Goal: Task Accomplishment & Management: Use online tool/utility

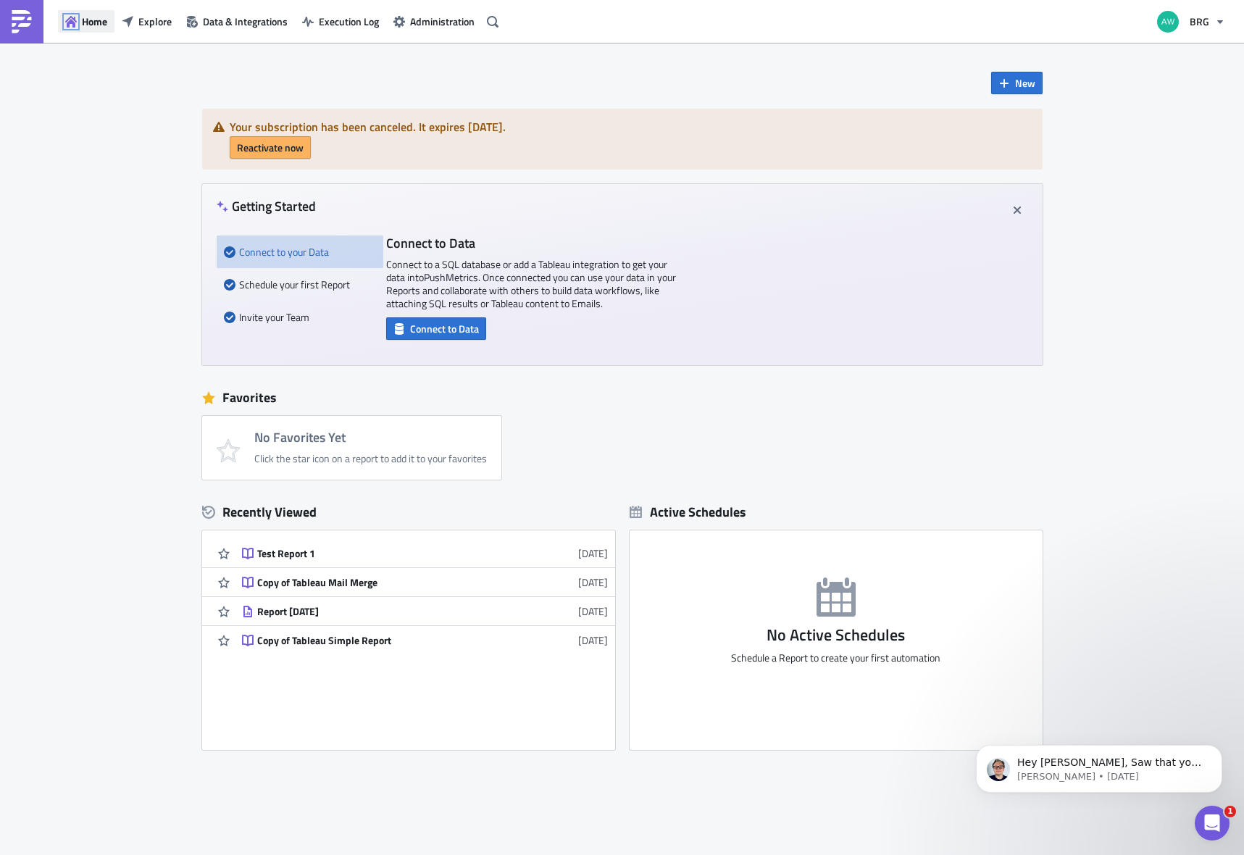
click at [70, 22] on icon "button" at bounding box center [71, 22] width 12 height 12
click at [146, 17] on span "Explore" at bounding box center [154, 21] width 33 height 15
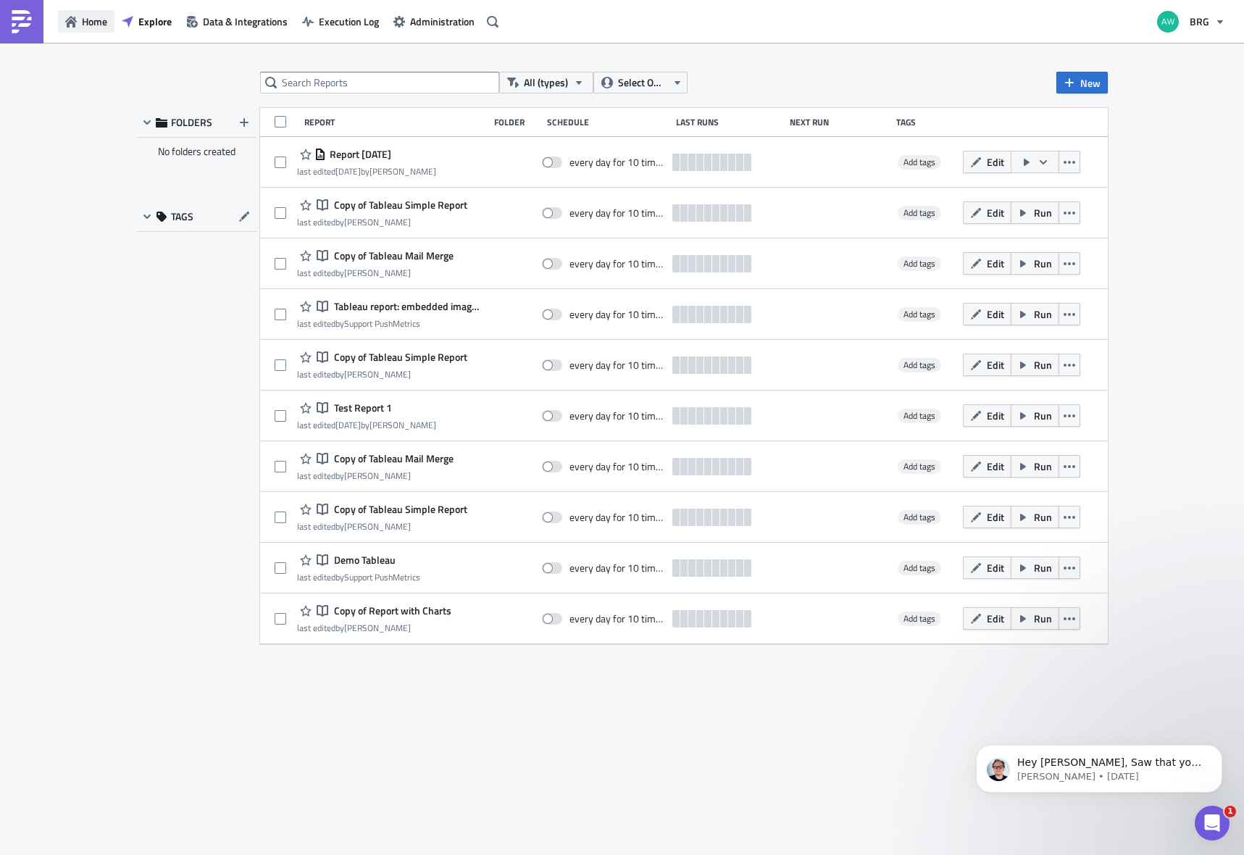
click at [82, 17] on span "Home" at bounding box center [94, 21] width 25 height 15
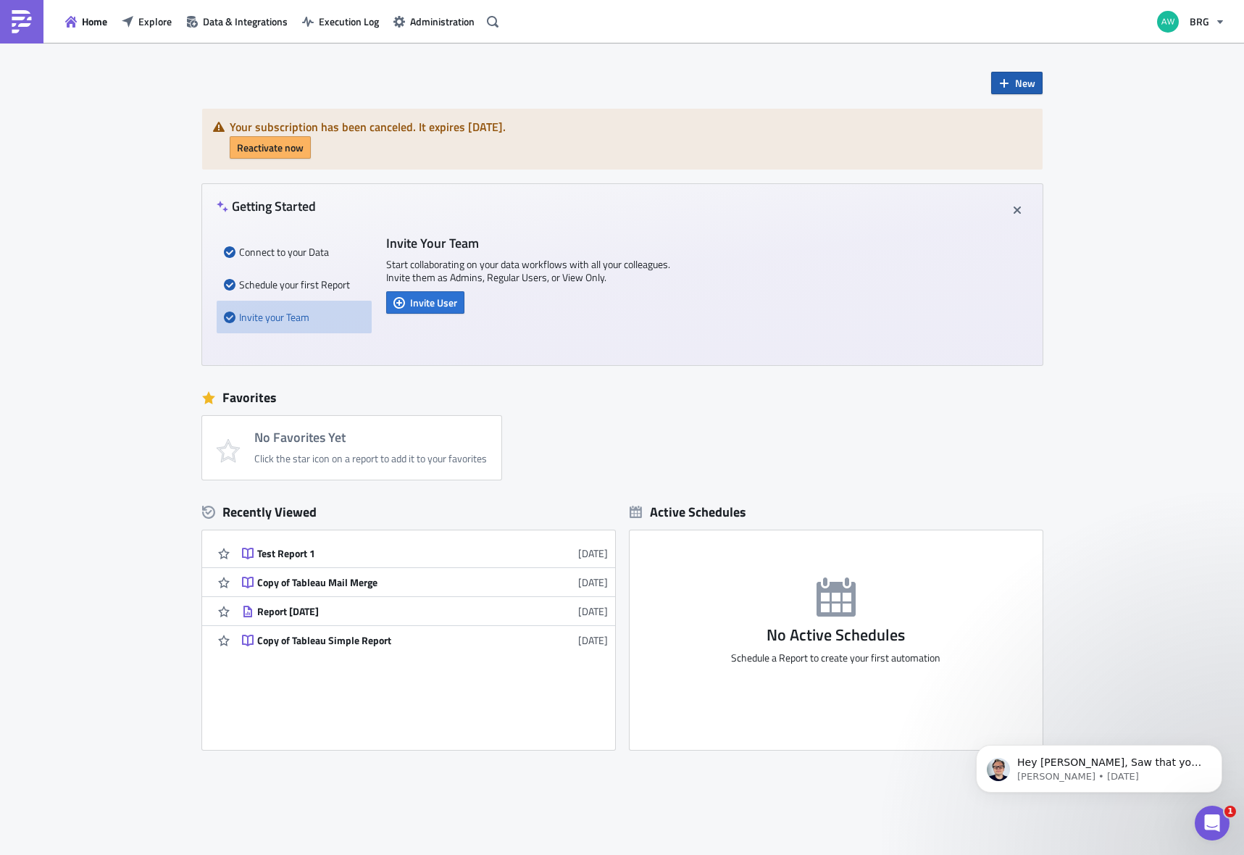
click at [999, 78] on icon "button" at bounding box center [1005, 84] width 12 height 12
click at [1017, 120] on div "Report" at bounding box center [1060, 119] width 96 height 14
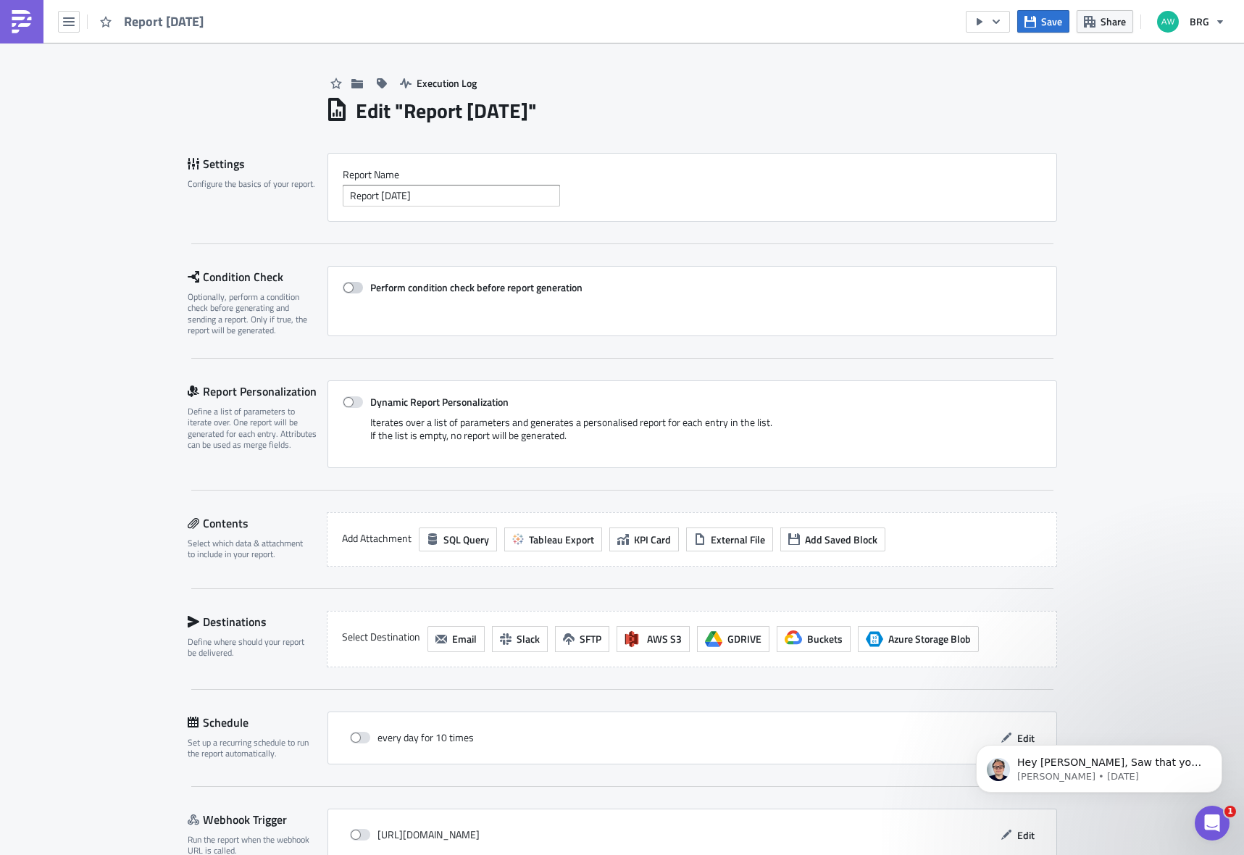
click at [351, 283] on span at bounding box center [353, 288] width 20 height 12
click at [351, 283] on input "Perform condition check before report generation" at bounding box center [350, 287] width 9 height 9
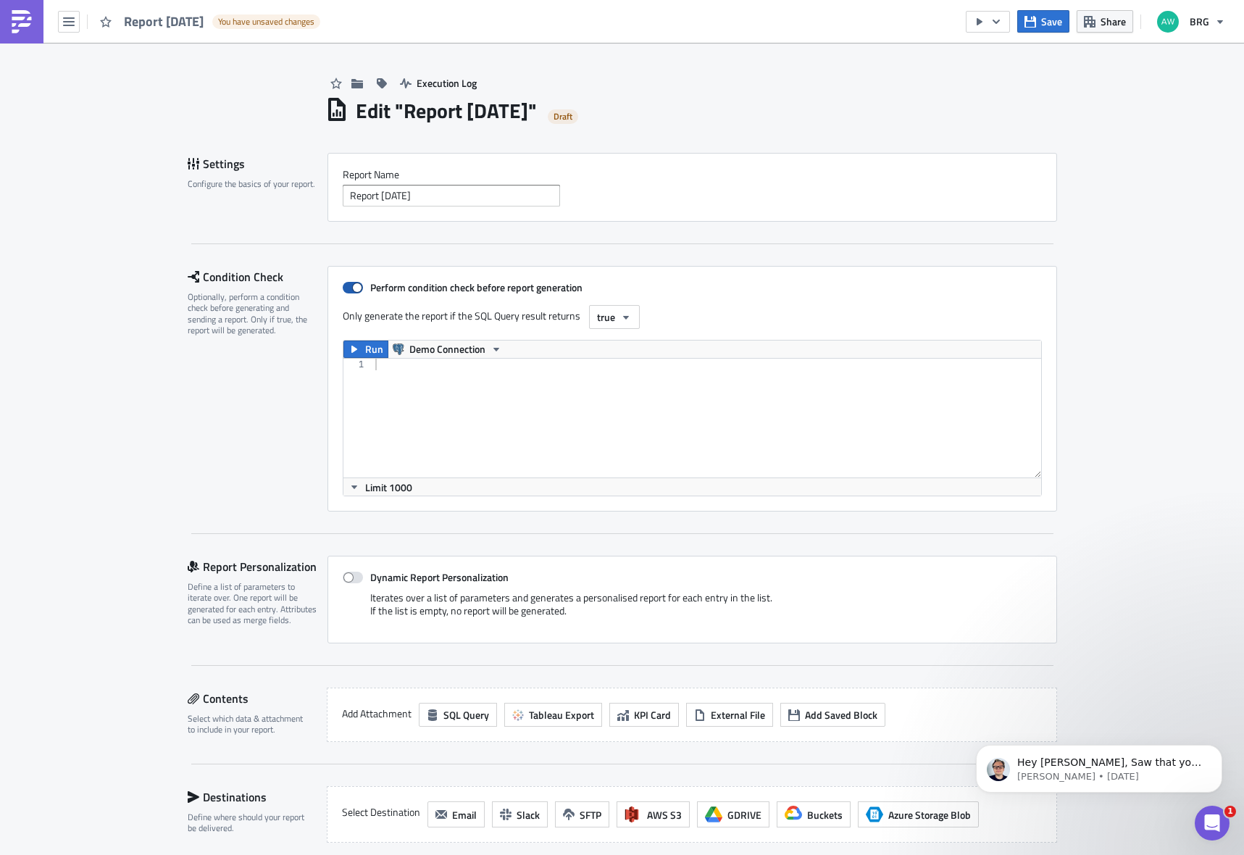
click at [346, 286] on span at bounding box center [353, 288] width 20 height 12
click at [346, 286] on input "Perform condition check before report generation" at bounding box center [350, 287] width 9 height 9
checkbox input "false"
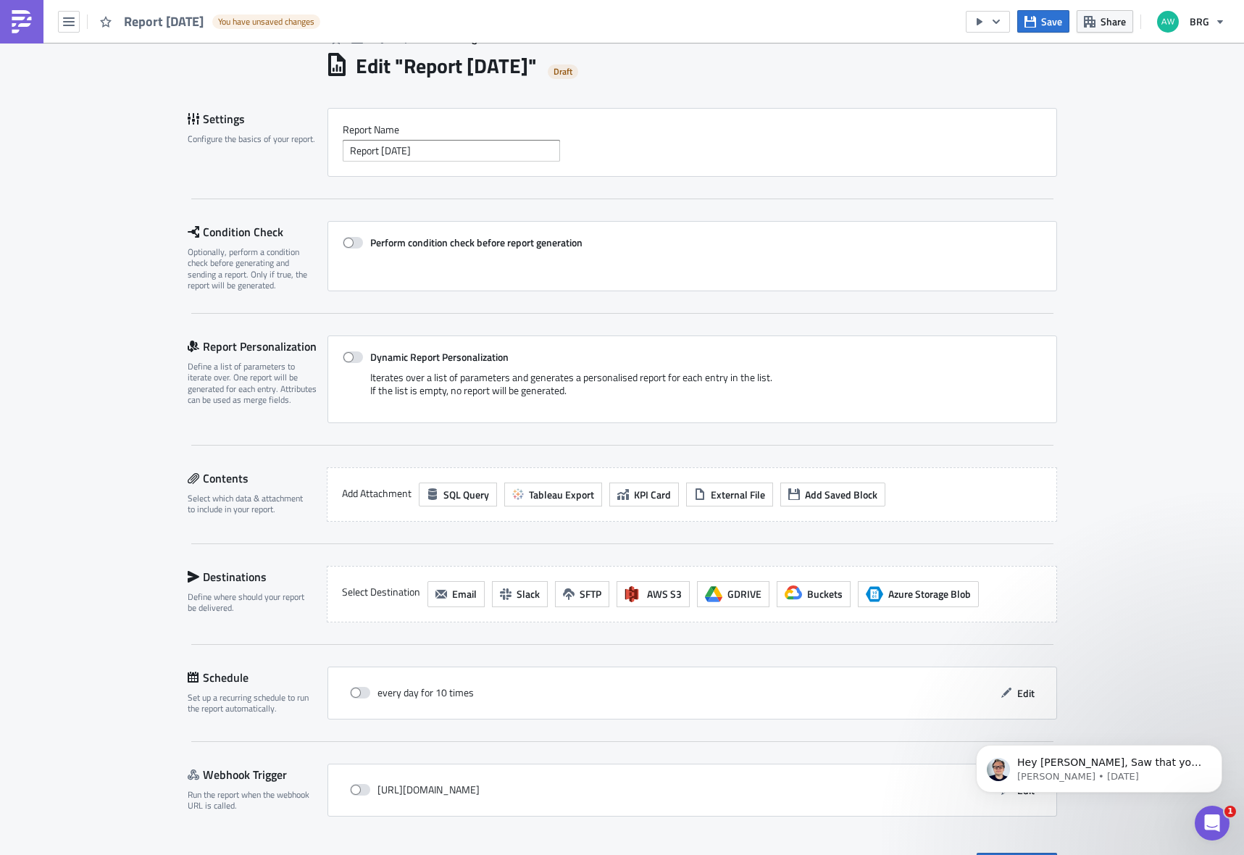
scroll to position [51, 0]
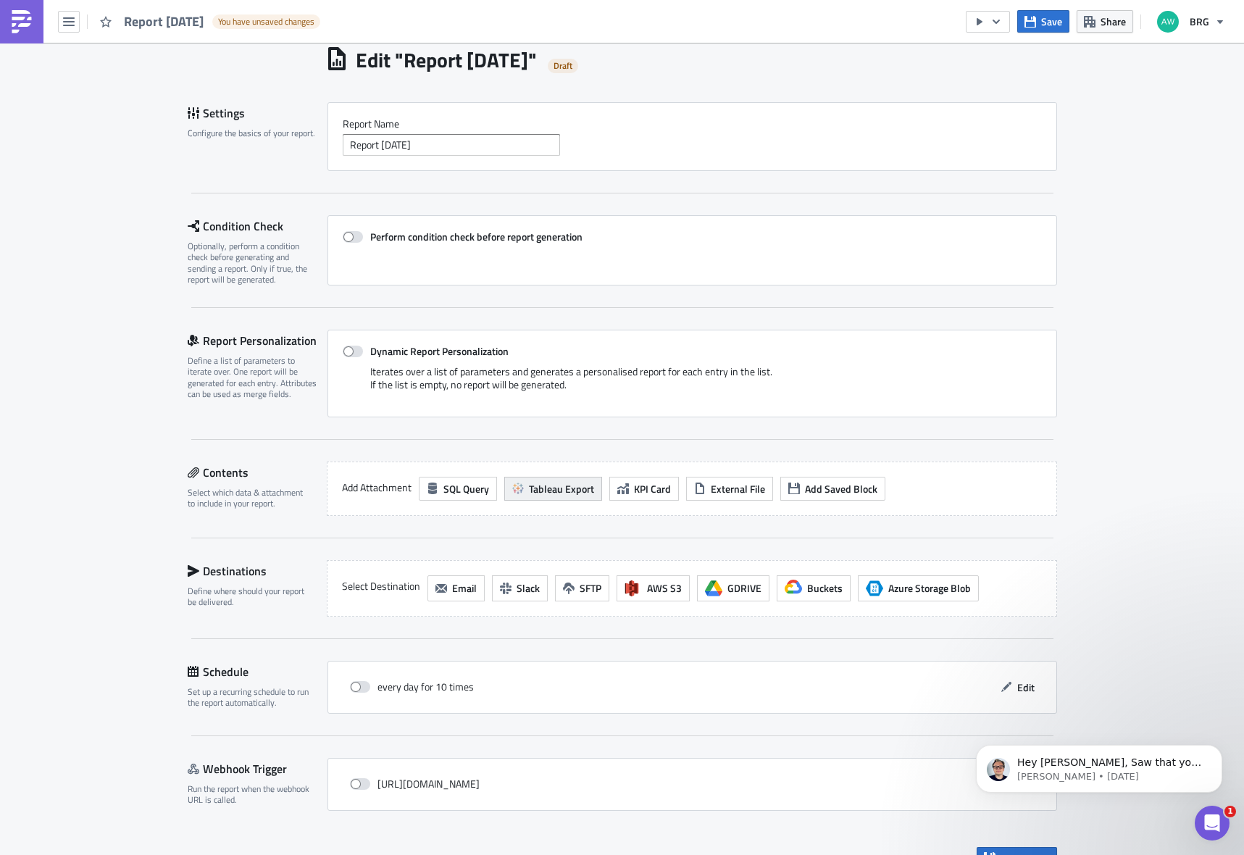
click at [548, 487] on span "Tableau Export" at bounding box center [561, 488] width 65 height 15
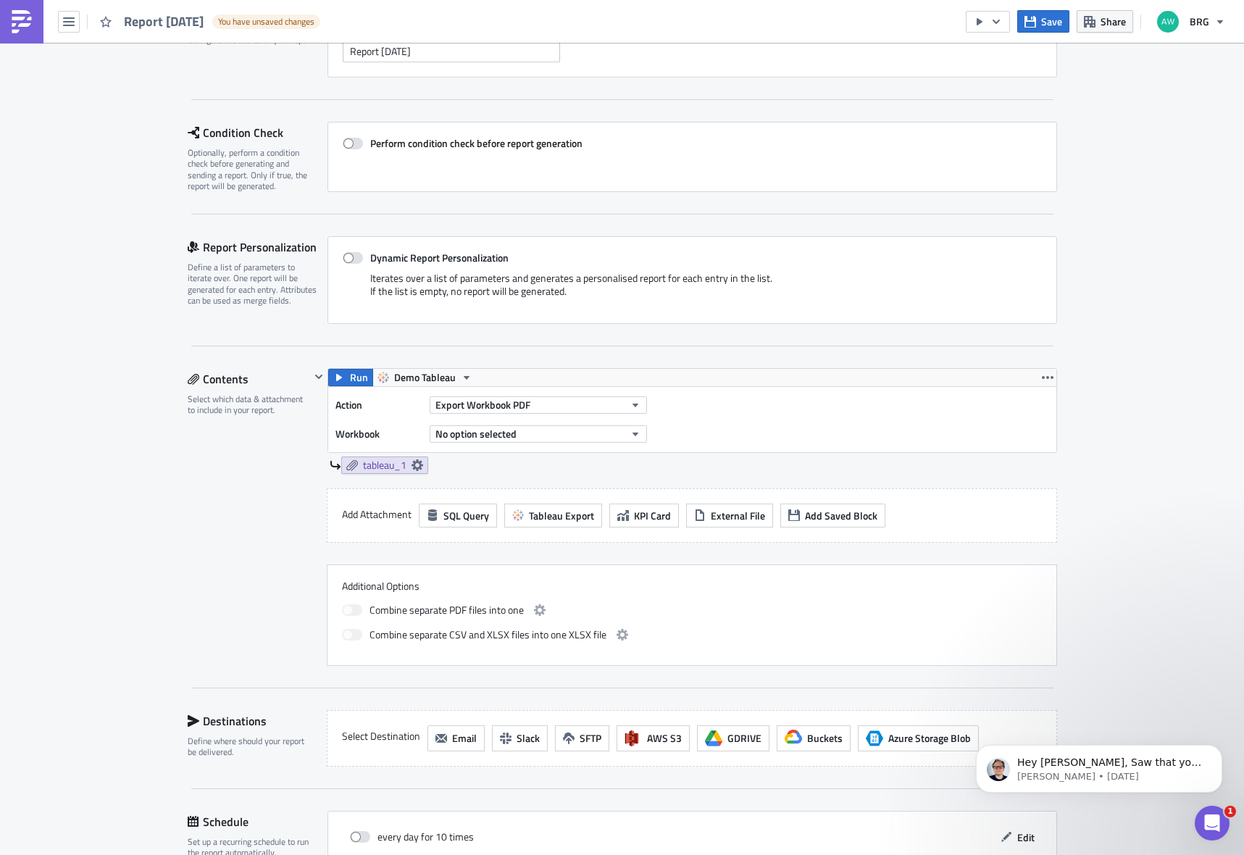
scroll to position [157, 0]
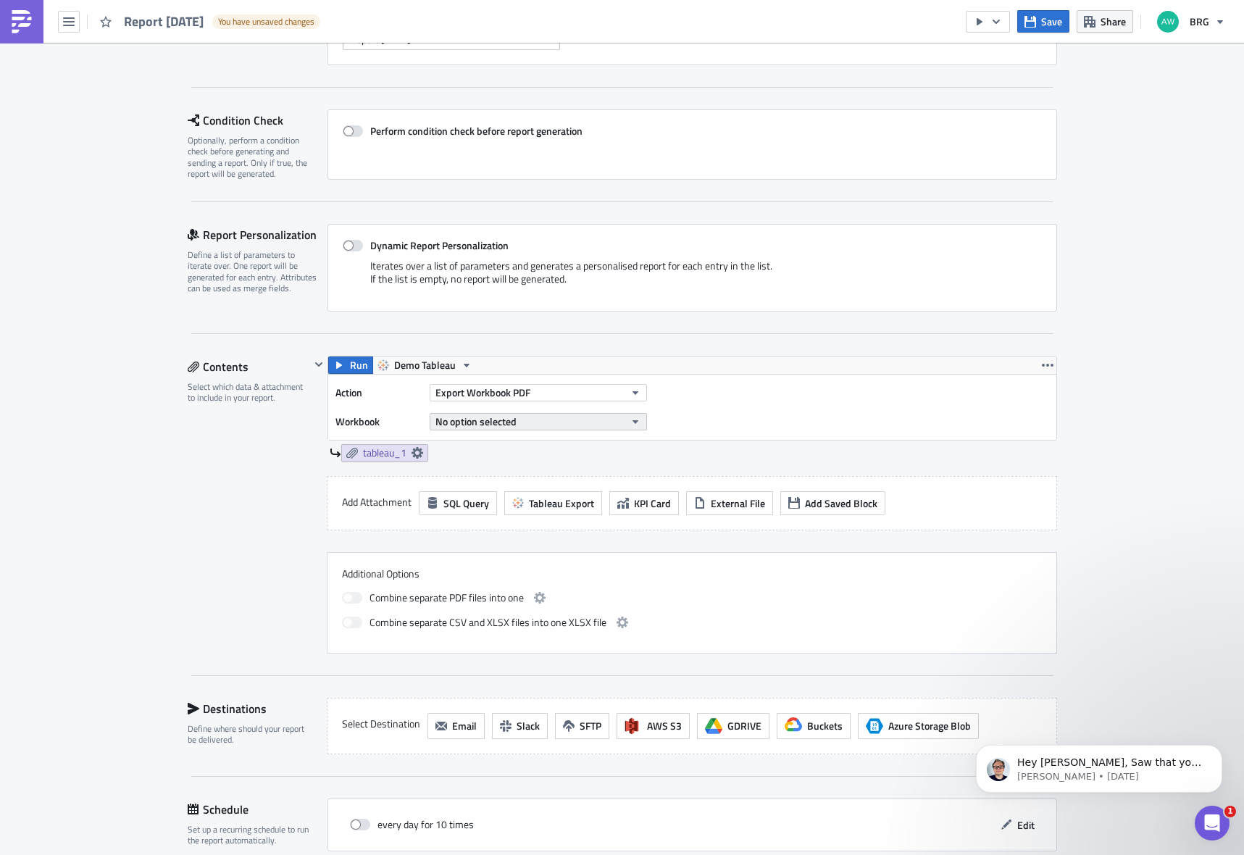
click at [517, 415] on button "No option selected" at bounding box center [538, 421] width 217 height 17
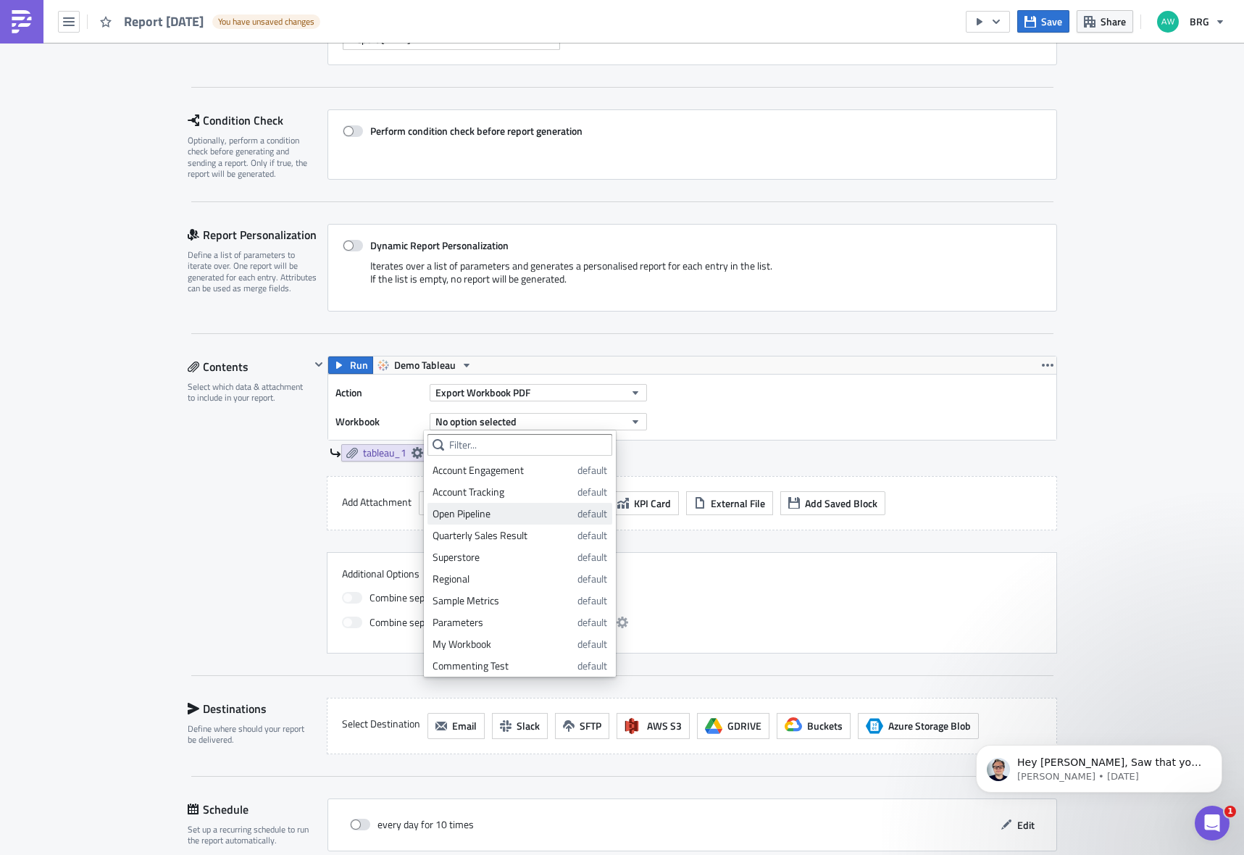
click at [499, 518] on div "Open Pipeline" at bounding box center [503, 514] width 140 height 14
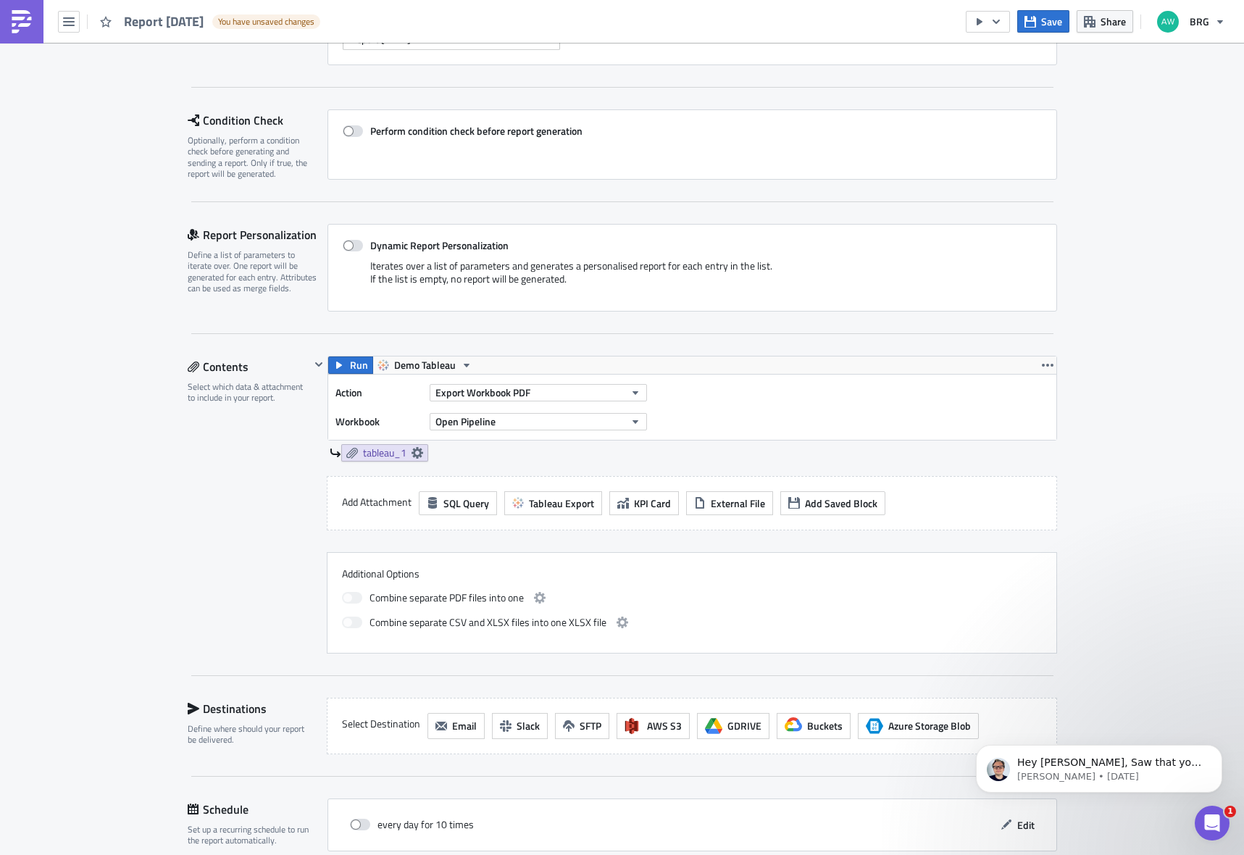
click at [347, 599] on span at bounding box center [352, 598] width 20 height 12
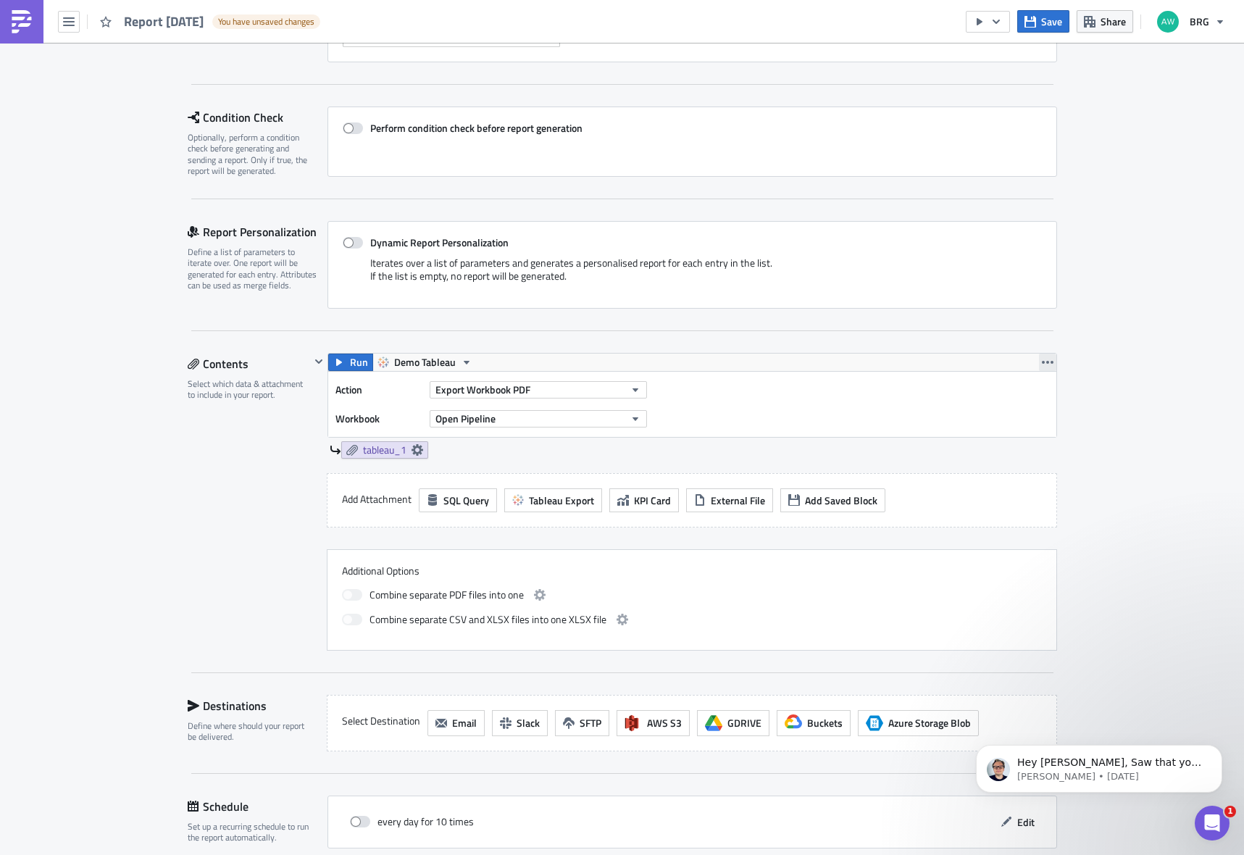
click at [1042, 361] on icon "button" at bounding box center [1048, 362] width 12 height 3
click at [1034, 391] on div "Duplicate" at bounding box center [1050, 396] width 96 height 14
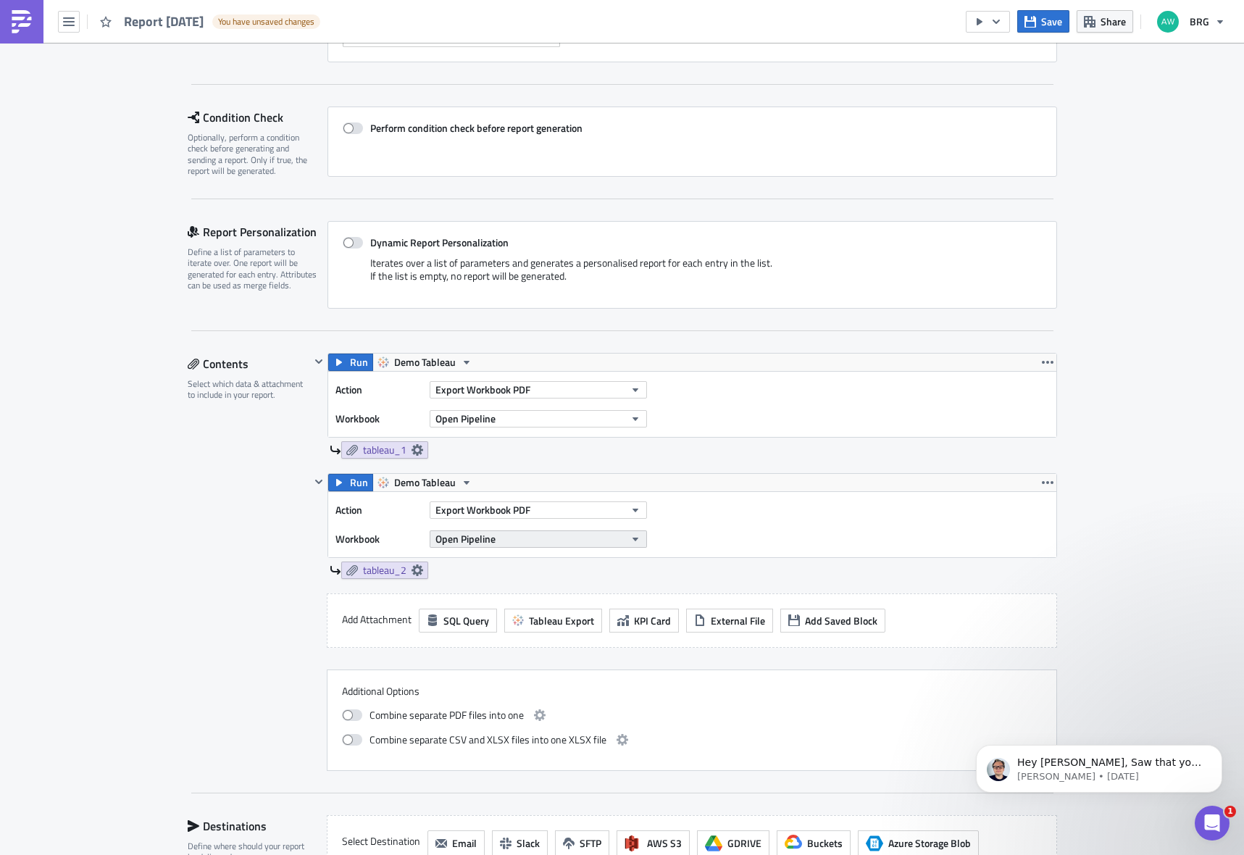
click at [520, 537] on button "Open Pipeline" at bounding box center [538, 538] width 217 height 17
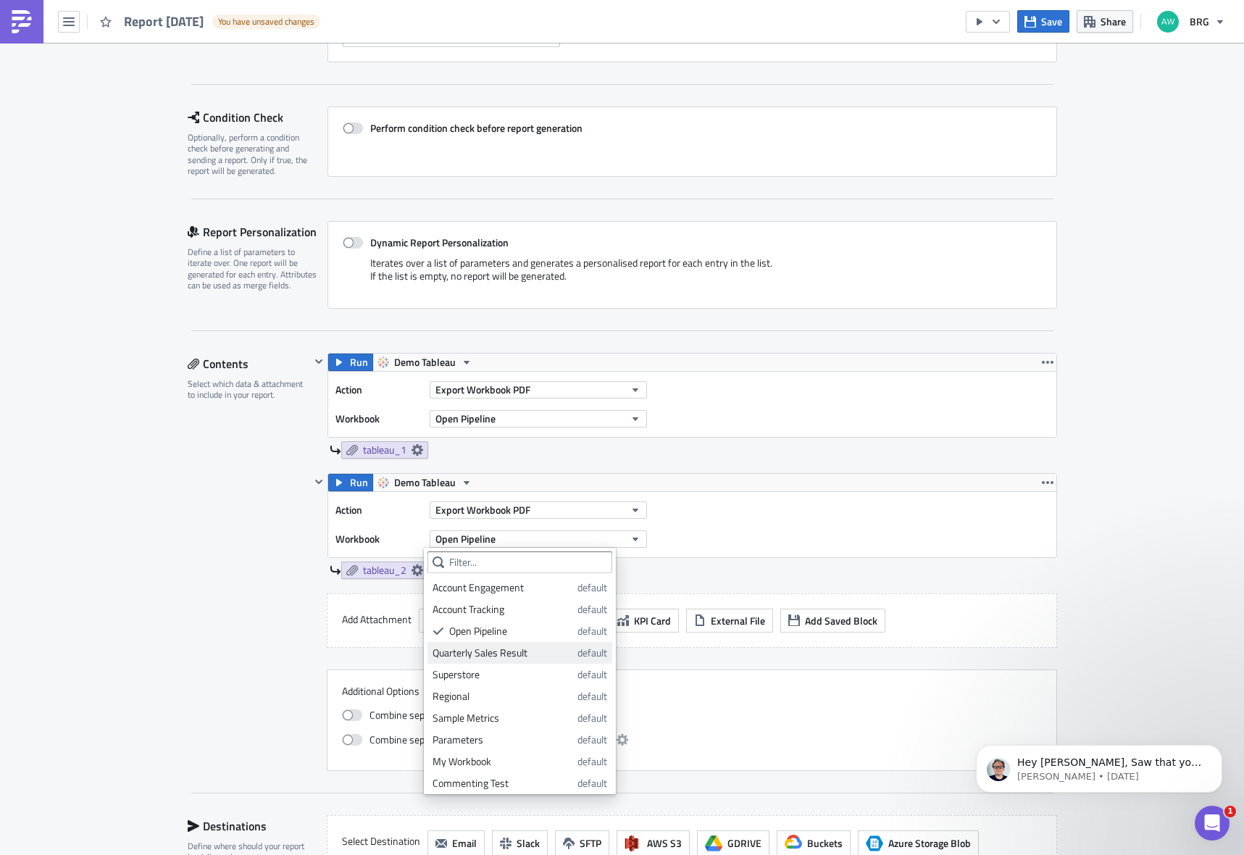
click at [517, 660] on link "Quarterly Sales Result default" at bounding box center [520, 653] width 185 height 22
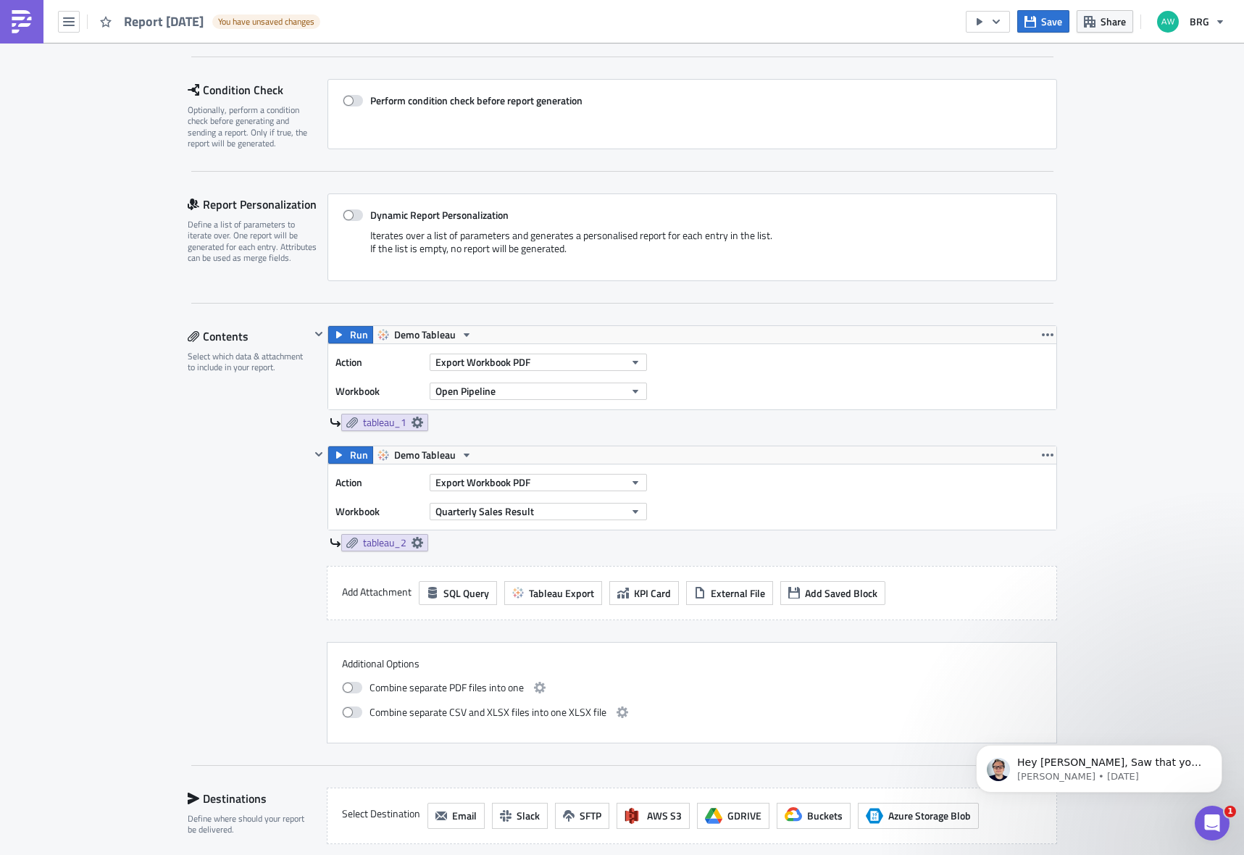
scroll to position [207, 0]
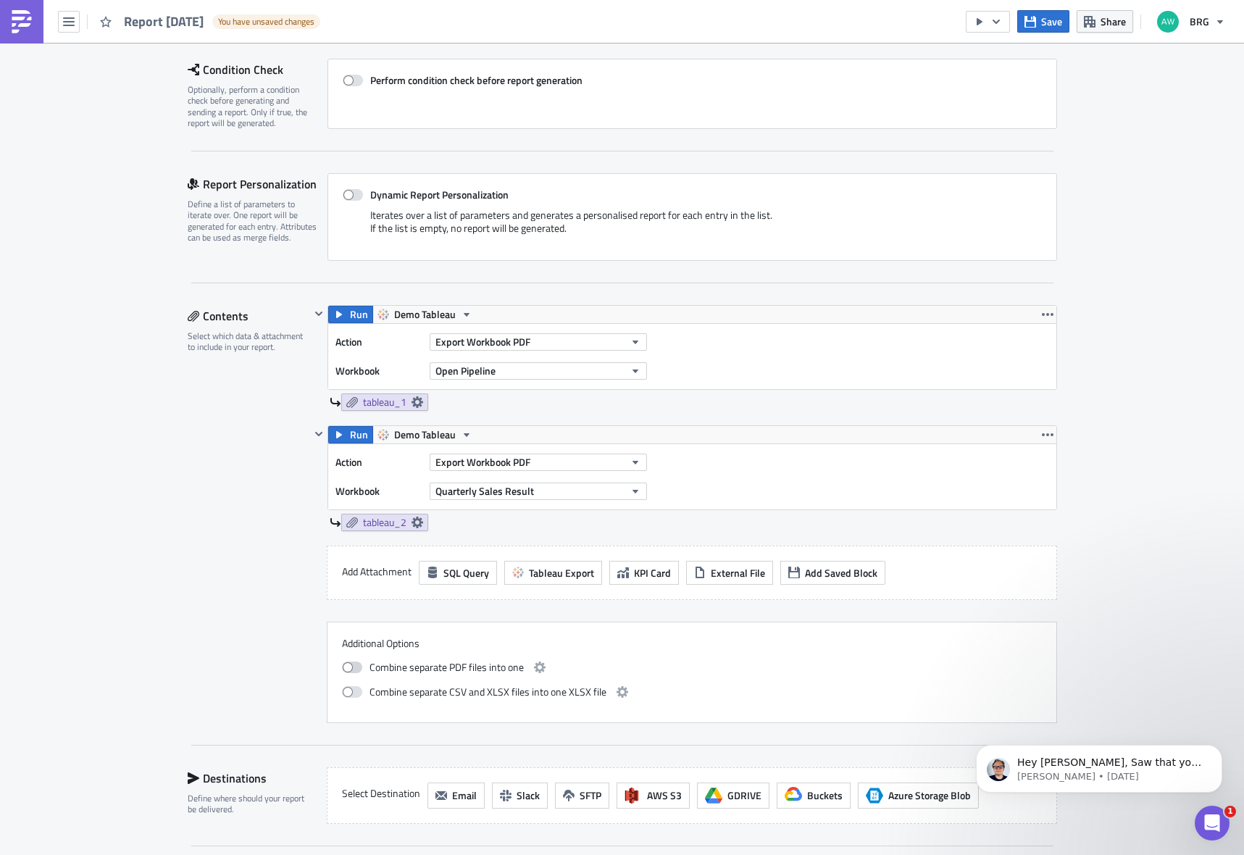
click at [346, 670] on span at bounding box center [352, 668] width 20 height 12
click at [346, 670] on input "checkbox" at bounding box center [349, 665] width 9 height 9
checkbox input "true"
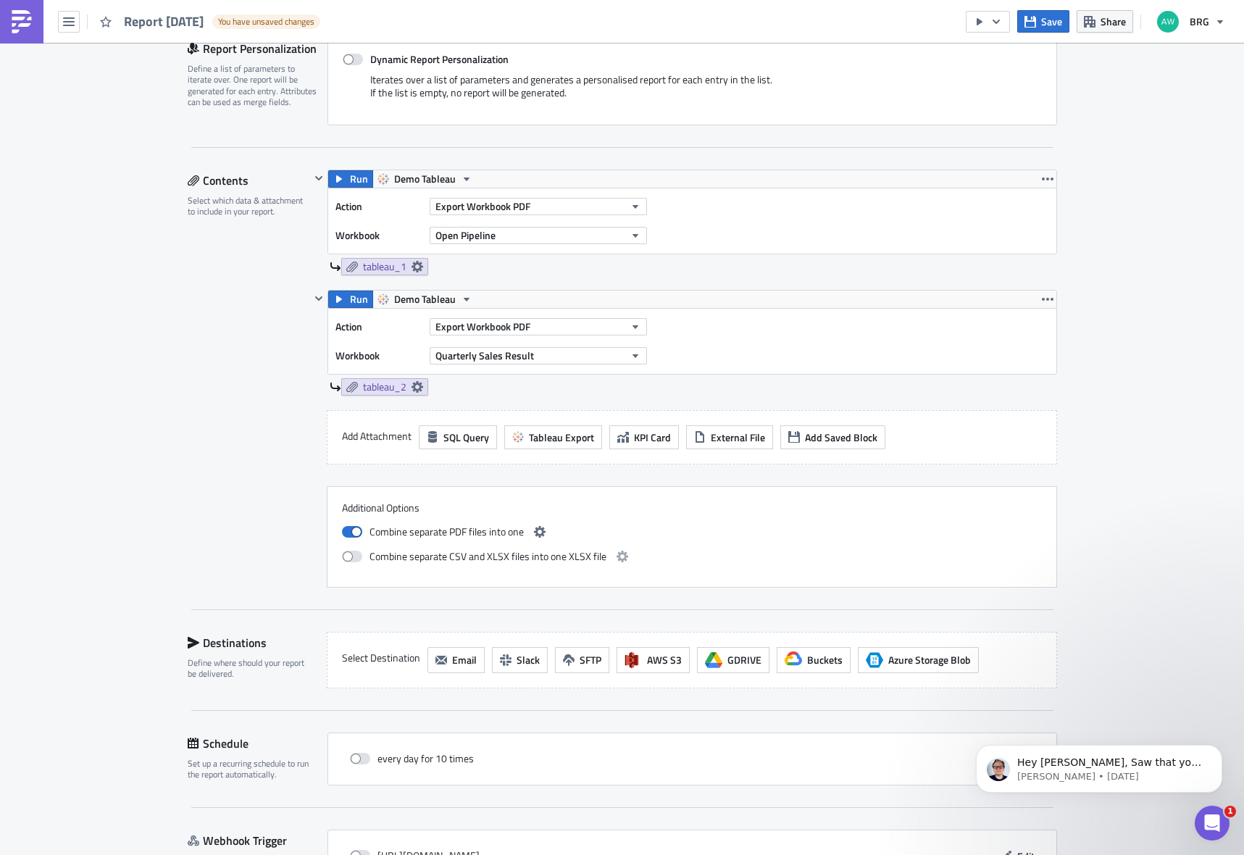
scroll to position [399, 0]
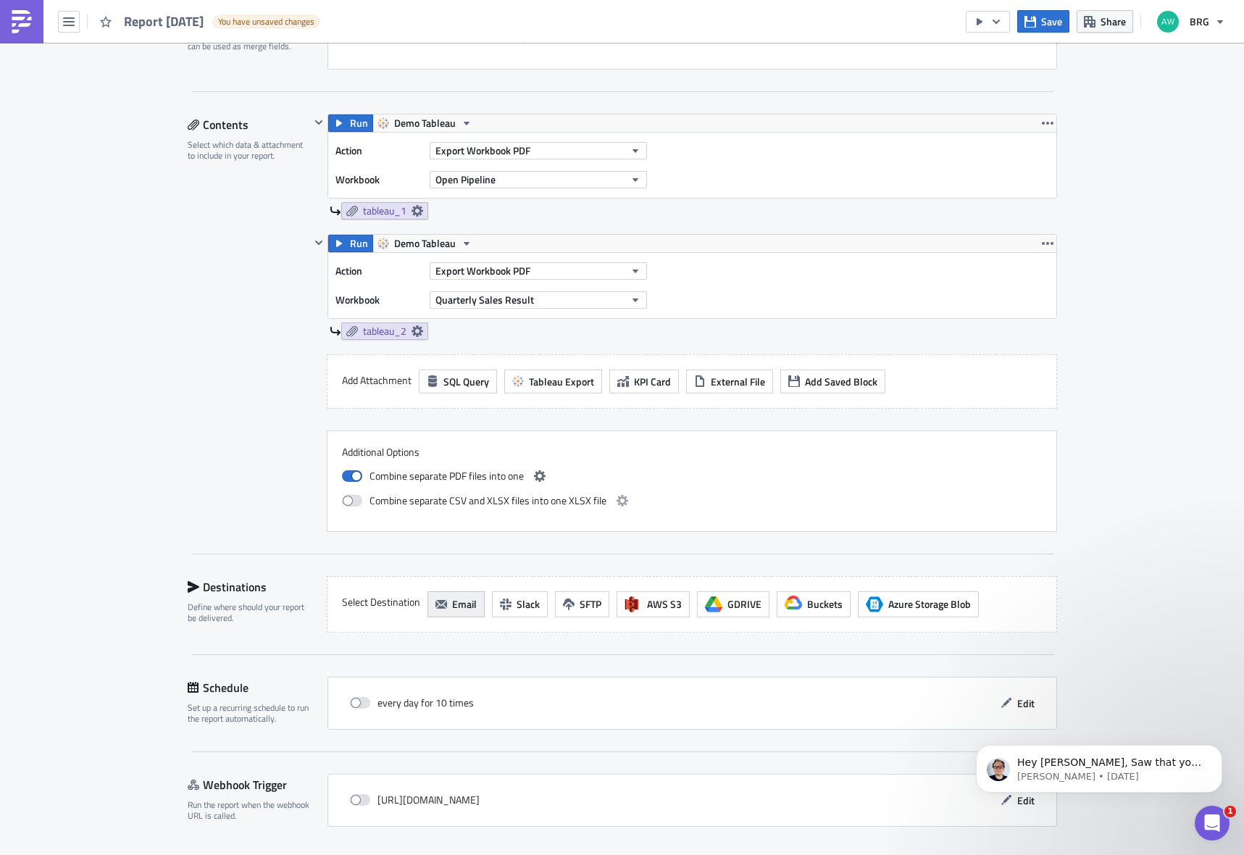
click at [453, 605] on span "Email" at bounding box center [464, 603] width 25 height 15
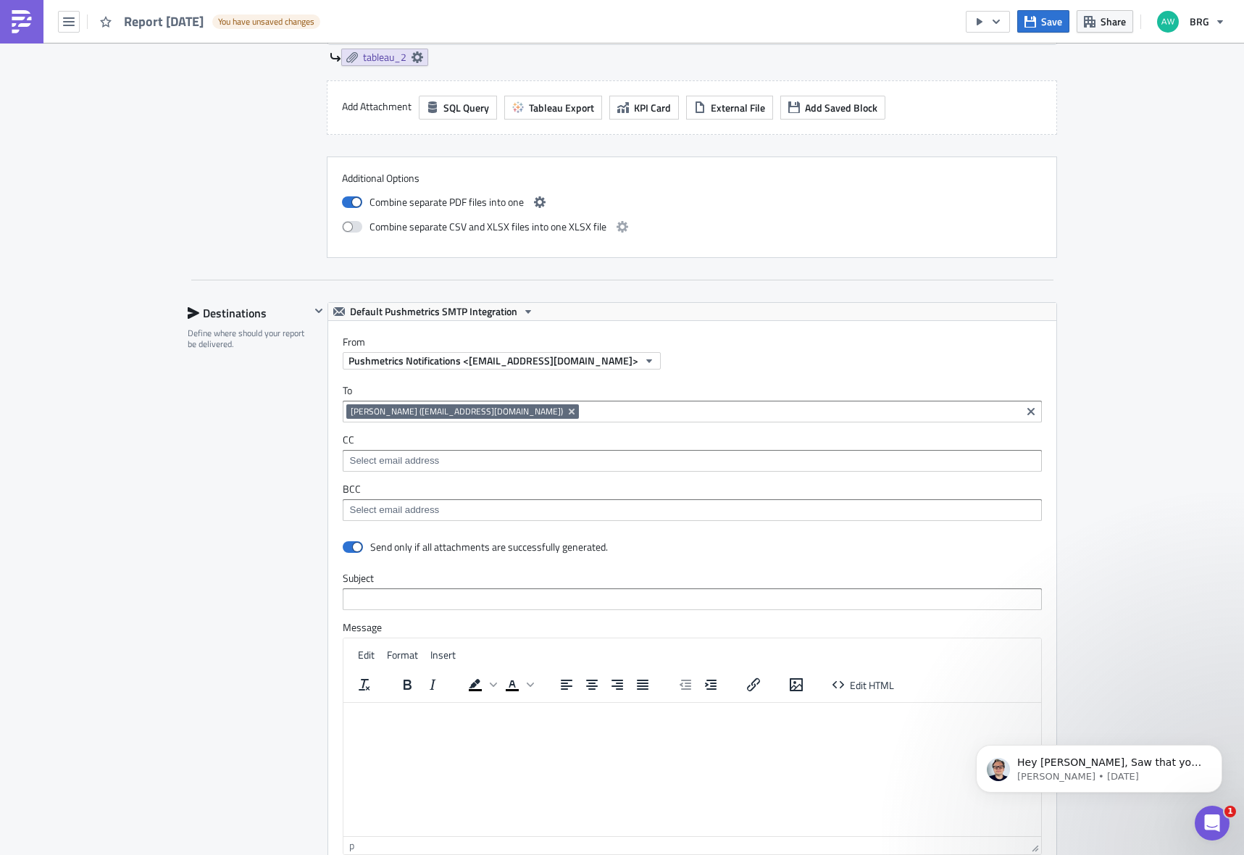
scroll to position [714, 0]
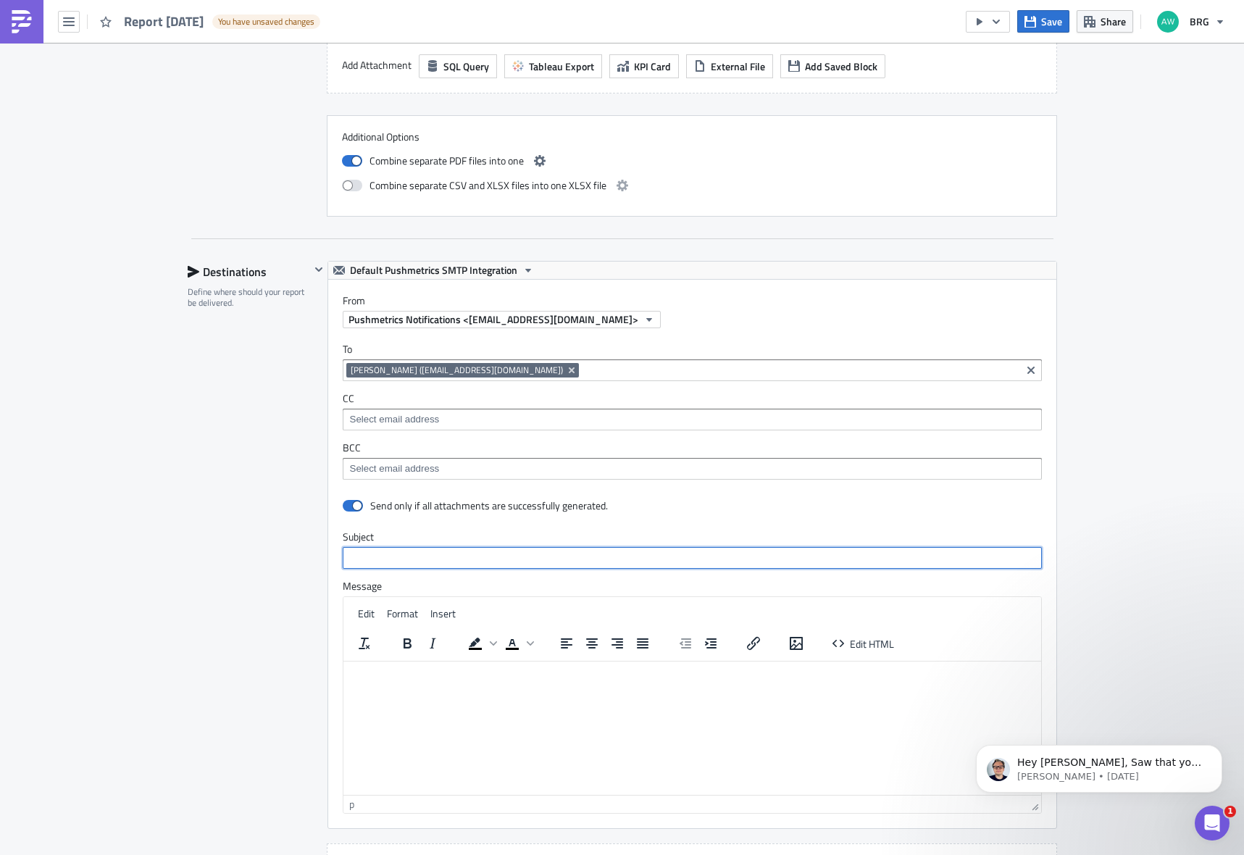
click at [438, 563] on input "text" at bounding box center [692, 558] width 699 height 22
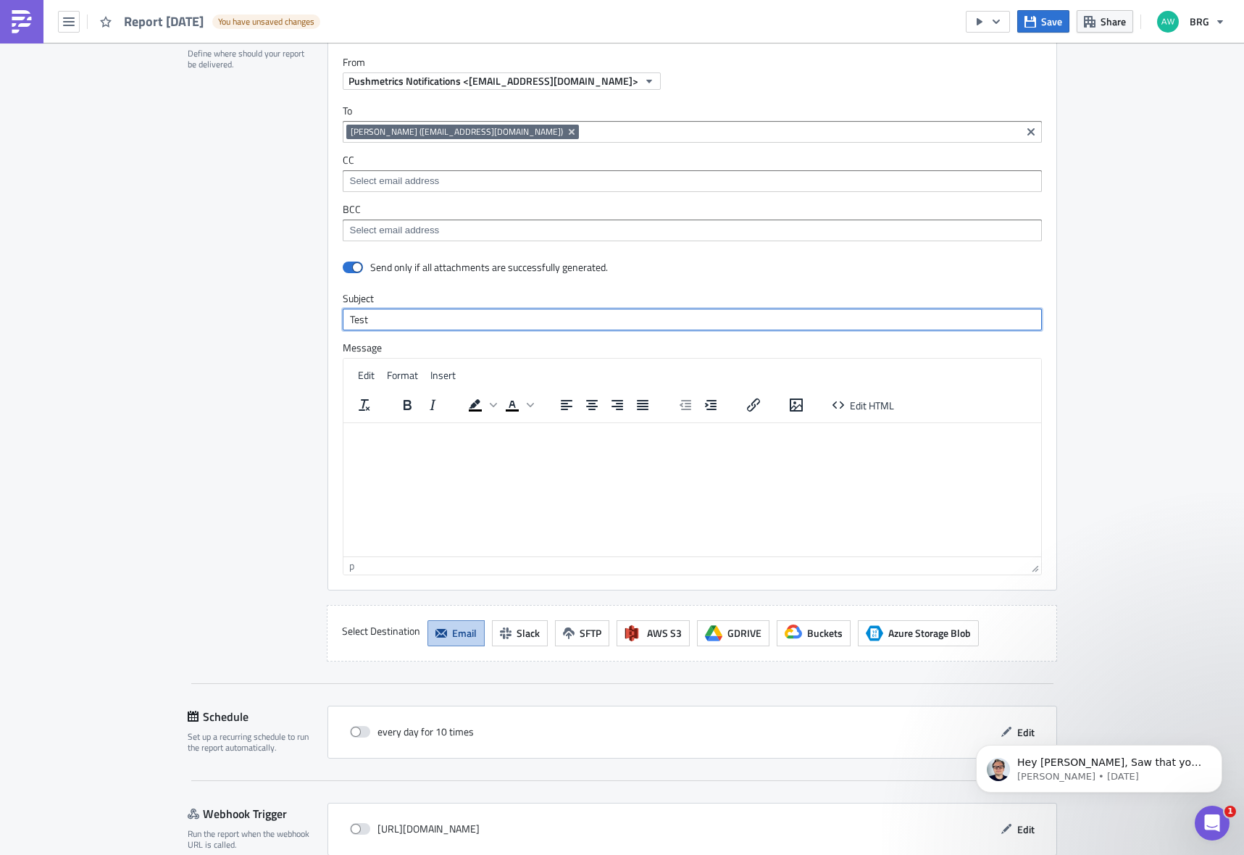
scroll to position [971, 0]
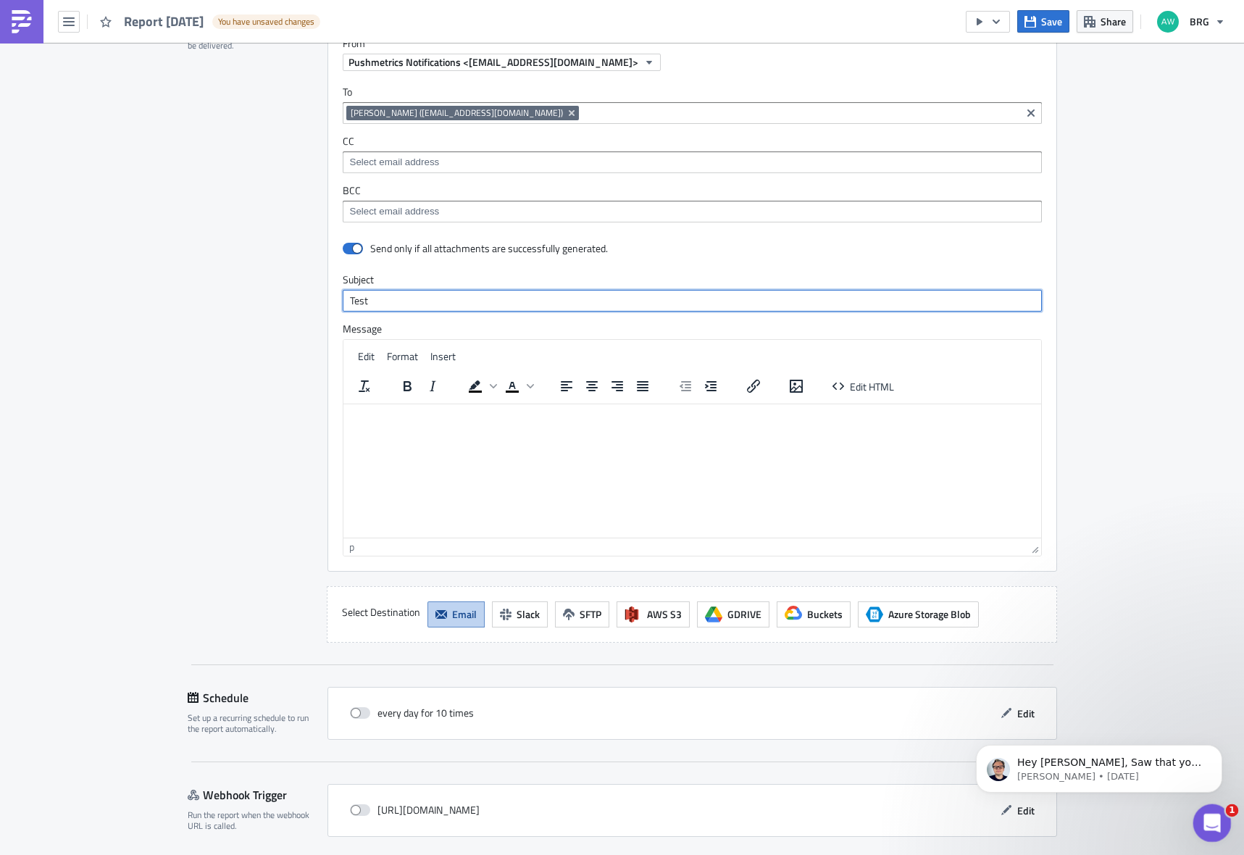
type input "Test"
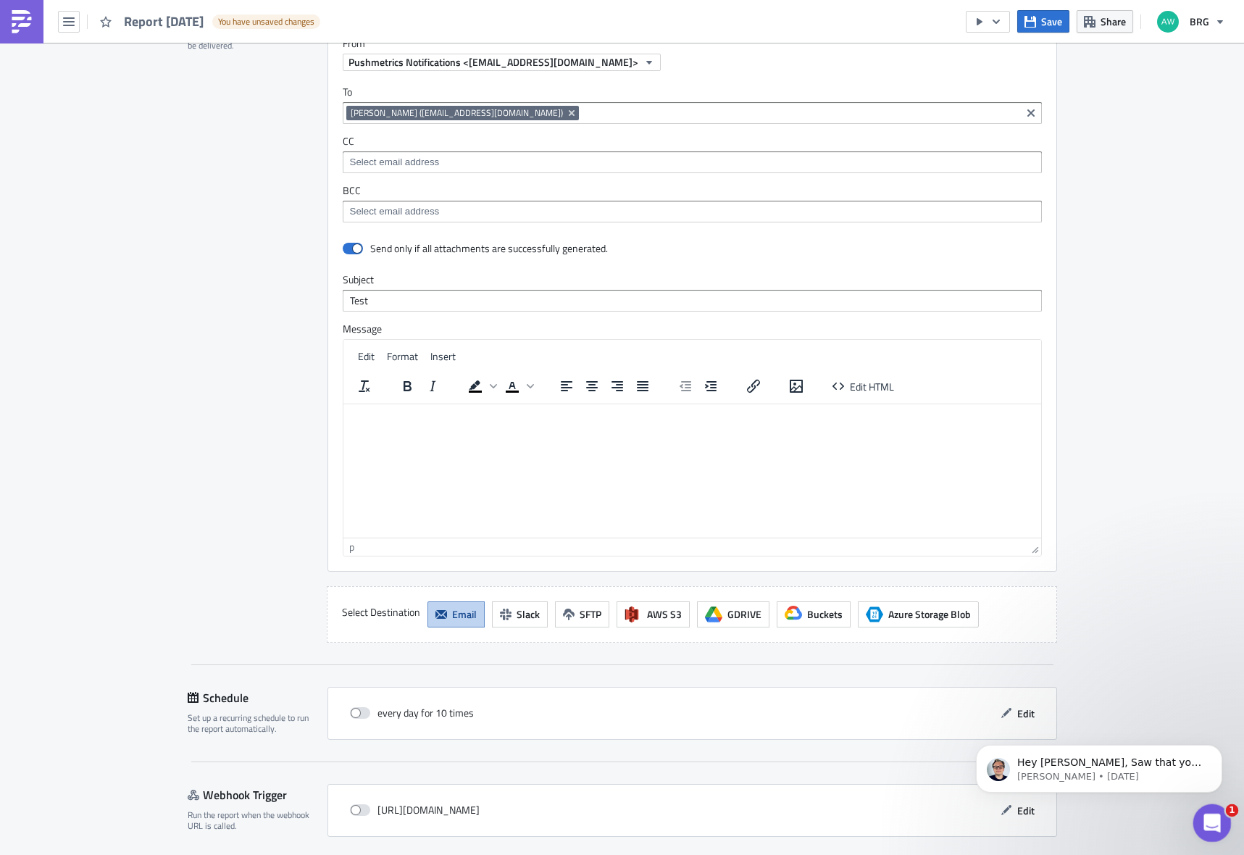
click at [1206, 809] on icon "Open Intercom Messenger" at bounding box center [1211, 821] width 24 height 24
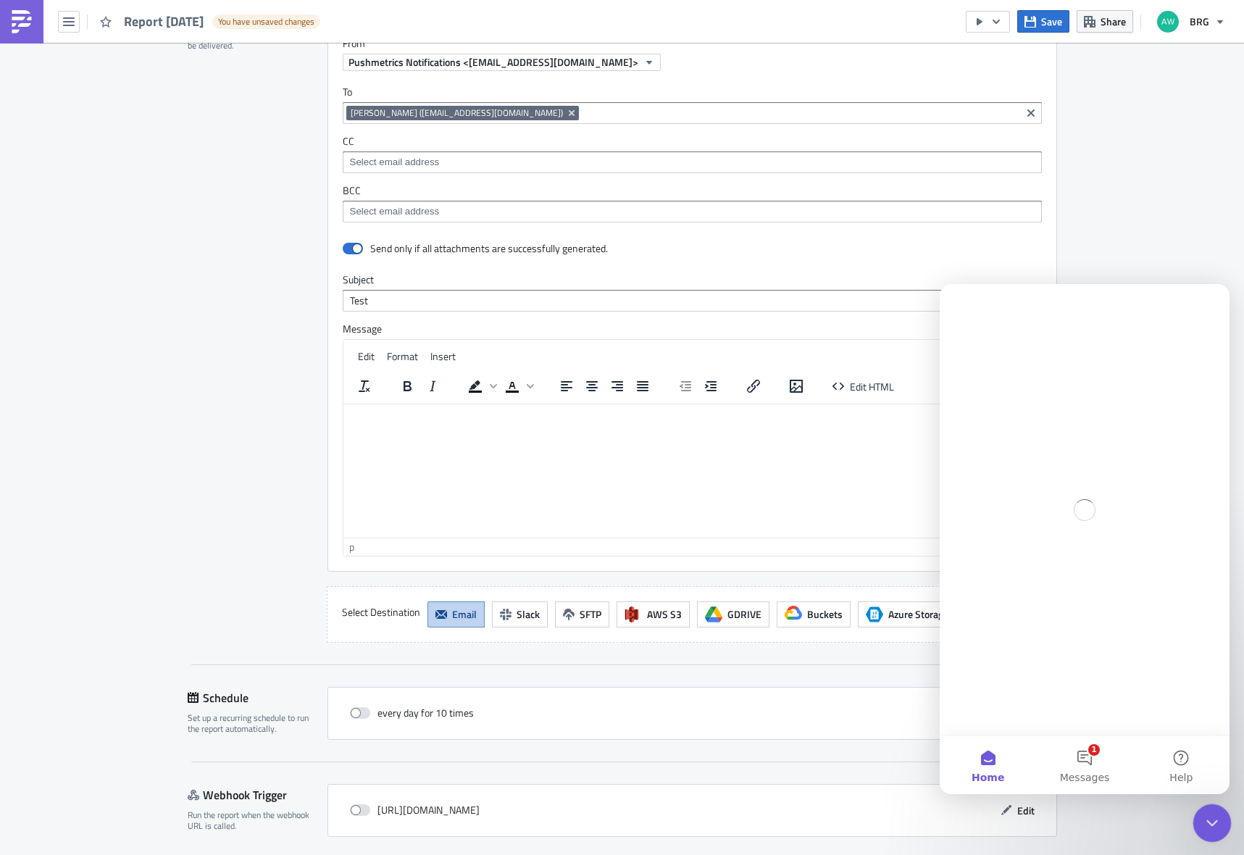
scroll to position [0, 0]
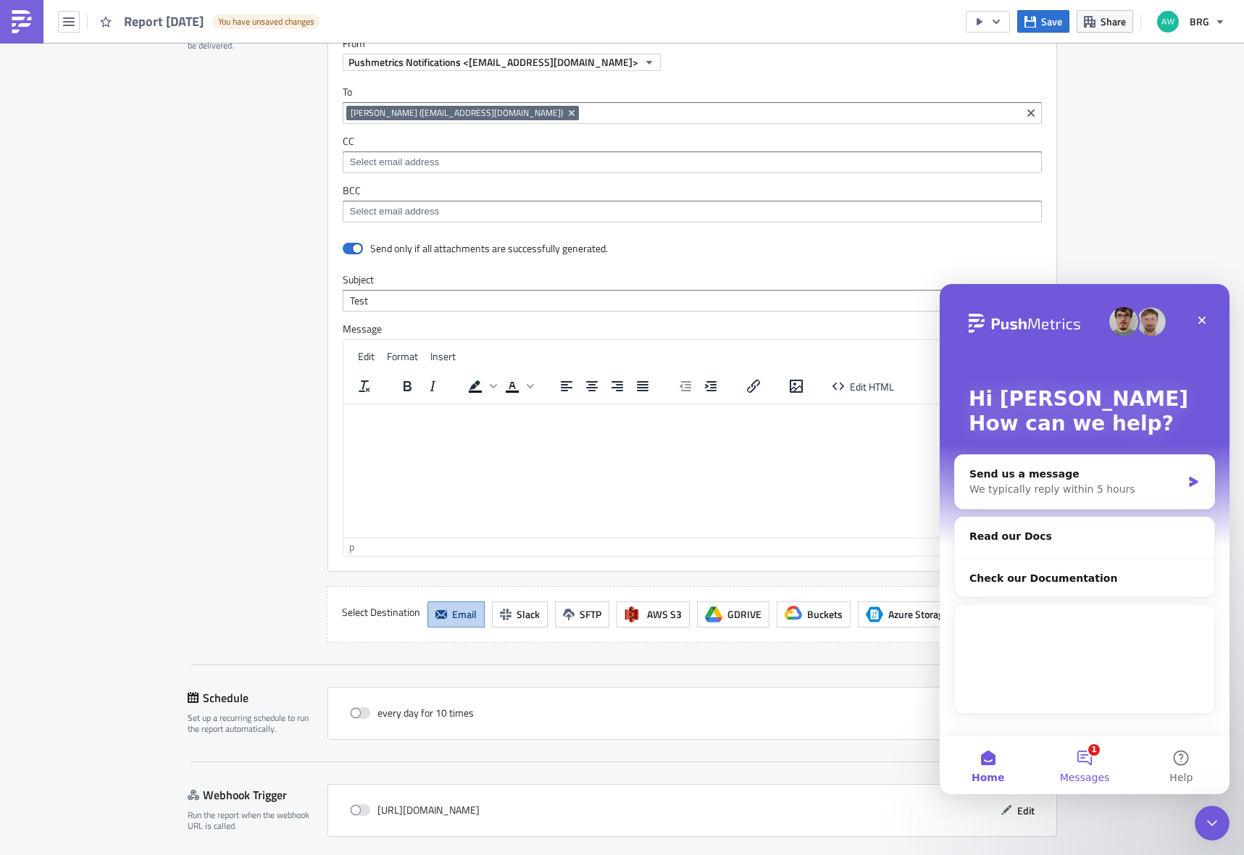
click at [1076, 767] on button "1 Messages" at bounding box center [1084, 765] width 96 height 58
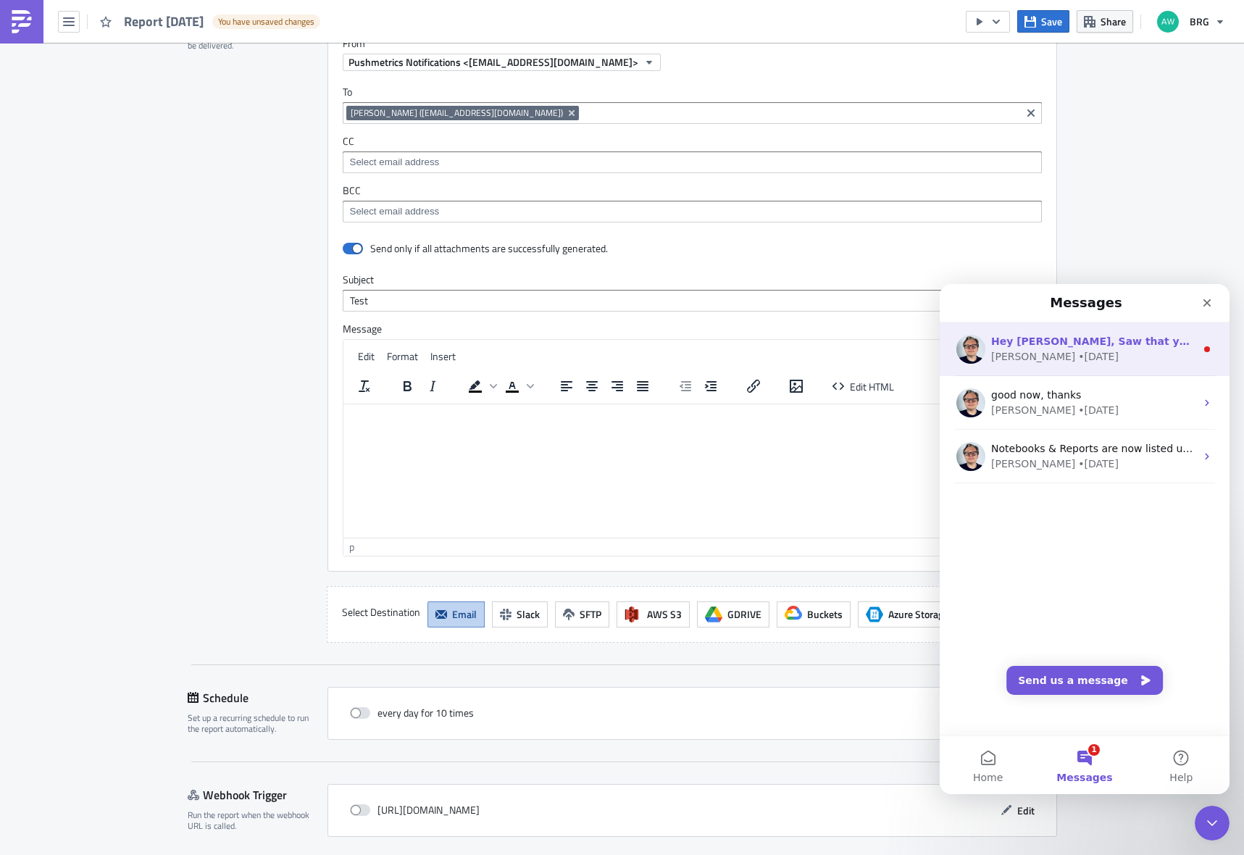
click at [1159, 350] on div "[PERSON_NAME] • [DATE]" at bounding box center [1093, 356] width 204 height 15
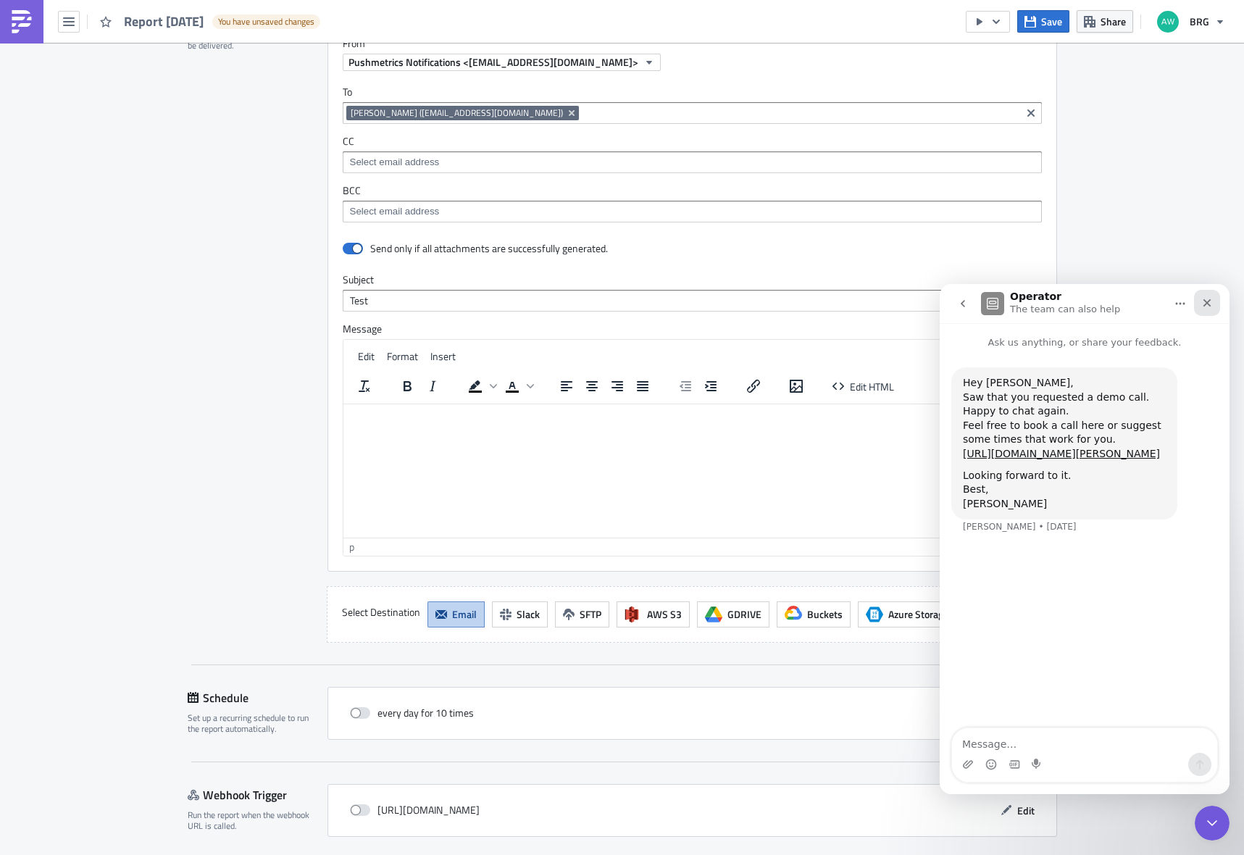
click at [1202, 310] on div "Close" at bounding box center [1207, 303] width 26 height 26
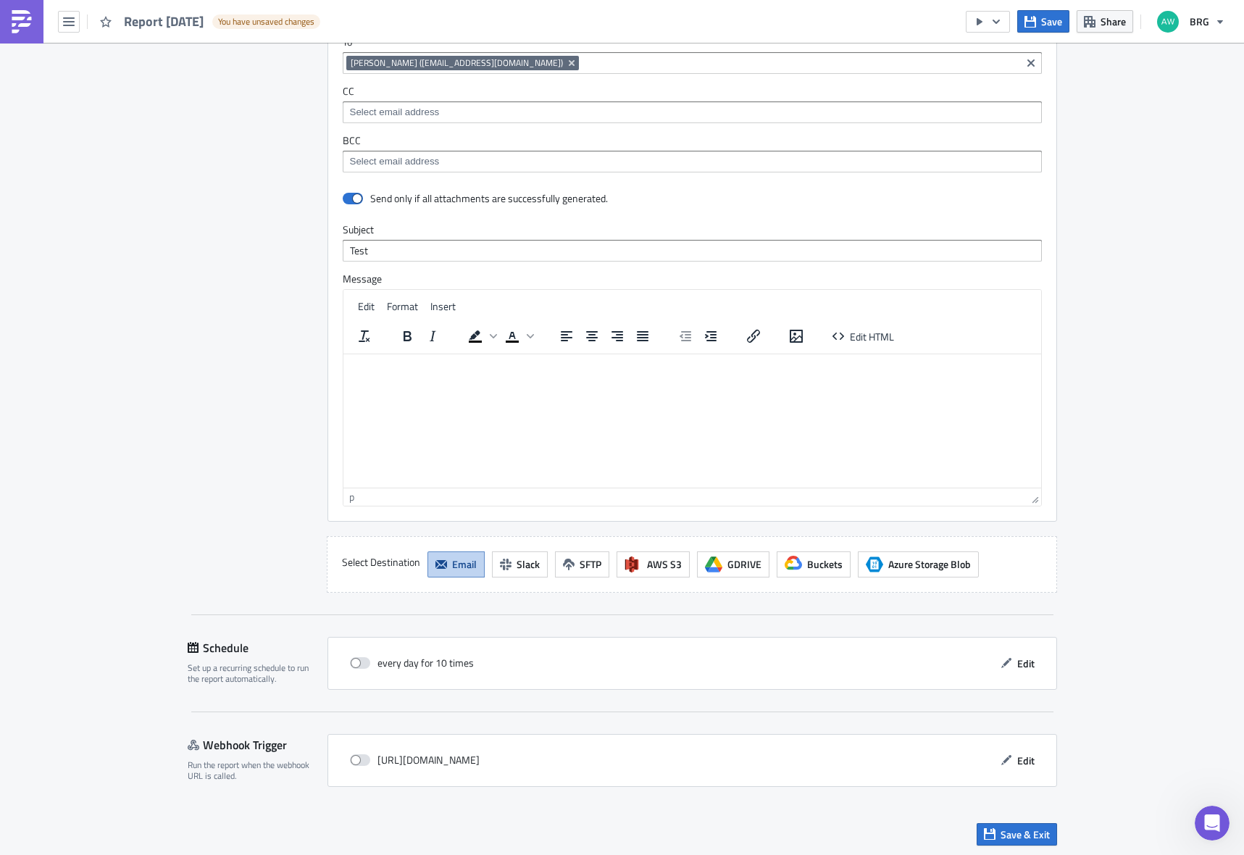
scroll to position [1024, 0]
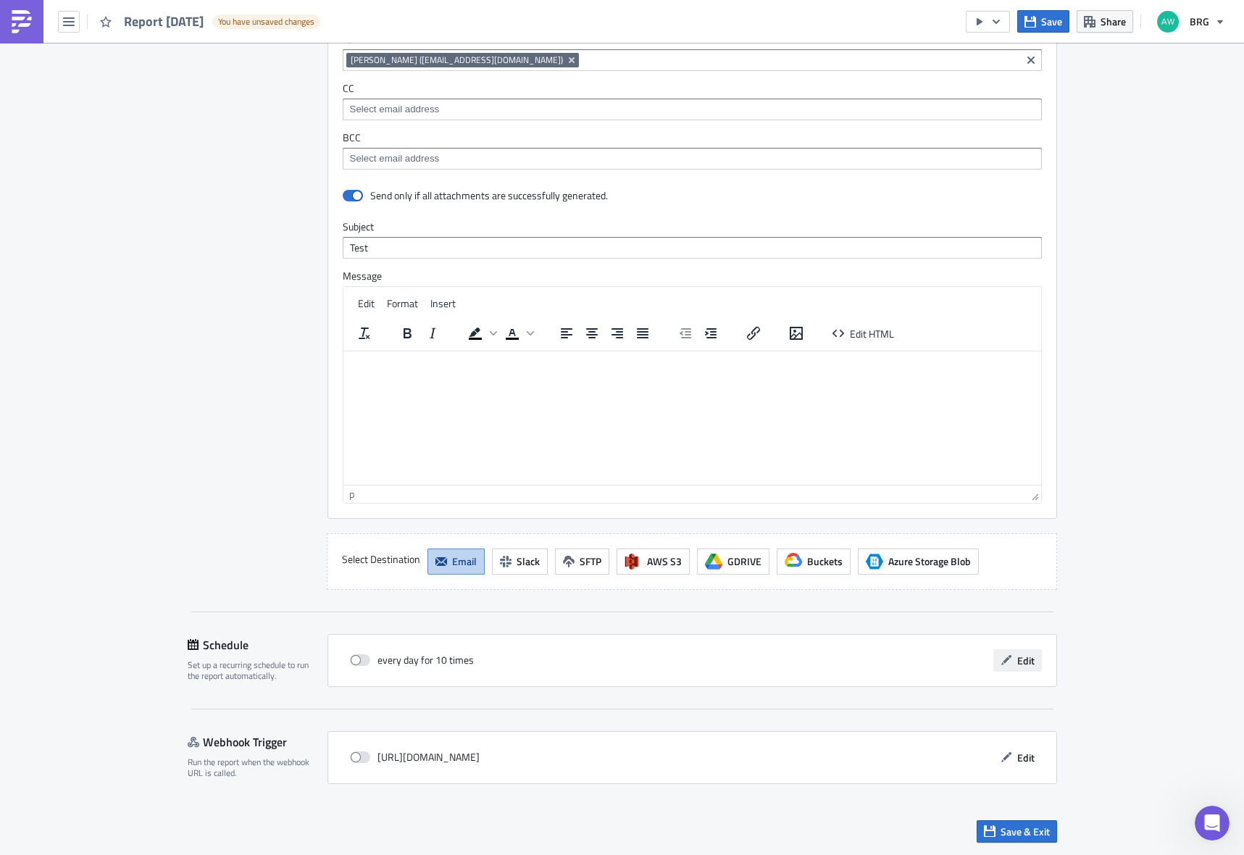
click at [1017, 667] on span "Edit" at bounding box center [1025, 660] width 17 height 15
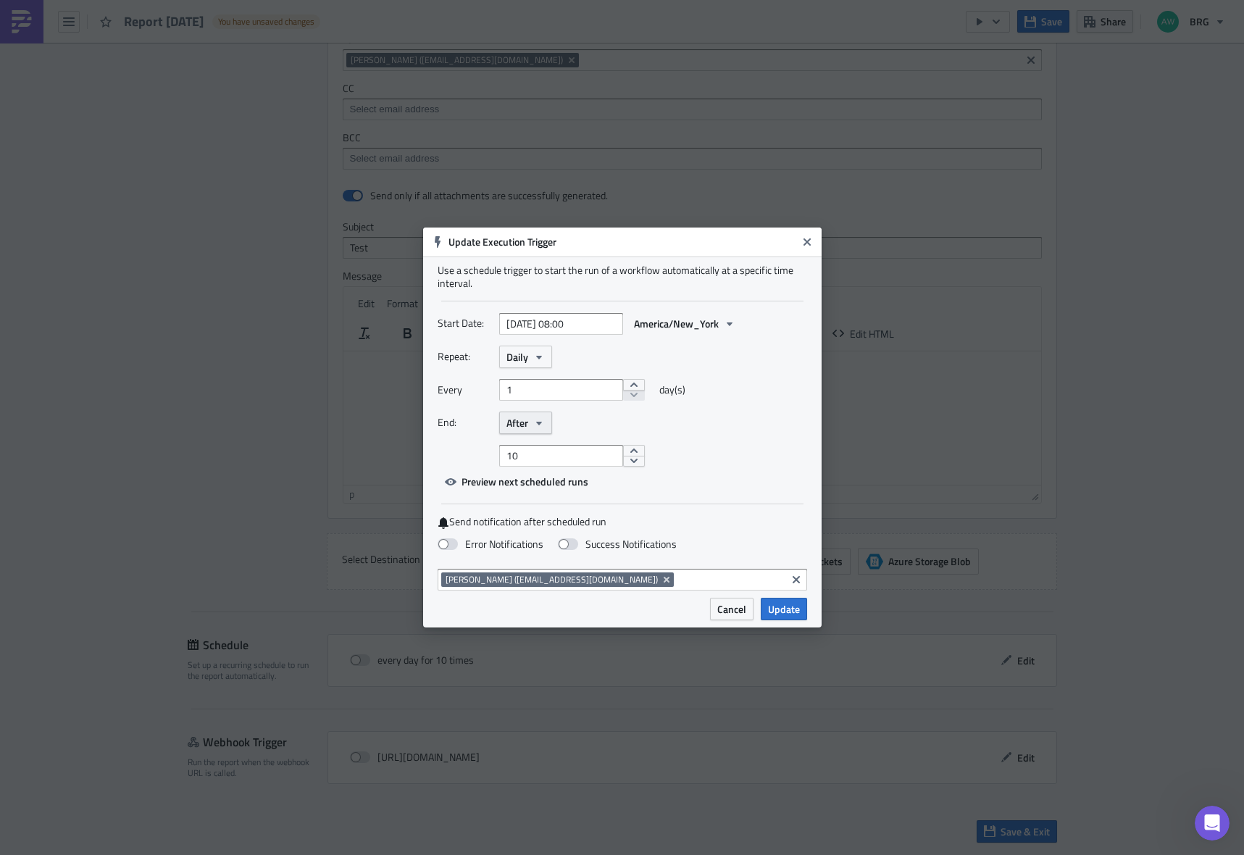
click at [528, 425] on button "After" at bounding box center [525, 423] width 53 height 22
click at [527, 443] on div "Never" at bounding box center [568, 448] width 120 height 14
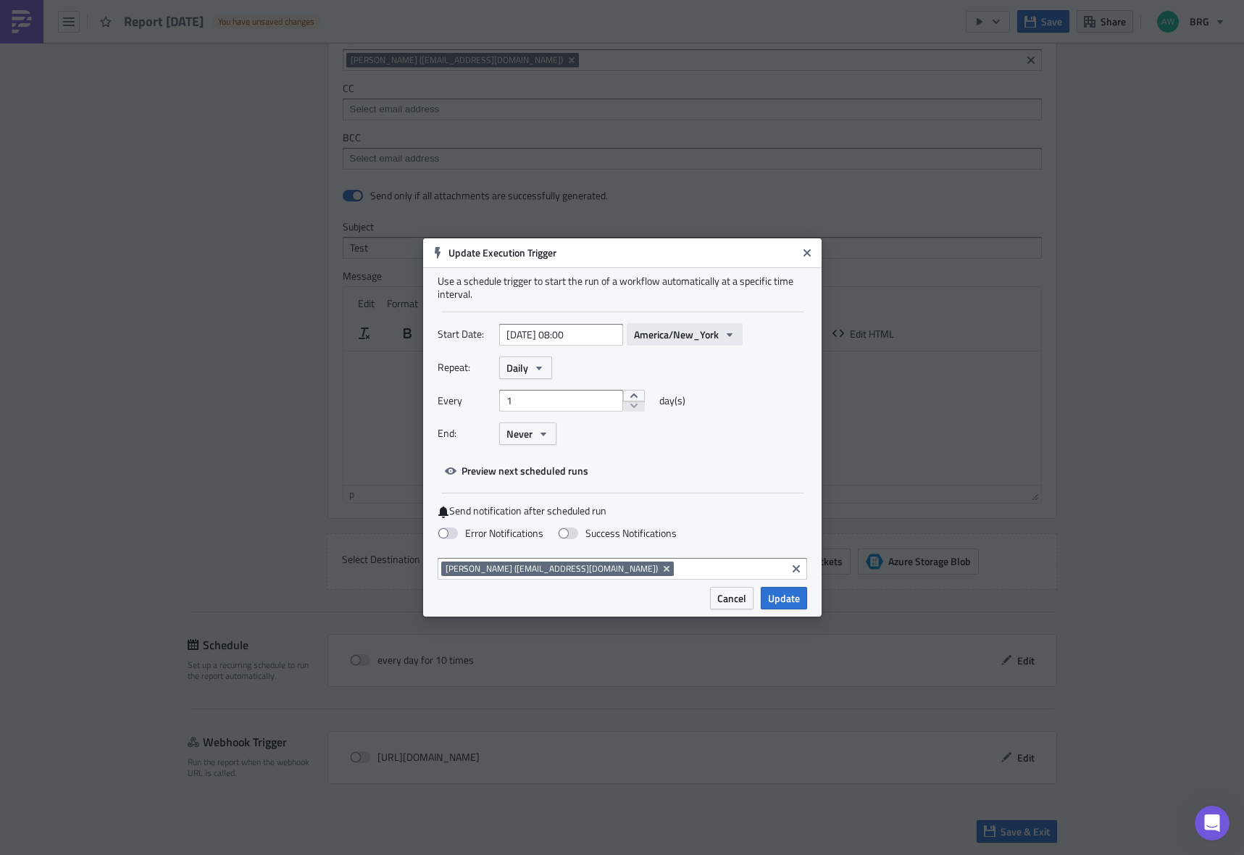
click at [708, 339] on span "America/New_York" at bounding box center [676, 334] width 85 height 15
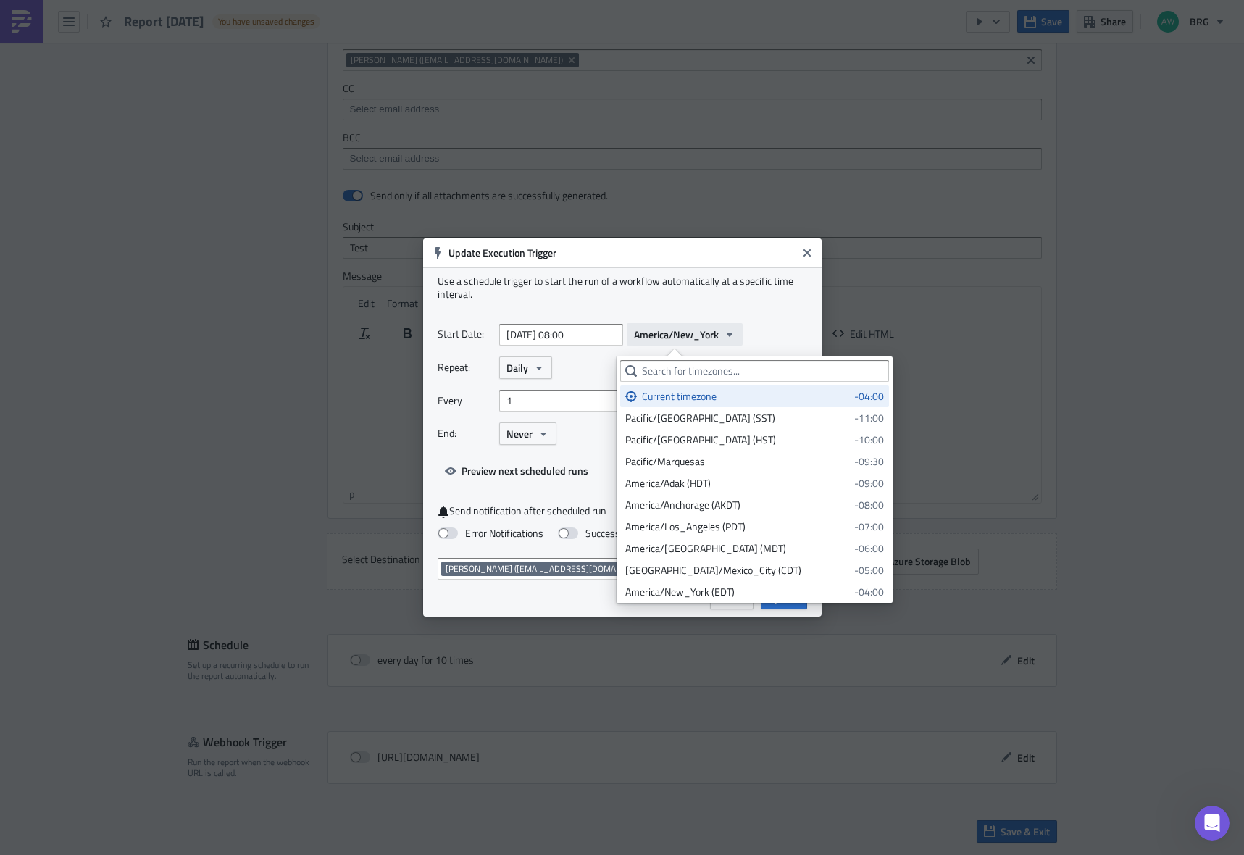
click at [708, 339] on span "America/New_York" at bounding box center [676, 334] width 85 height 15
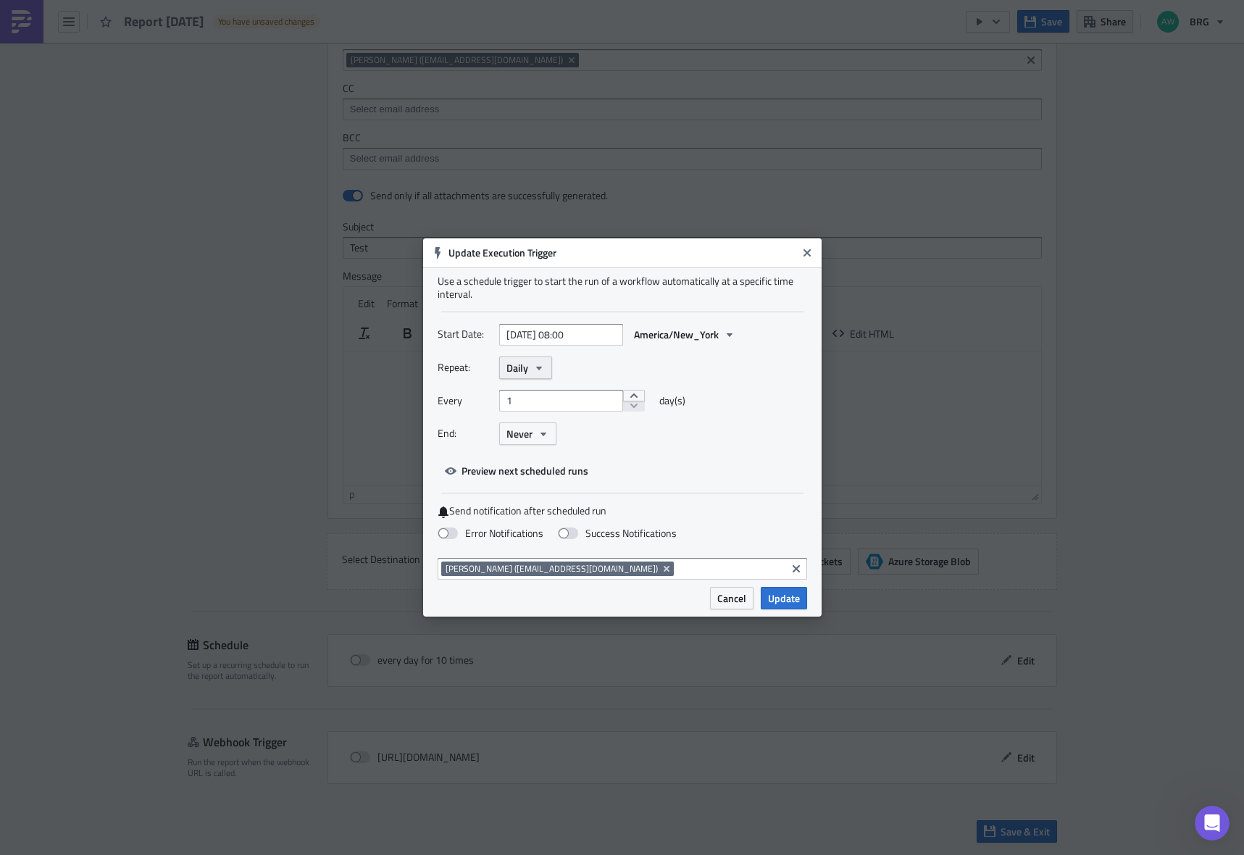
click at [533, 369] on icon "button" at bounding box center [539, 368] width 12 height 12
click at [738, 399] on div "Every 1 day(s)" at bounding box center [623, 406] width 370 height 33
click at [575, 334] on input "[DATE] 08:00" at bounding box center [561, 335] width 124 height 22
select select "9"
select select "2025"
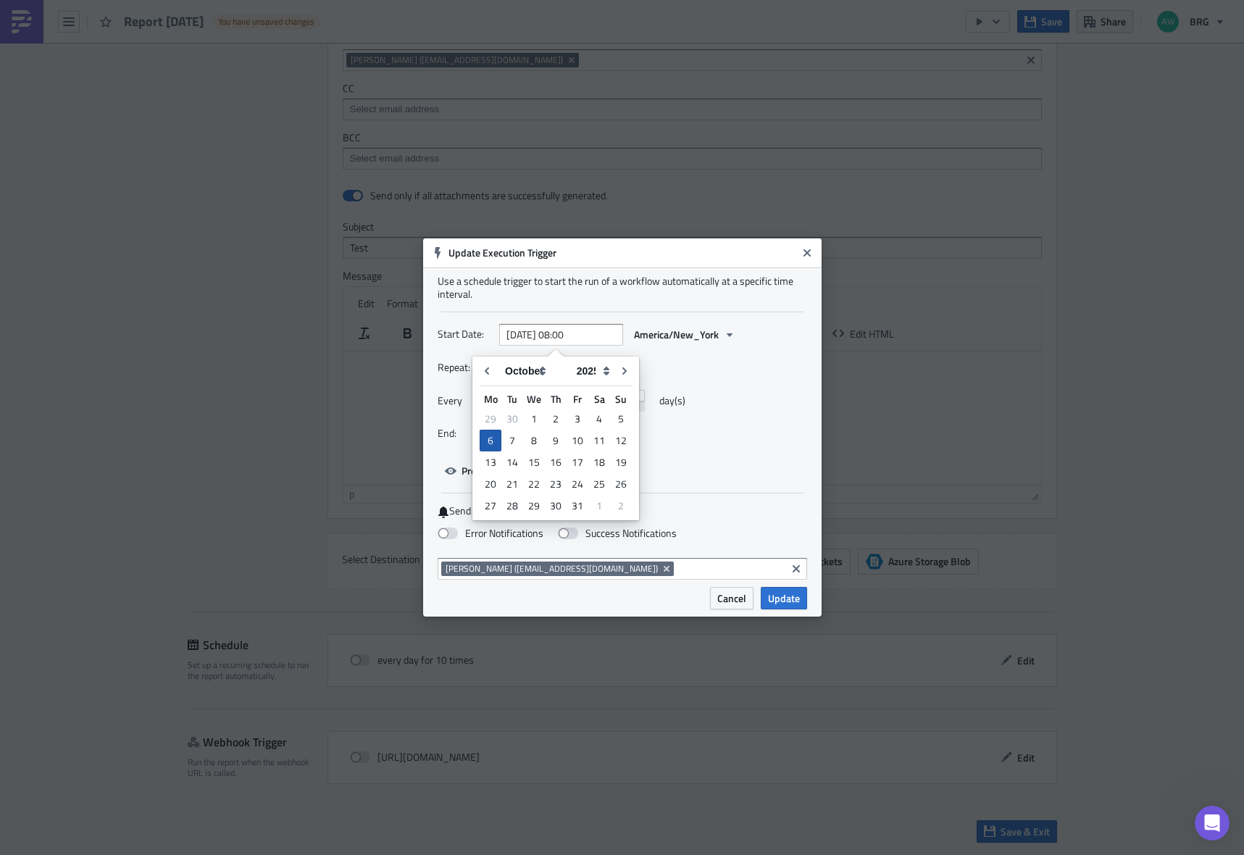
click at [491, 442] on div "6" at bounding box center [491, 441] width 22 height 22
click at [496, 437] on div "6" at bounding box center [491, 441] width 22 height 22
type input "[DATE] 00:00"
click at [567, 336] on input "[DATE] 00:00" at bounding box center [561, 335] width 124 height 22
select select "9"
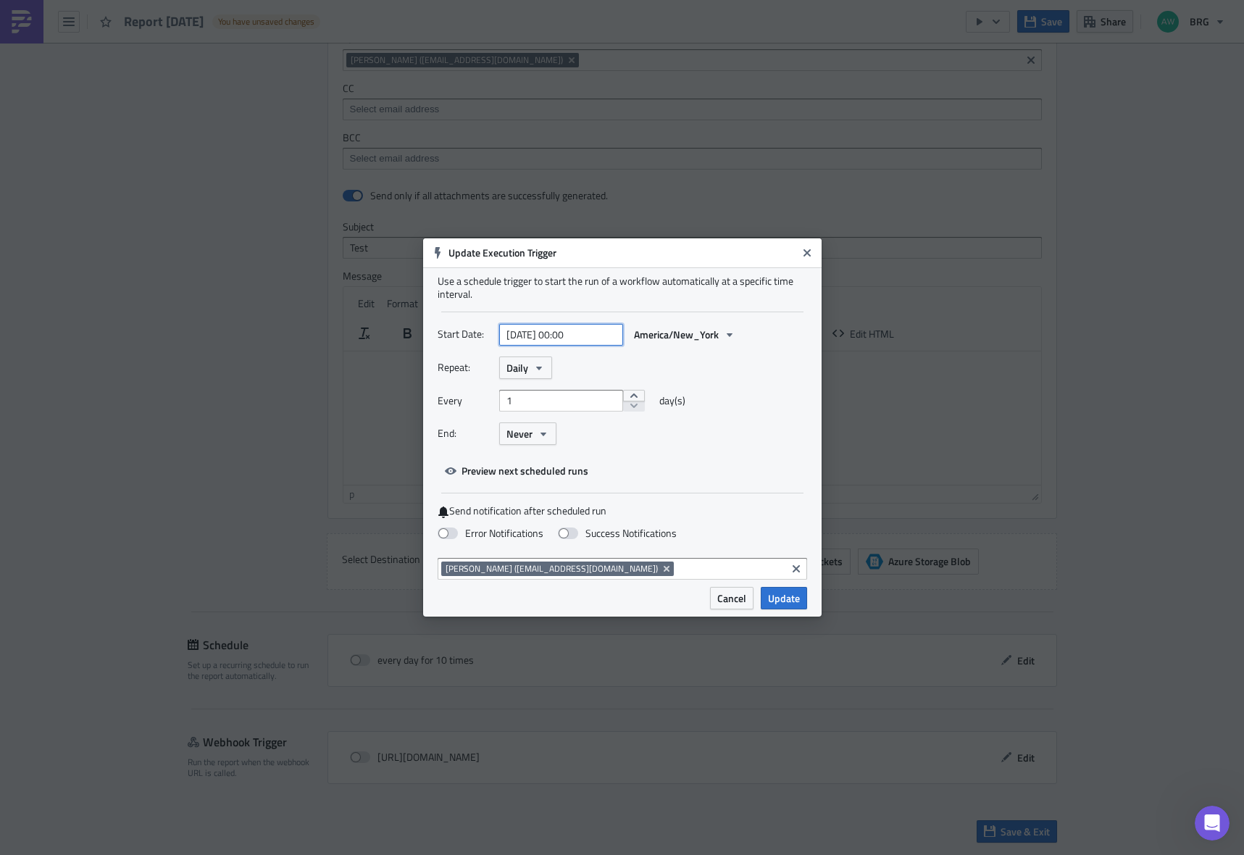
select select "2025"
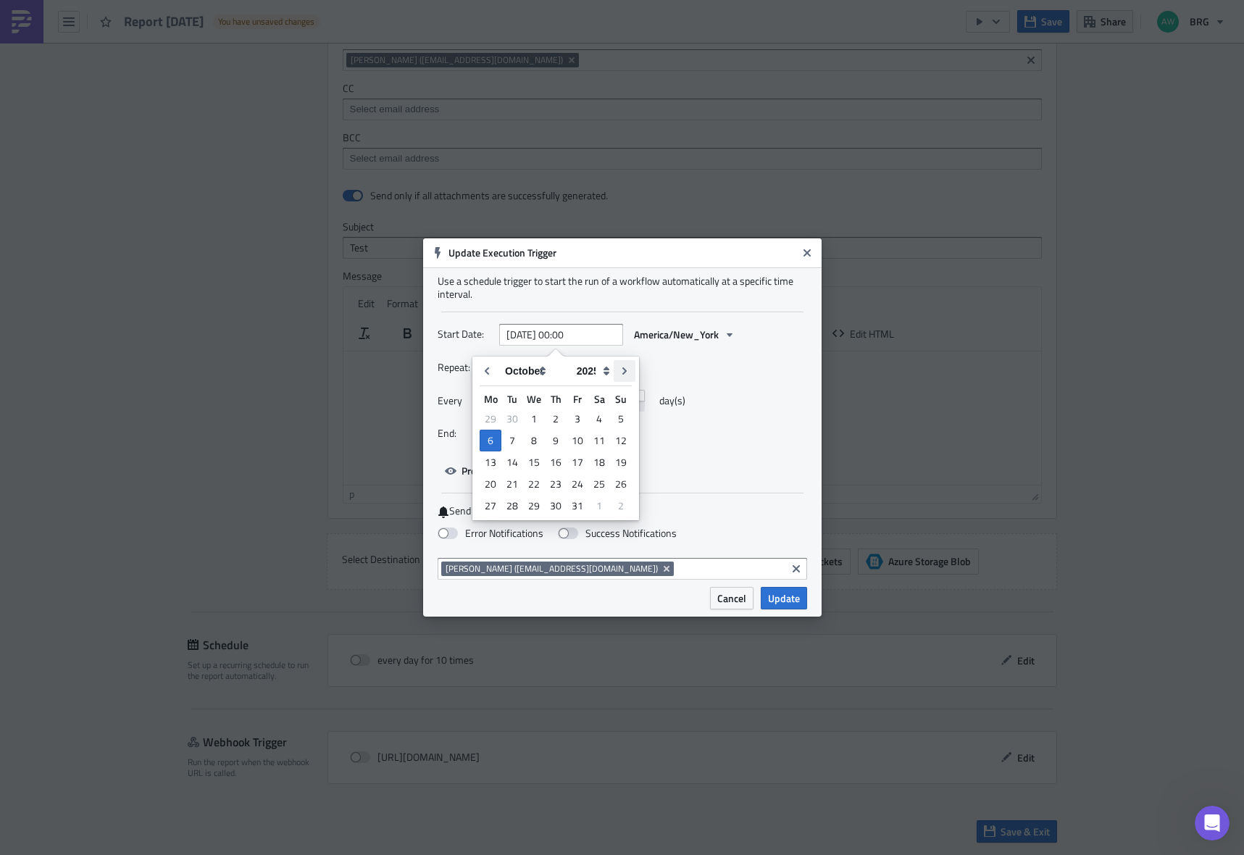
click at [628, 370] on icon "Go to next month" at bounding box center [625, 371] width 12 height 12
type input "[DATE] 00:00"
select select "10"
click at [492, 369] on icon "Go to previous month" at bounding box center [487, 371] width 12 height 12
type input "[DATE] 00:00"
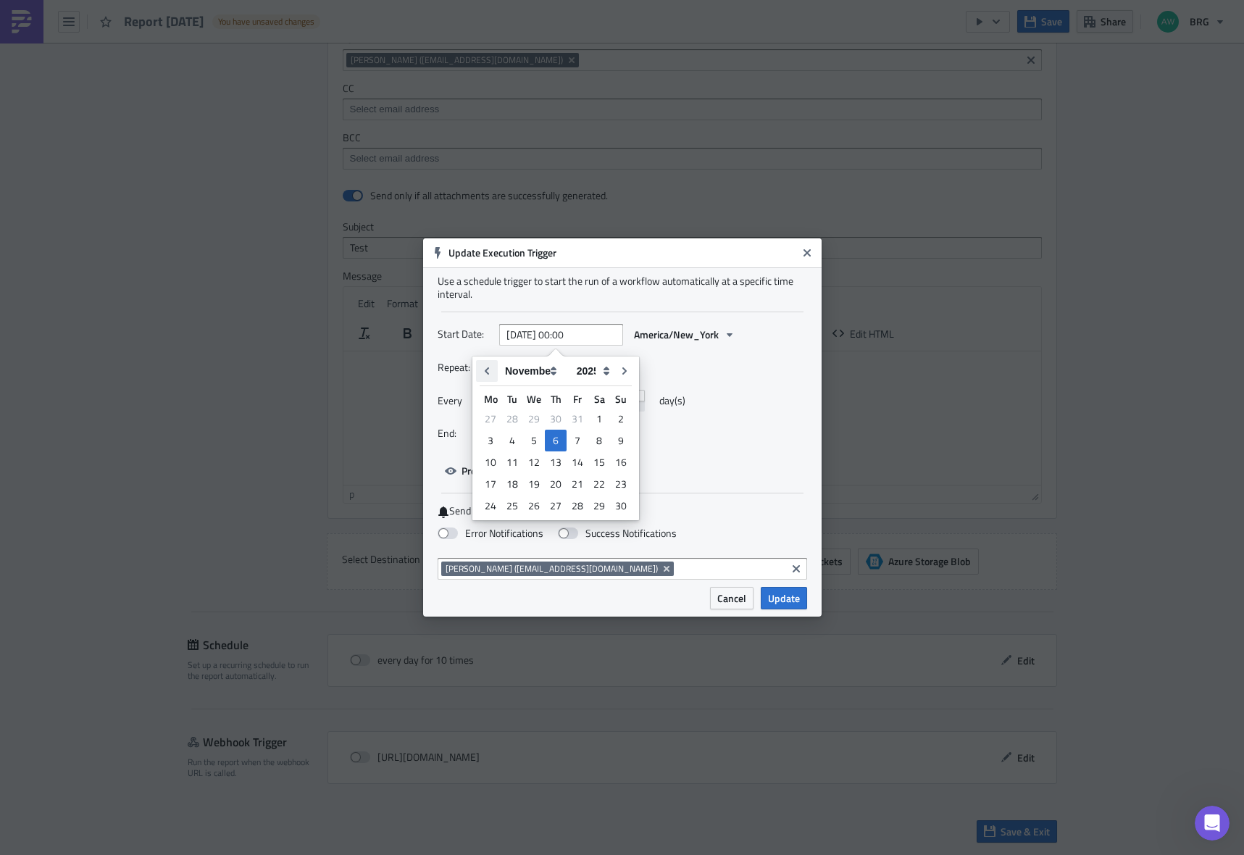
select select "9"
click at [585, 337] on input "[DATE] 00:00" at bounding box center [561, 335] width 124 height 22
click at [574, 336] on input "[DATE] 00:00" at bounding box center [561, 335] width 124 height 22
type input "[DATE] 10:00"
click at [700, 377] on div "Repeat: Daily" at bounding box center [623, 368] width 370 height 22
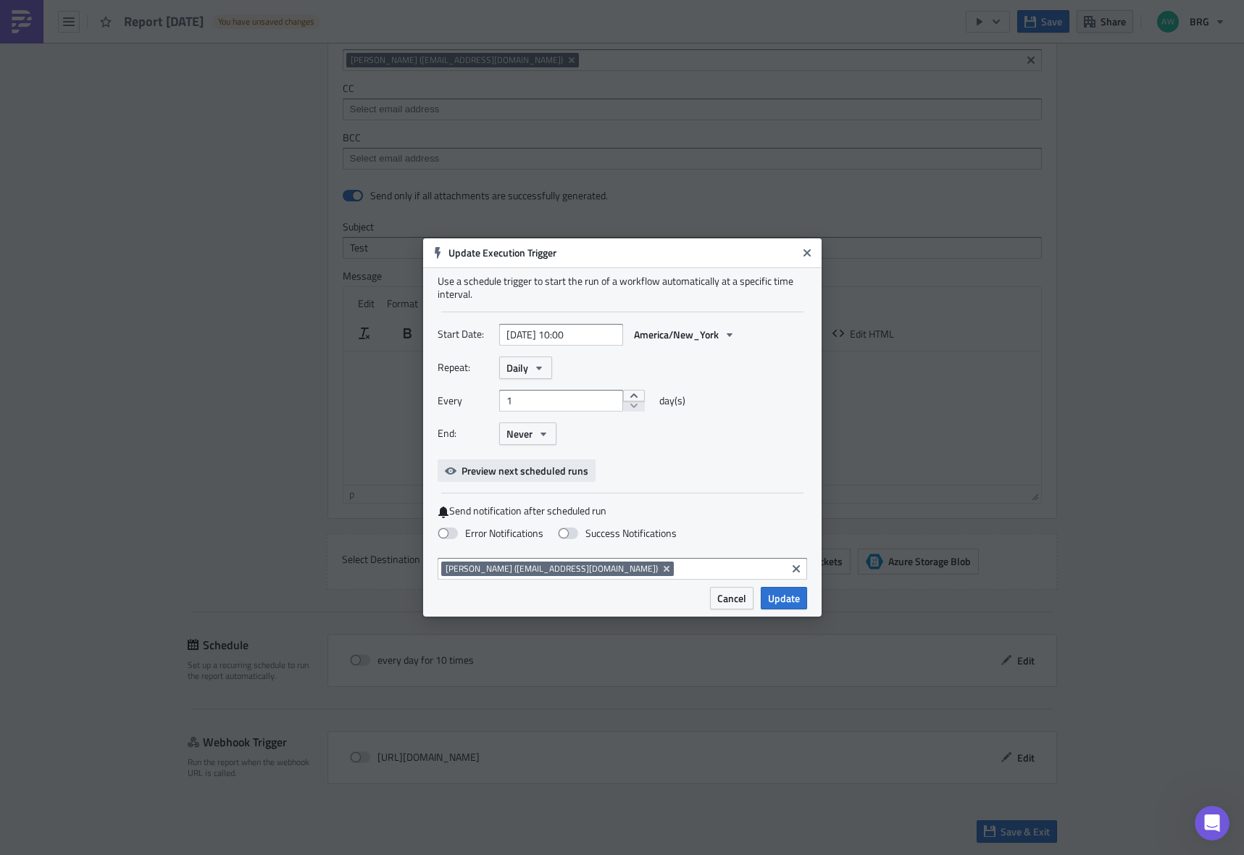
click at [557, 474] on span "Preview next scheduled runs" at bounding box center [525, 470] width 127 height 15
click at [788, 602] on span "Update" at bounding box center [784, 598] width 32 height 15
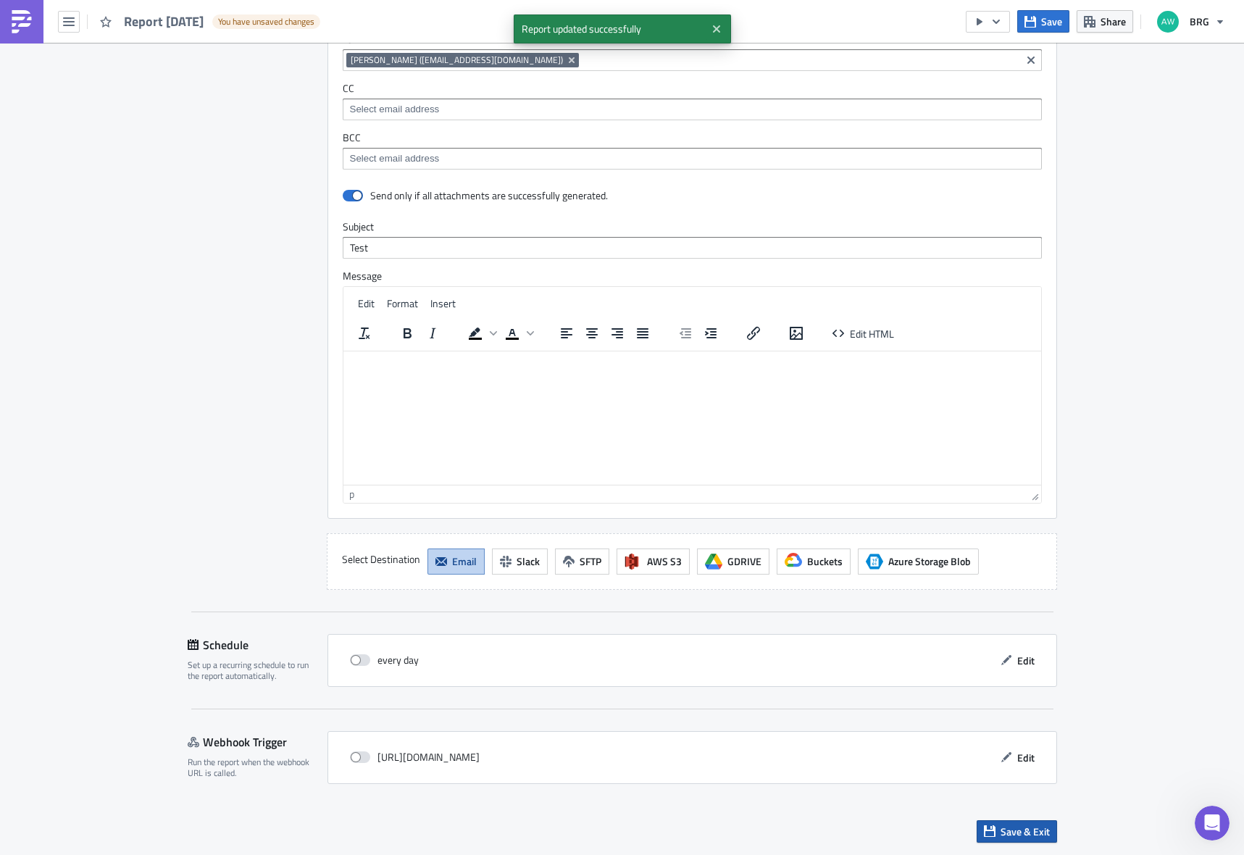
click at [1027, 832] on span "Save & Exit" at bounding box center [1025, 831] width 49 height 15
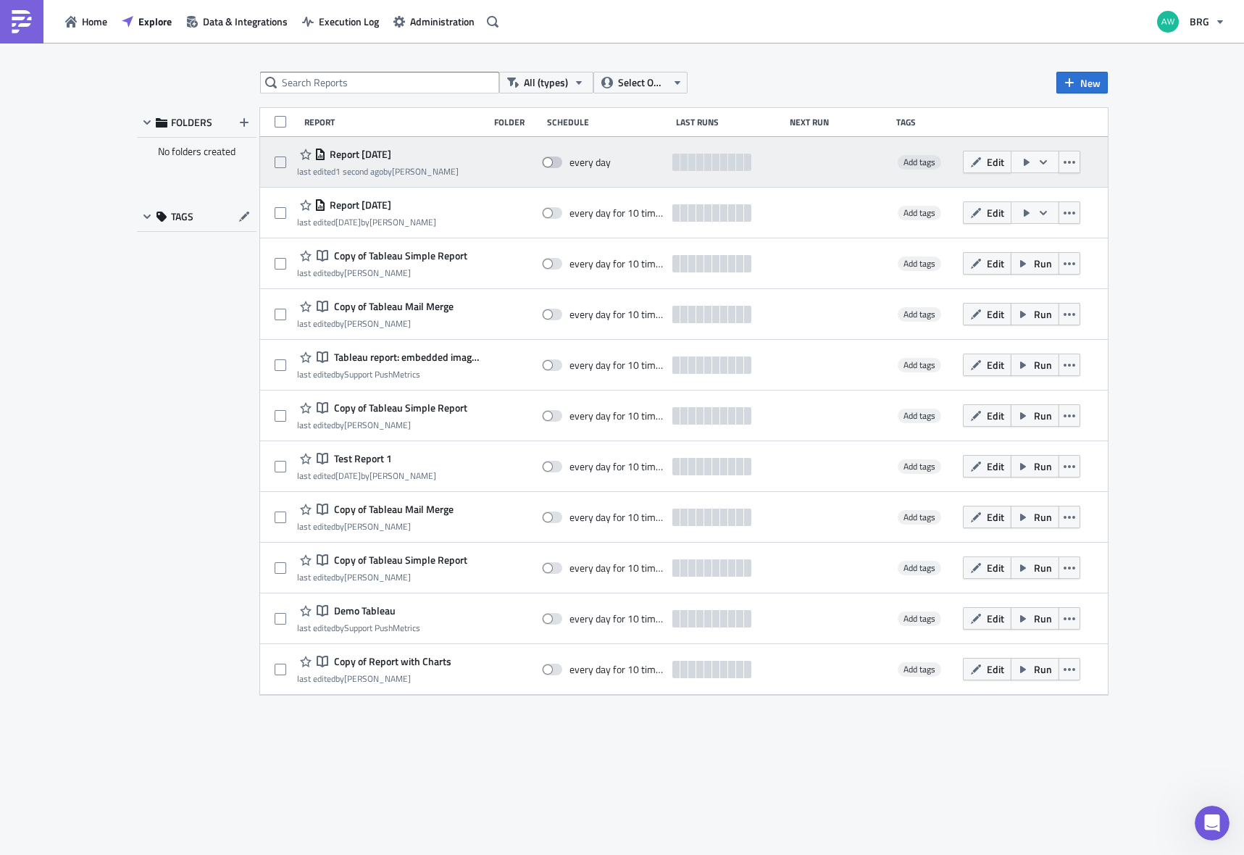
click at [550, 163] on span at bounding box center [552, 163] width 20 height 12
click at [550, 163] on input "checkbox" at bounding box center [549, 162] width 9 height 9
click at [550, 161] on span at bounding box center [552, 163] width 20 height 12
click at [550, 161] on input "checkbox" at bounding box center [549, 162] width 9 height 9
checkbox input "false"
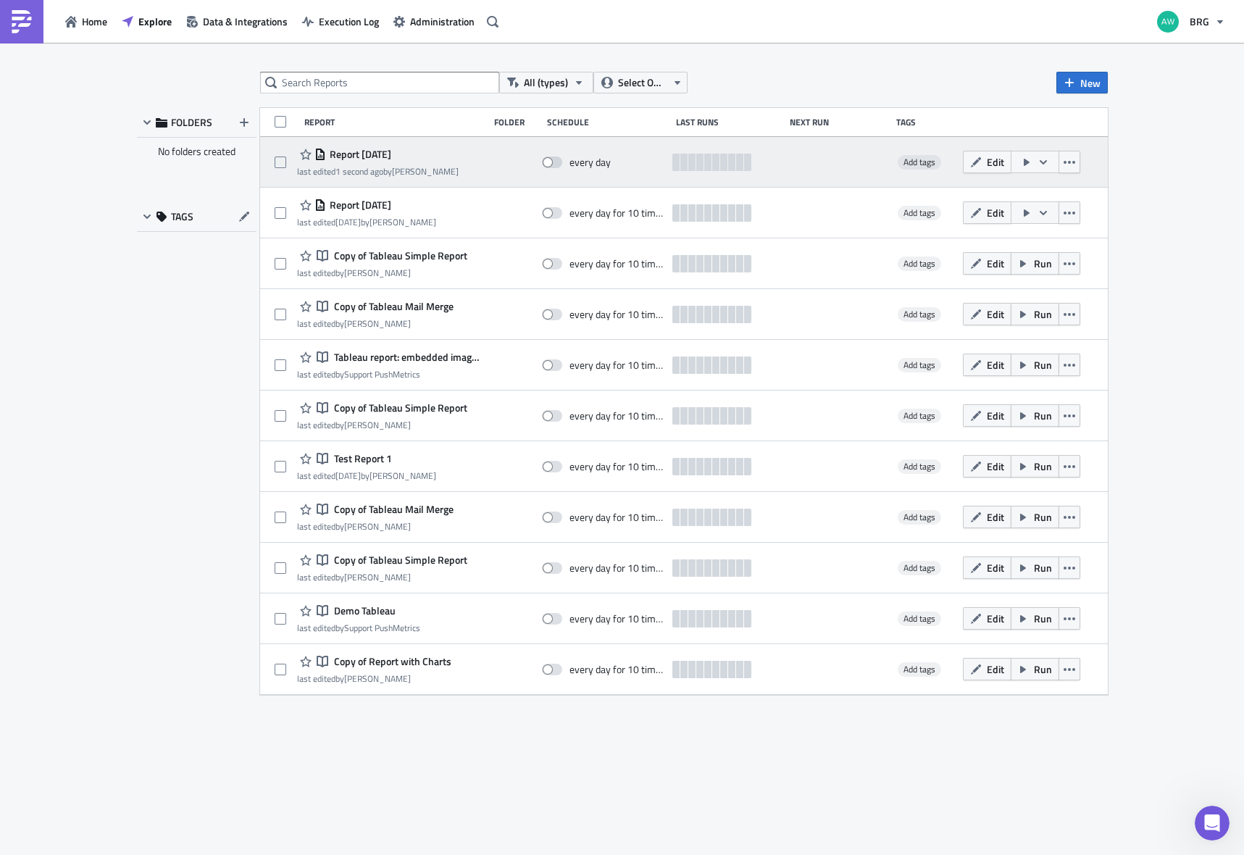
click at [1043, 164] on icon "button" at bounding box center [1044, 163] width 12 height 12
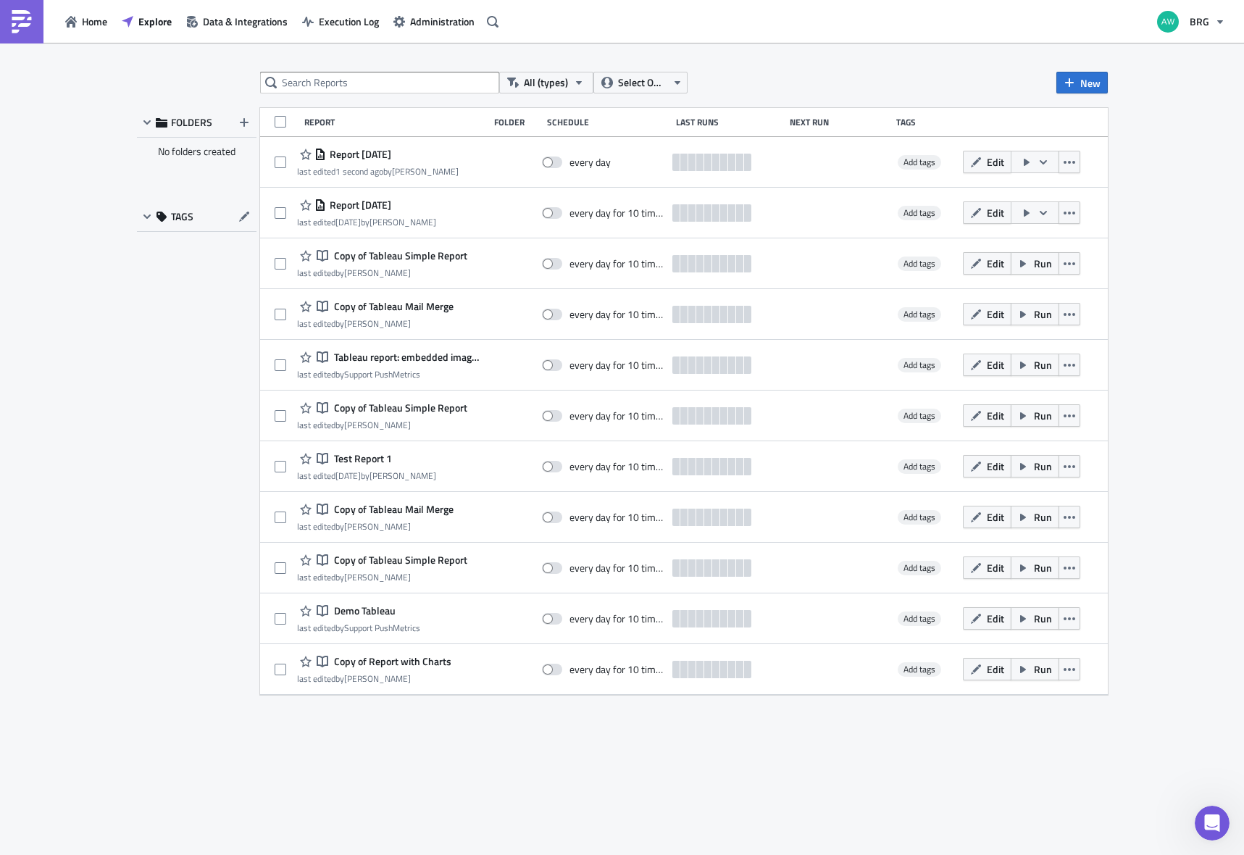
click at [1152, 154] on div "All (types) Select Owner New FOLDERS No folders created TAGS Report Folder Sche…" at bounding box center [622, 450] width 1244 height 814
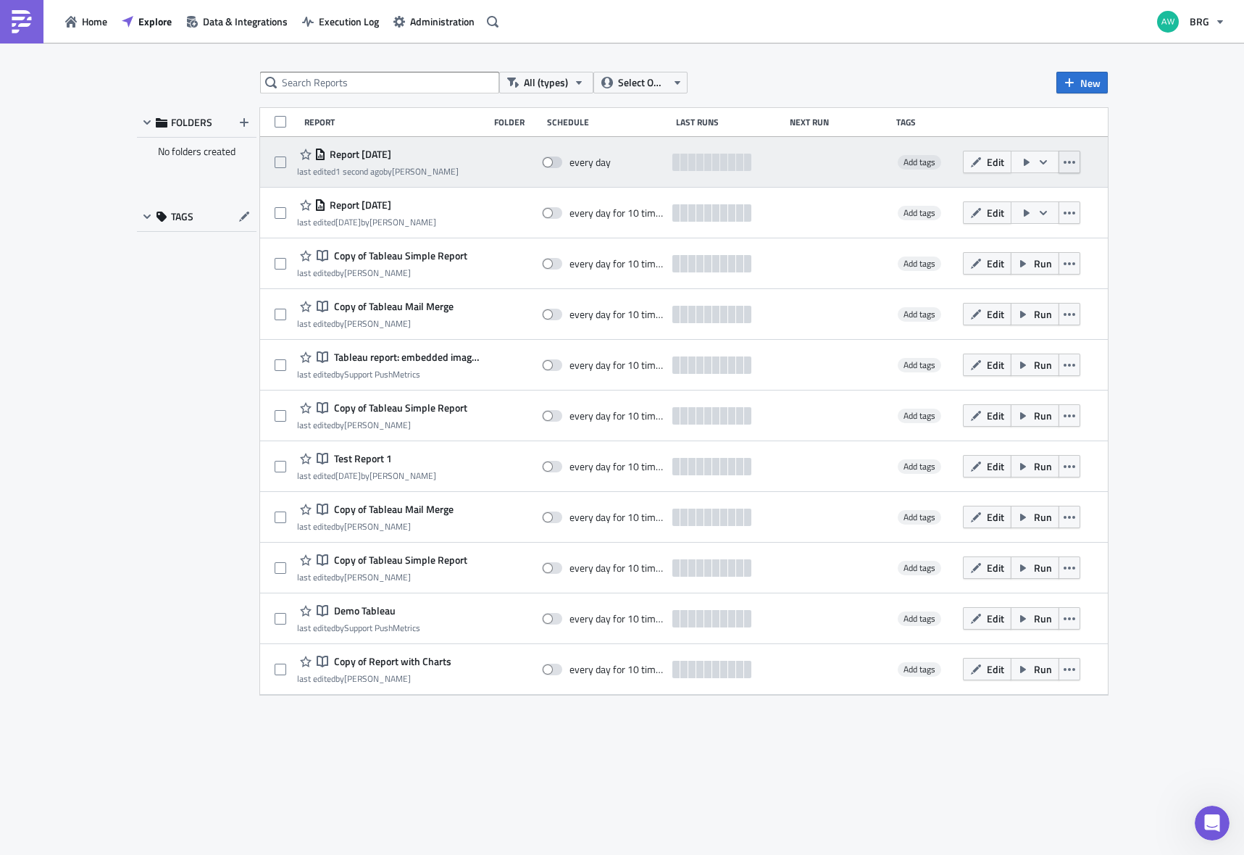
click at [1071, 162] on icon "button" at bounding box center [1070, 163] width 12 height 12
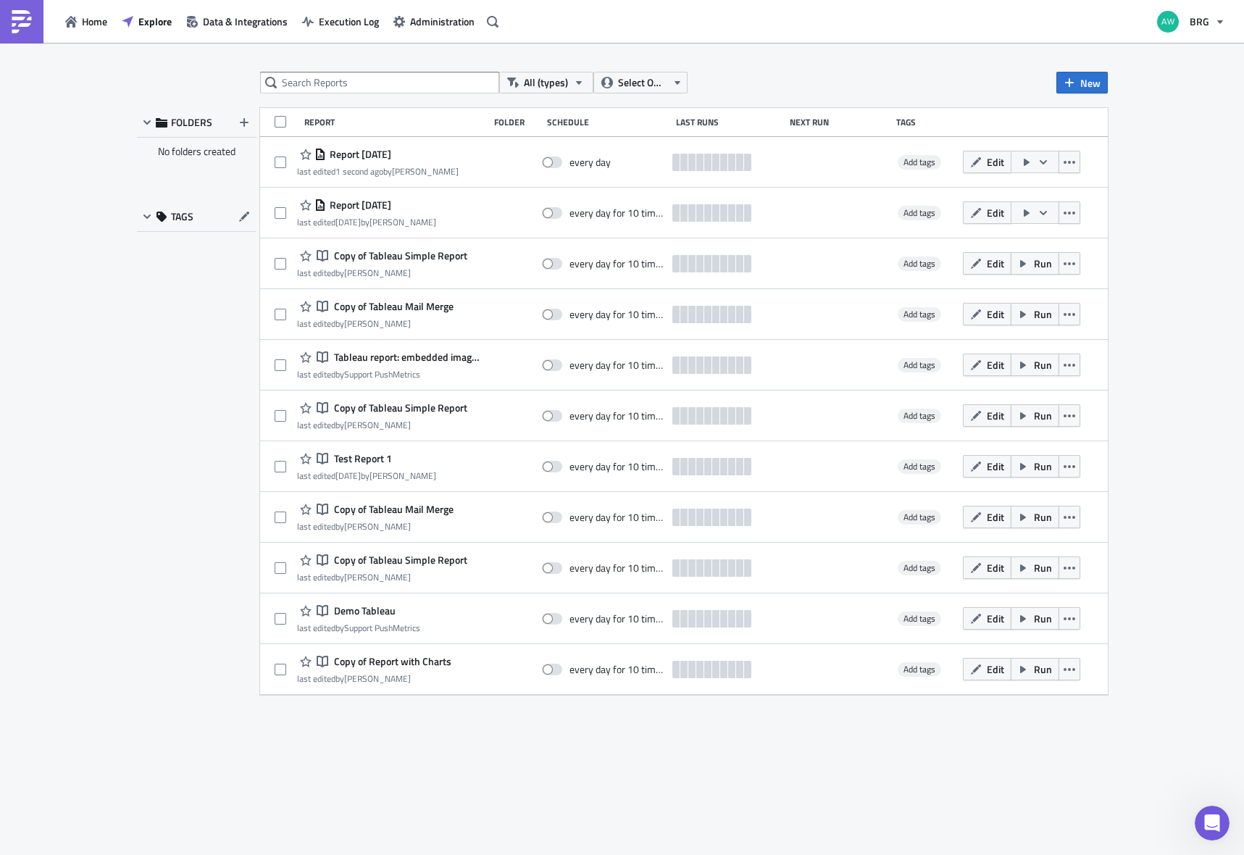
click at [1155, 185] on div "All (types) Select Owner New FOLDERS No folders created TAGS Report Folder Sche…" at bounding box center [622, 450] width 1244 height 814
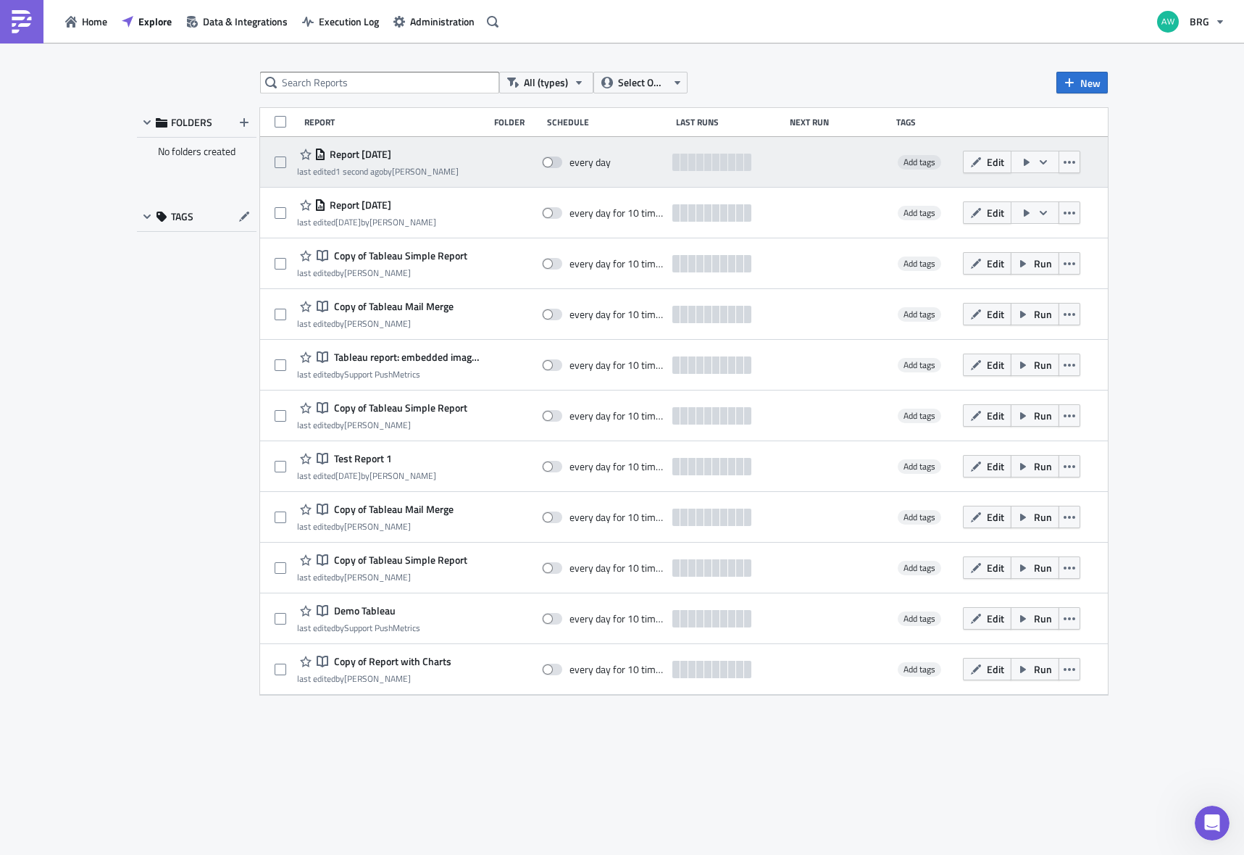
click at [1048, 157] on icon "button" at bounding box center [1044, 163] width 12 height 12
click at [973, 164] on icon "button" at bounding box center [976, 162] width 10 height 10
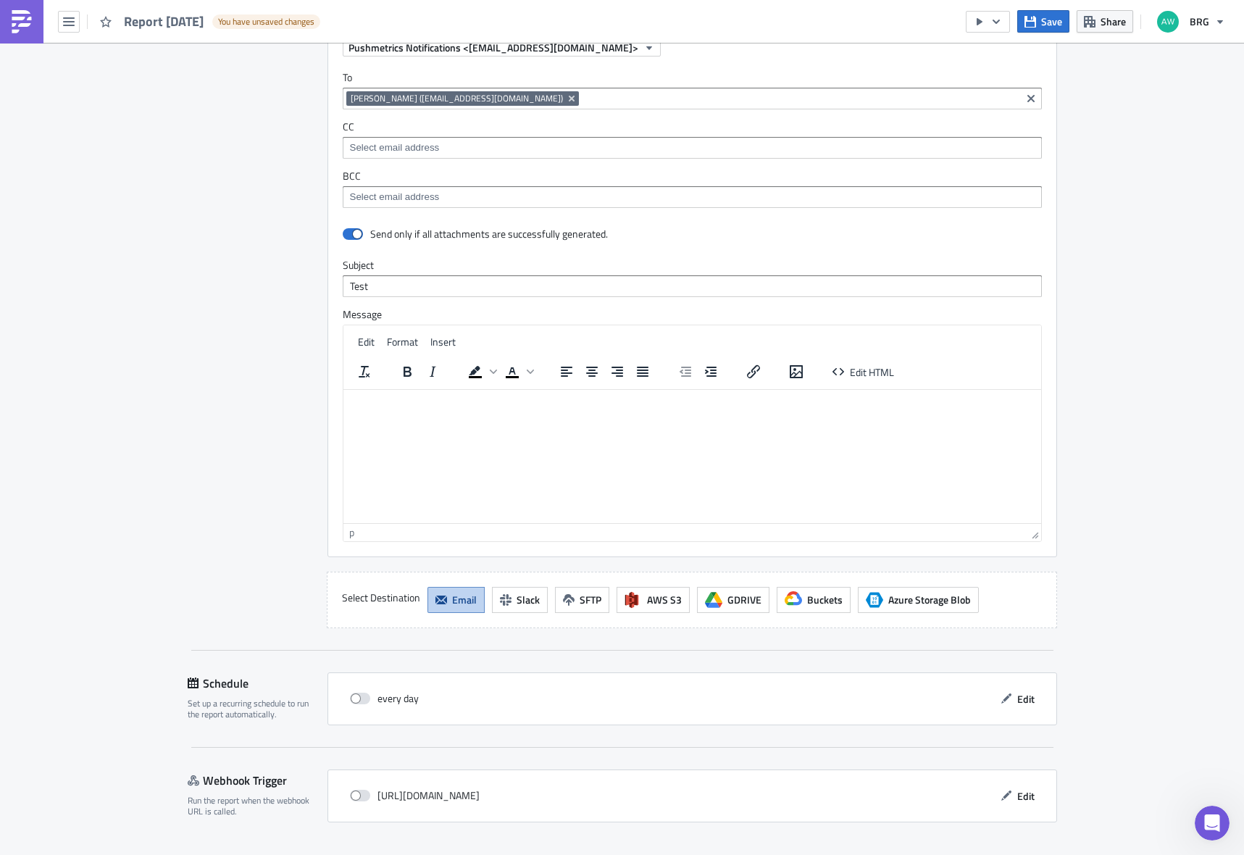
scroll to position [1024, 0]
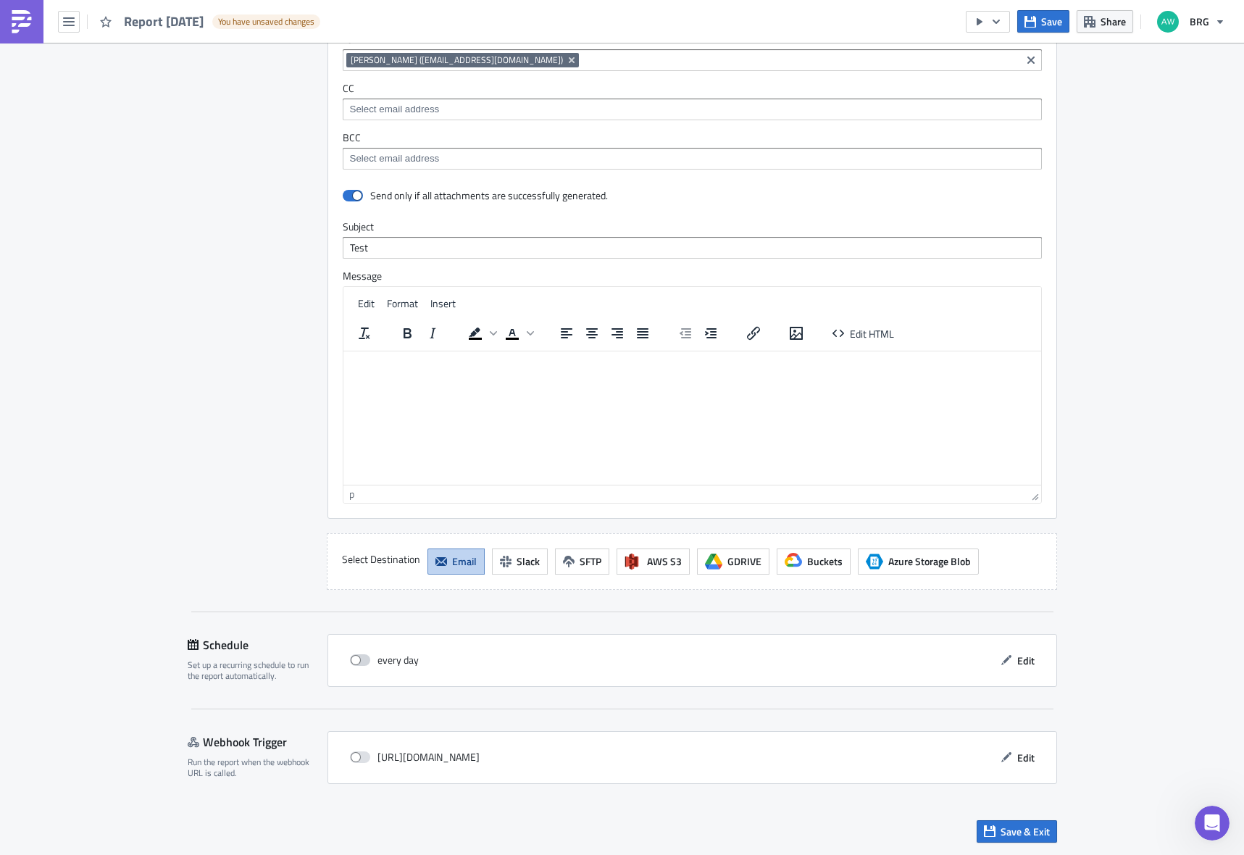
click at [358, 662] on span at bounding box center [360, 660] width 20 height 12
click at [358, 662] on input "checkbox" at bounding box center [357, 660] width 9 height 9
checkbox input "true"
click at [1017, 660] on span "Edit" at bounding box center [1025, 660] width 17 height 15
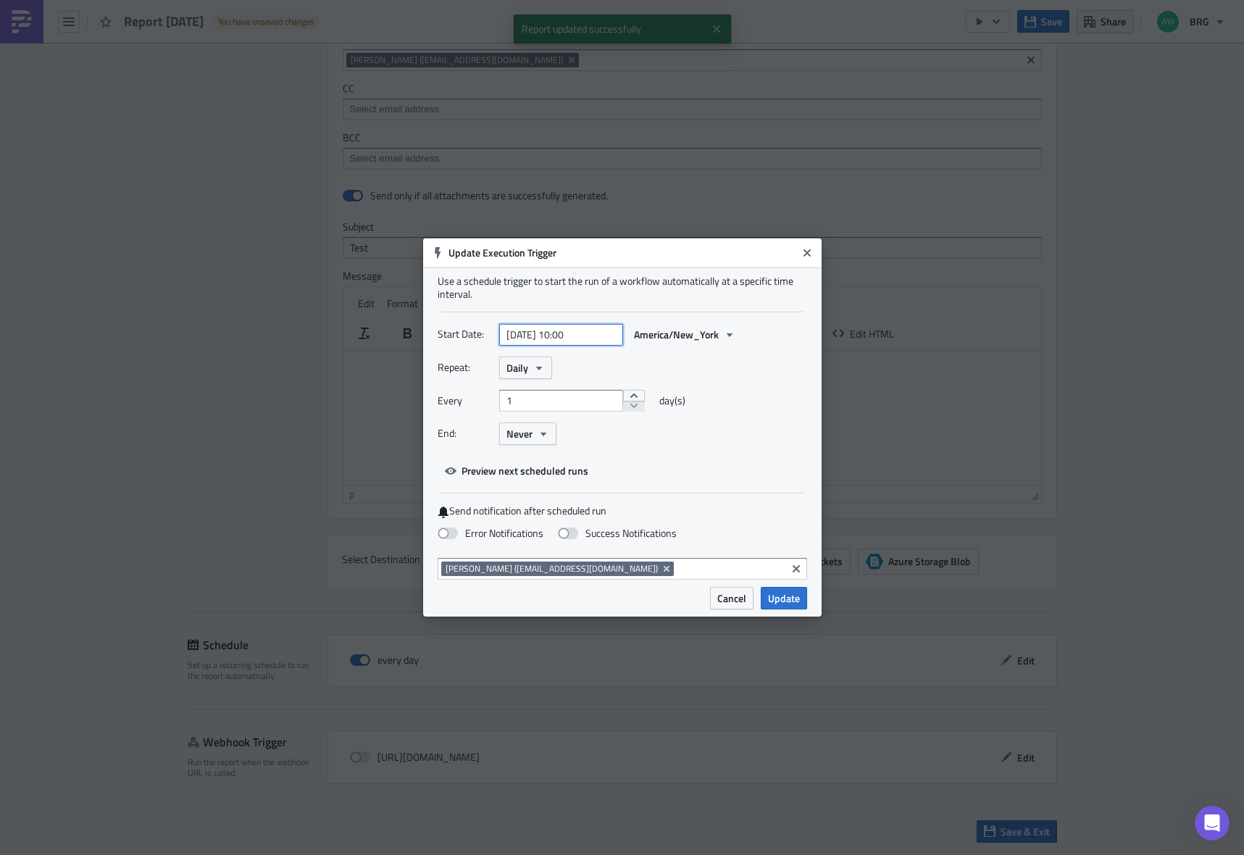
click at [580, 333] on input "[DATE] 10:00" at bounding box center [561, 335] width 124 height 22
select select "9"
select select "2025"
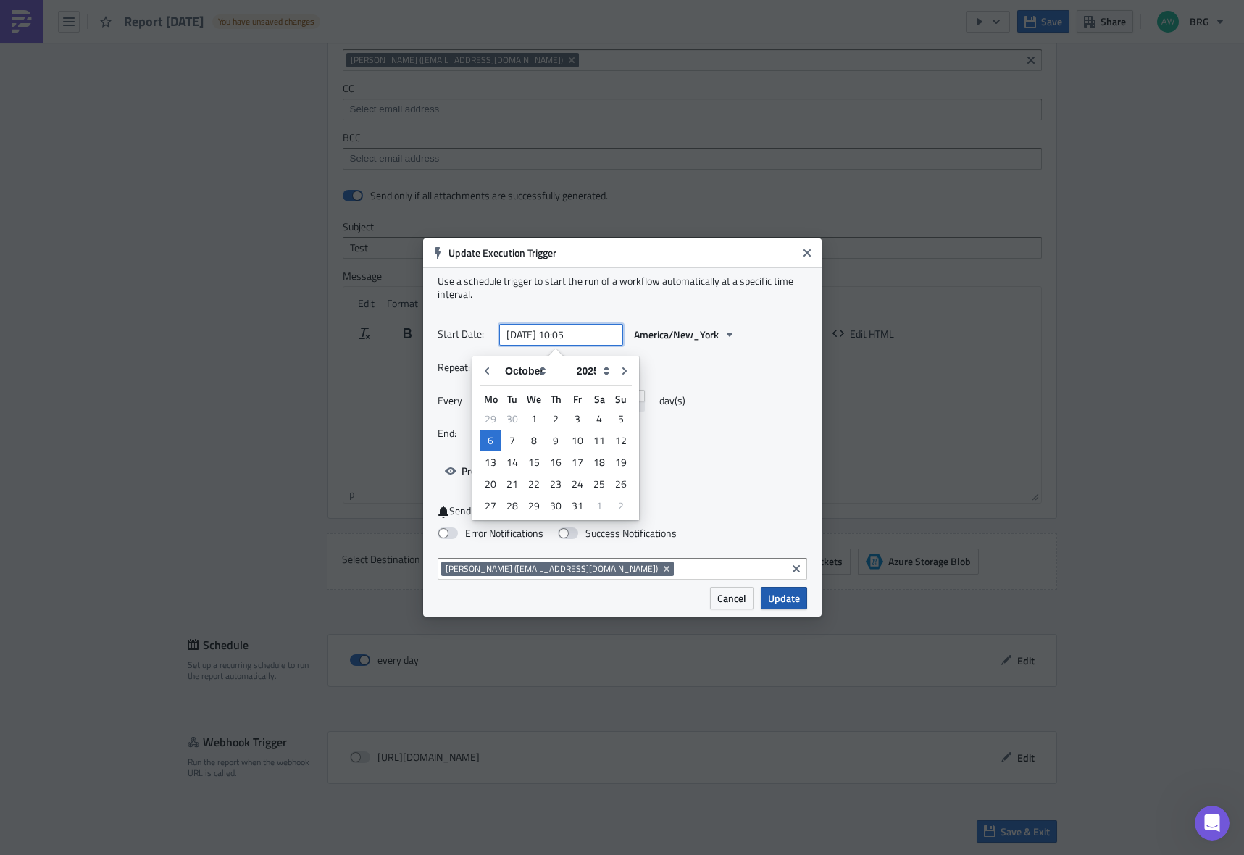
type input "[DATE] 10:05"
click at [793, 603] on span "Update" at bounding box center [784, 598] width 32 height 15
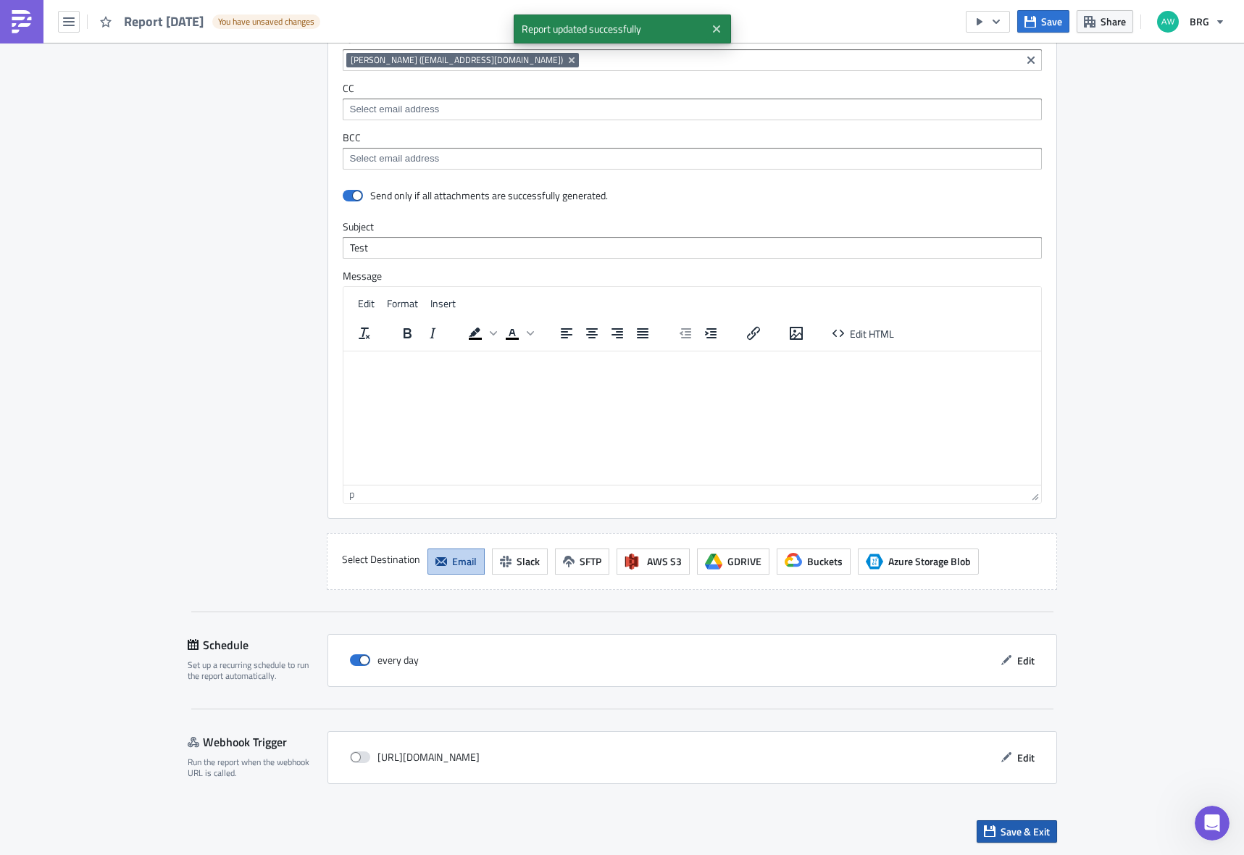
click at [1006, 830] on span "Save & Exit" at bounding box center [1025, 831] width 49 height 15
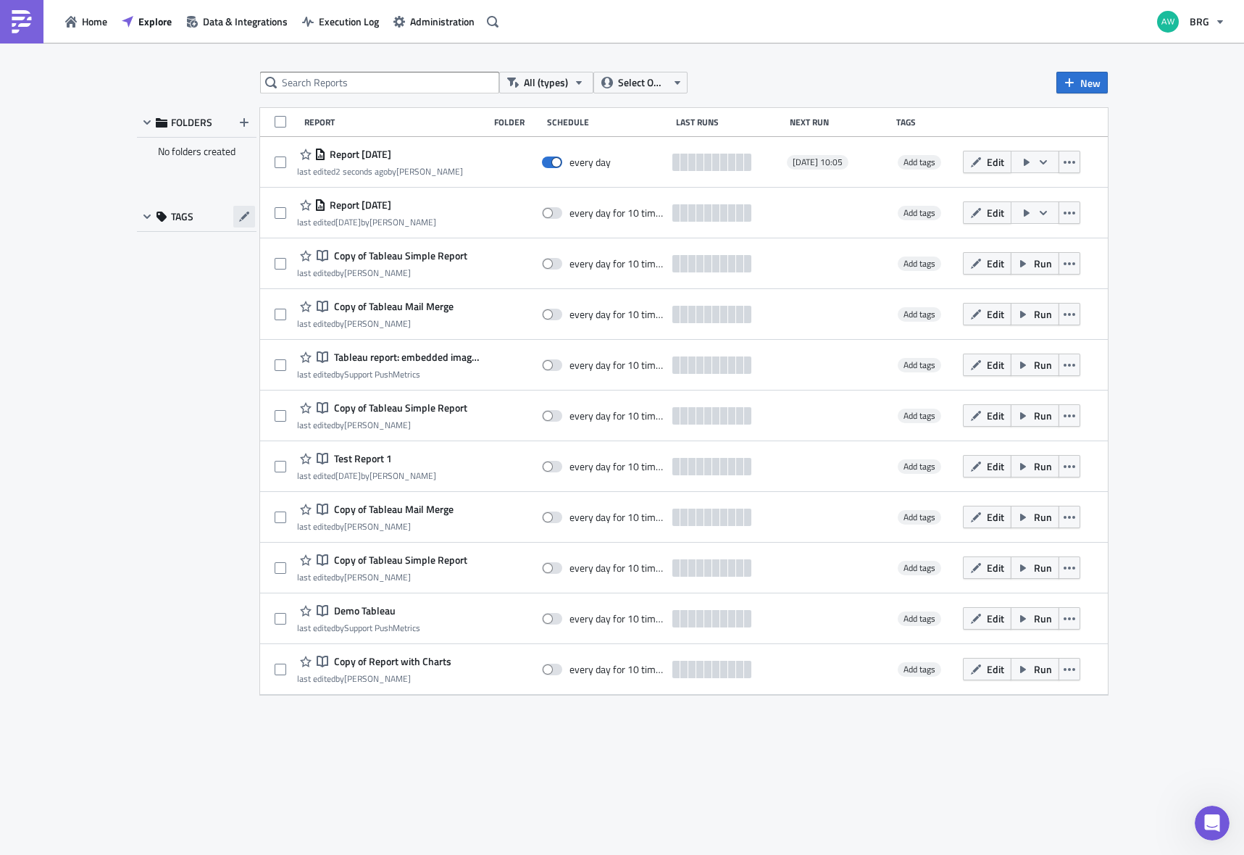
drag, startPoint x: 255, startPoint y: 228, endPoint x: 240, endPoint y: 219, distance: 17.5
click at [255, 228] on div "TAGS" at bounding box center [197, 217] width 120 height 30
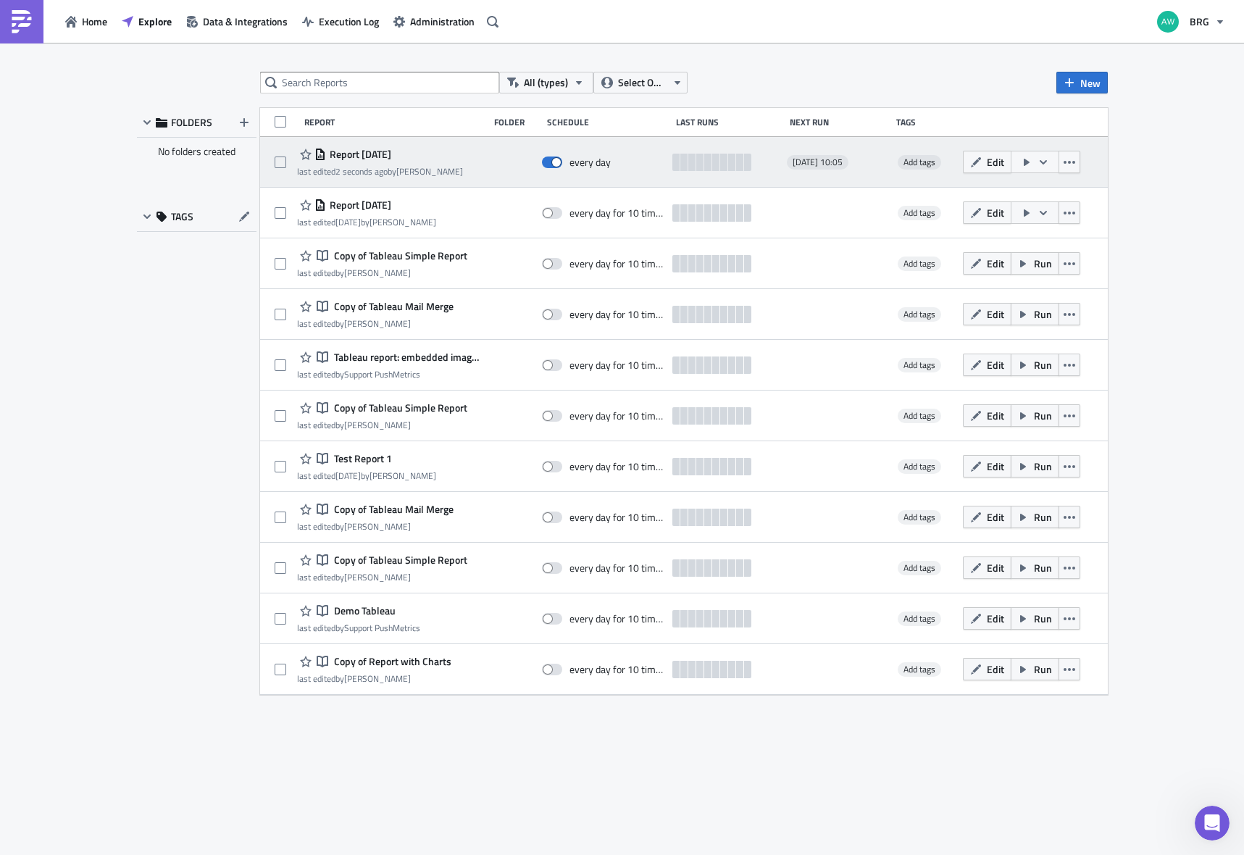
click at [1028, 164] on icon "button" at bounding box center [1027, 163] width 12 height 12
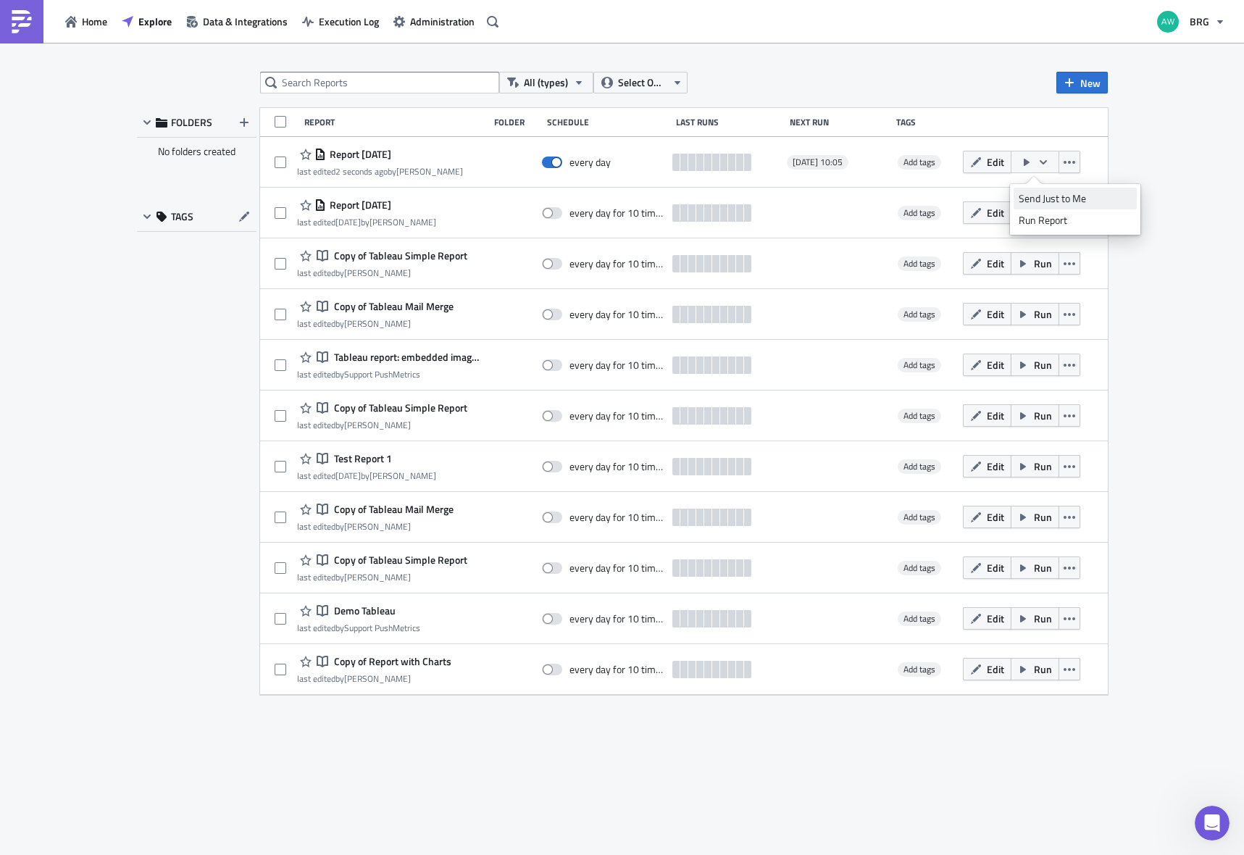
click at [1085, 201] on div "Send Just to Me" at bounding box center [1075, 198] width 113 height 14
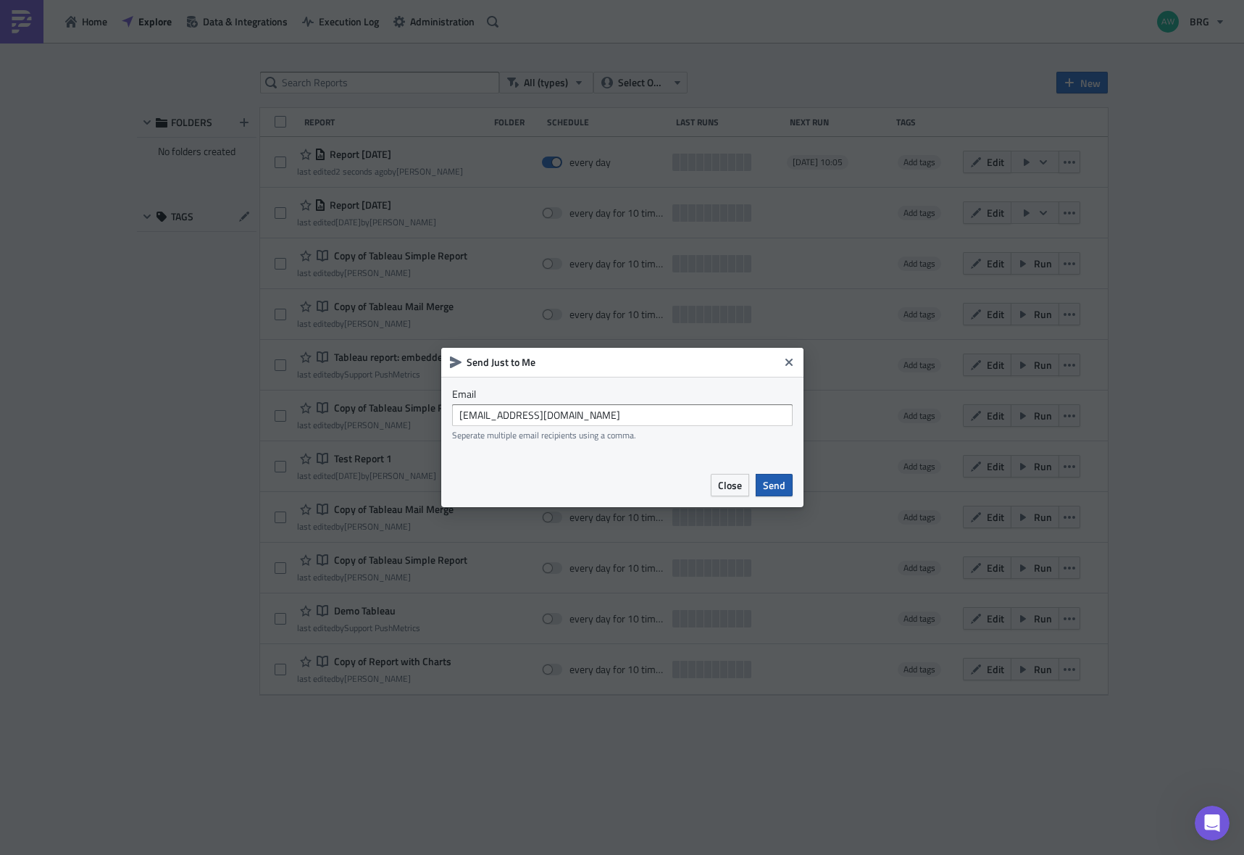
click at [778, 488] on span "Send" at bounding box center [774, 485] width 22 height 15
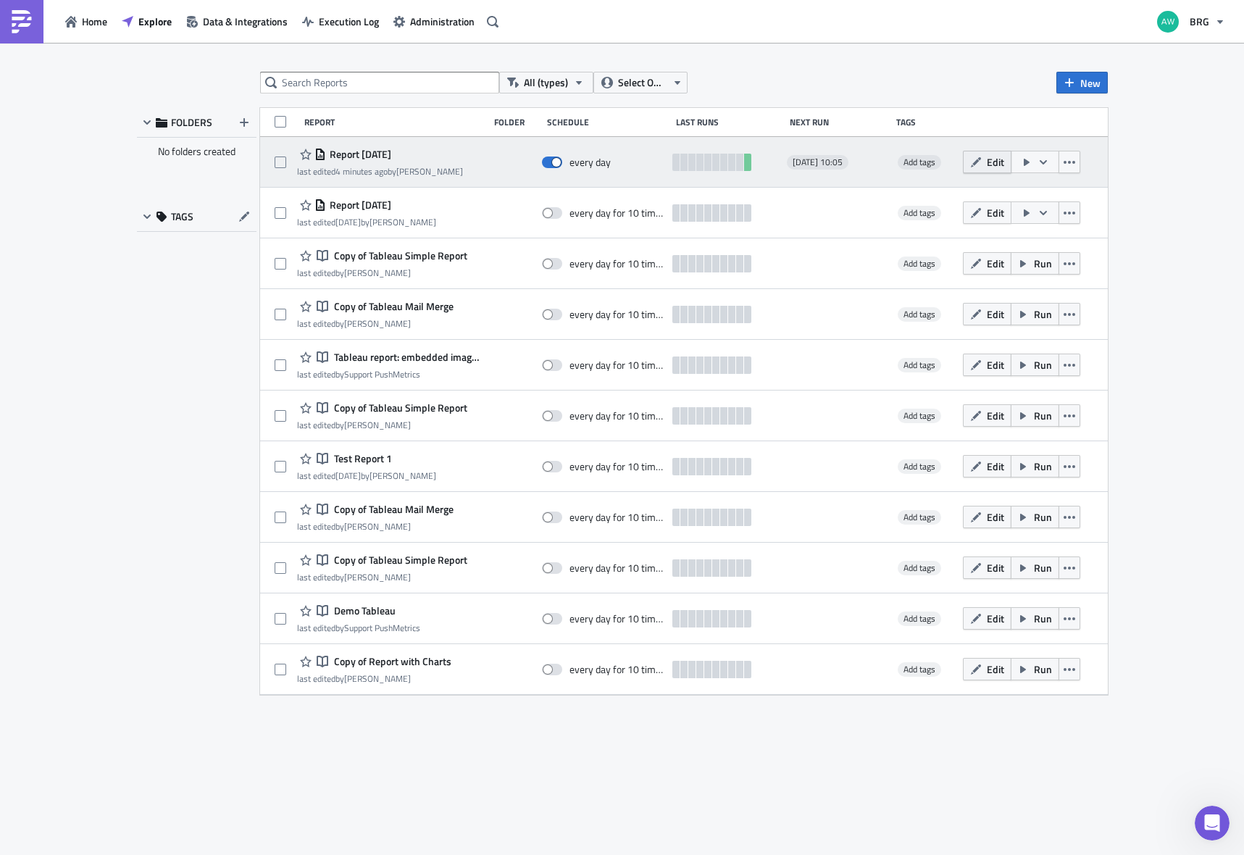
click at [991, 170] on button "Edit" at bounding box center [987, 162] width 49 height 22
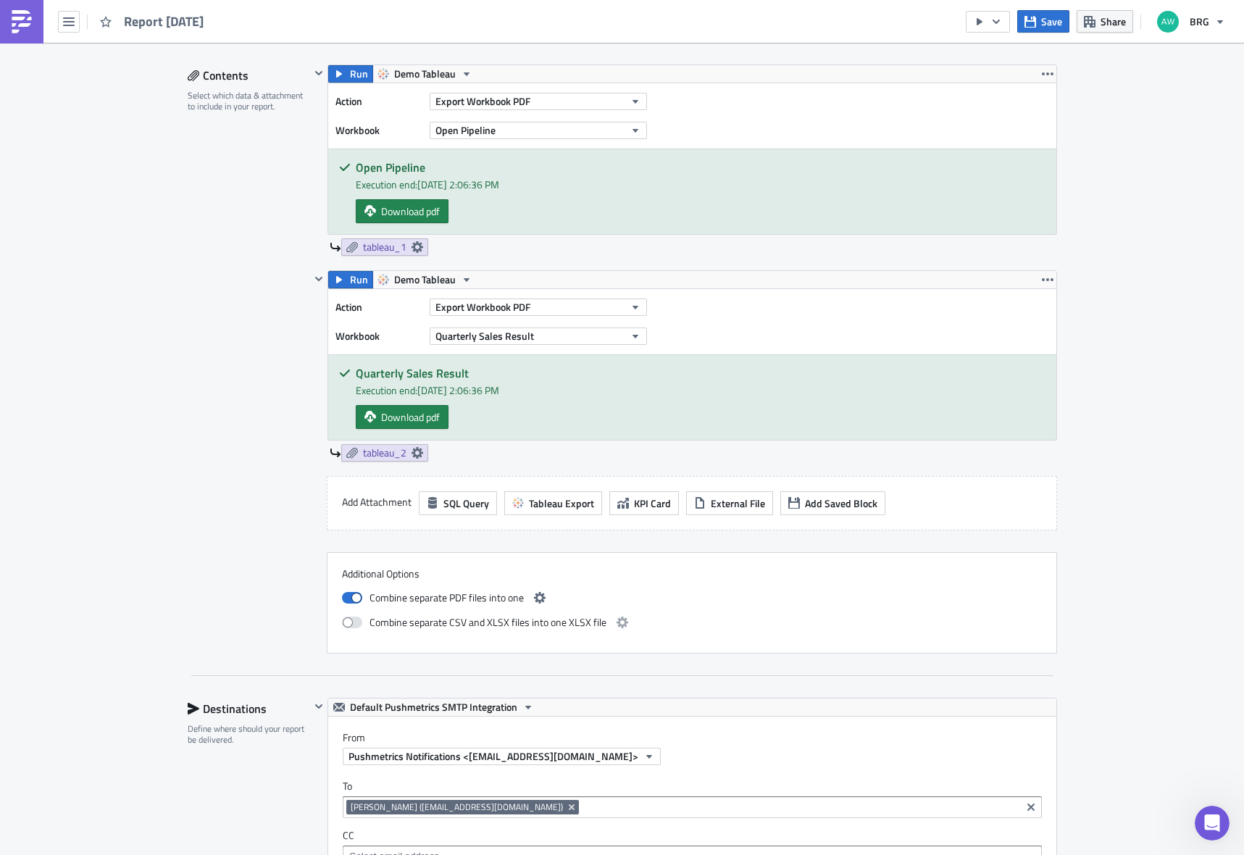
scroll to position [499, 0]
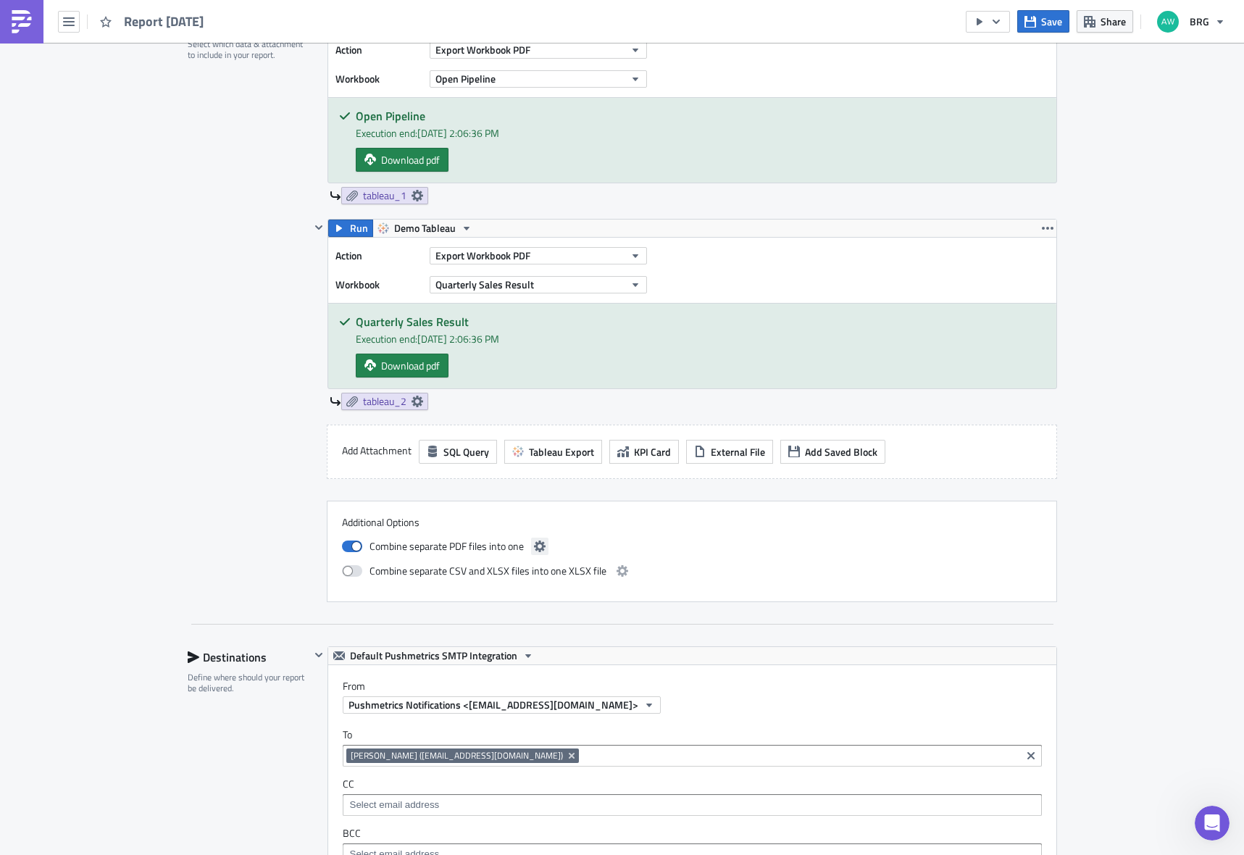
click at [538, 547] on icon "button" at bounding box center [540, 547] width 12 height 12
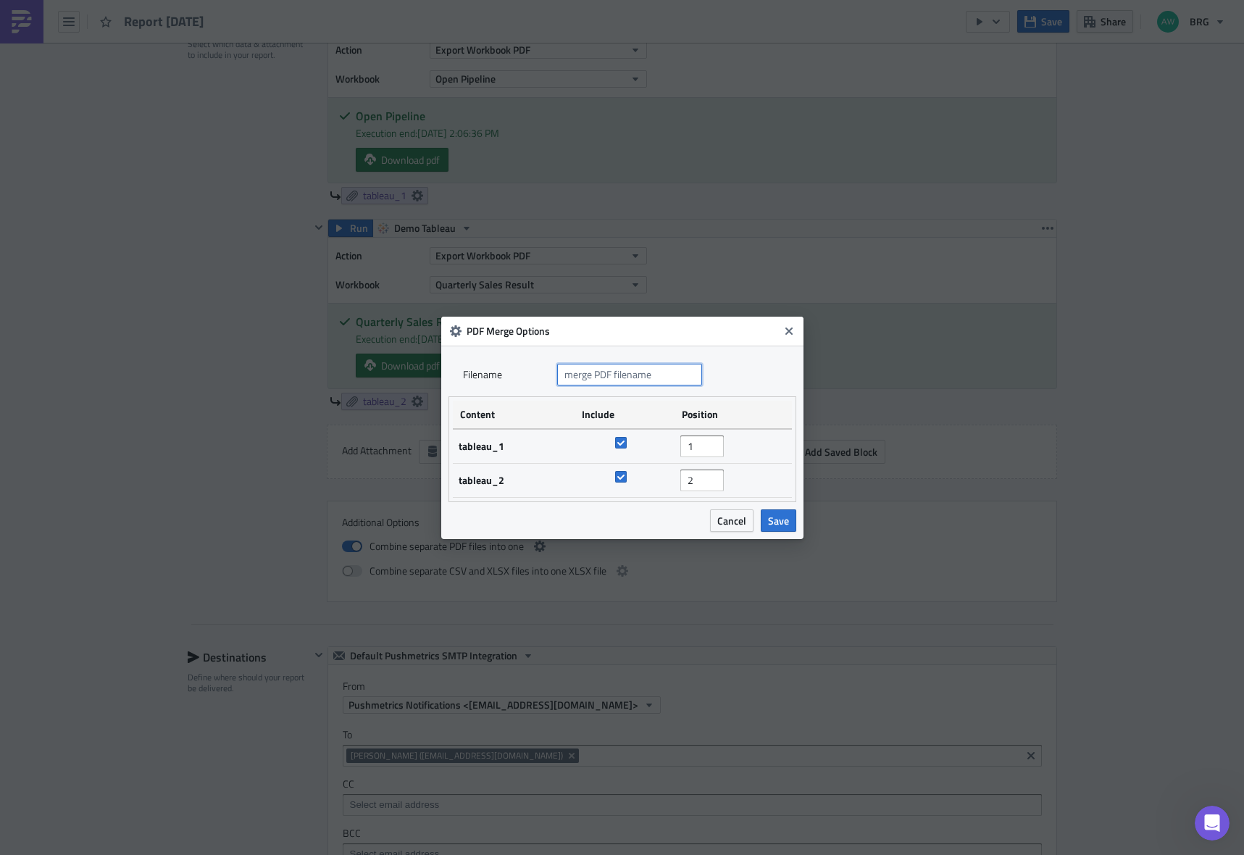
click at [644, 380] on input "text" at bounding box center [629, 375] width 145 height 22
type input "Daily Test Report"
click at [767, 513] on button "Save" at bounding box center [779, 520] width 36 height 22
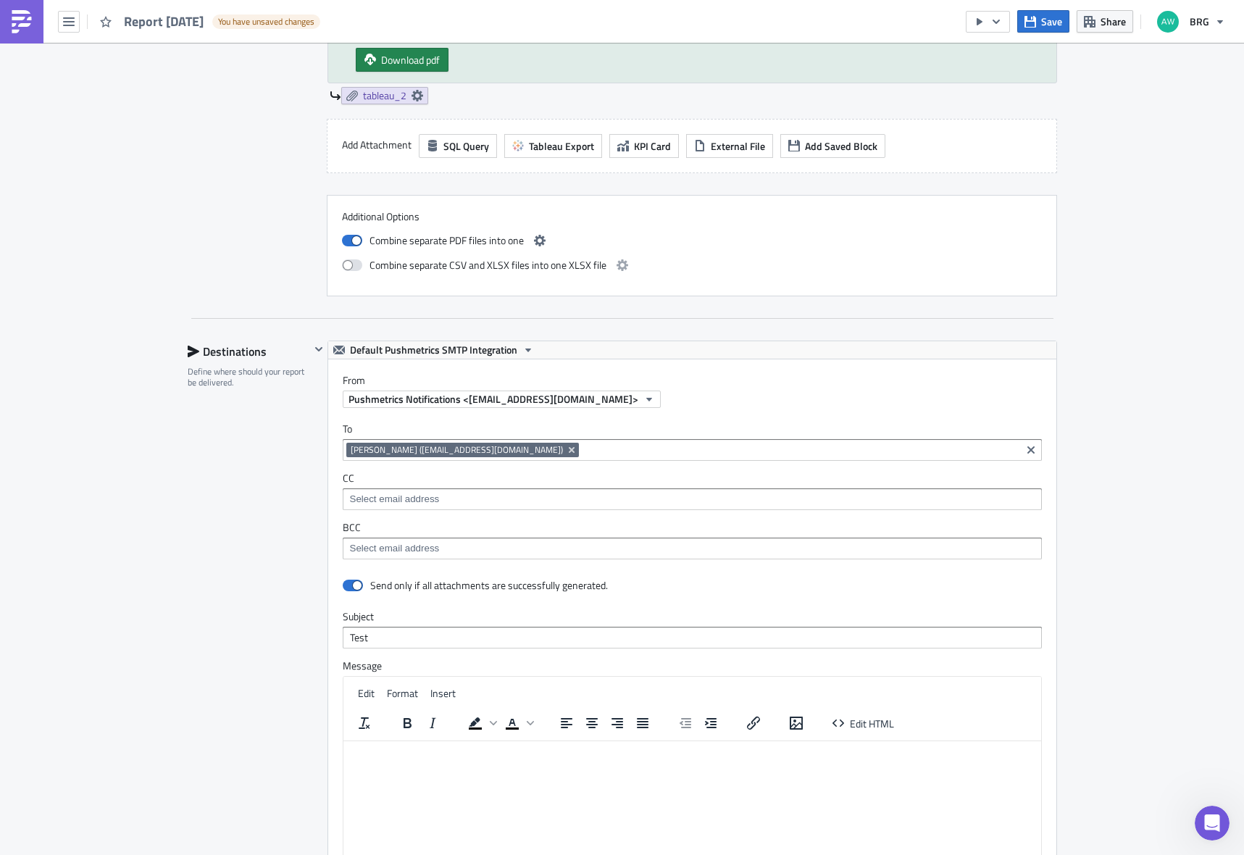
scroll to position [1195, 0]
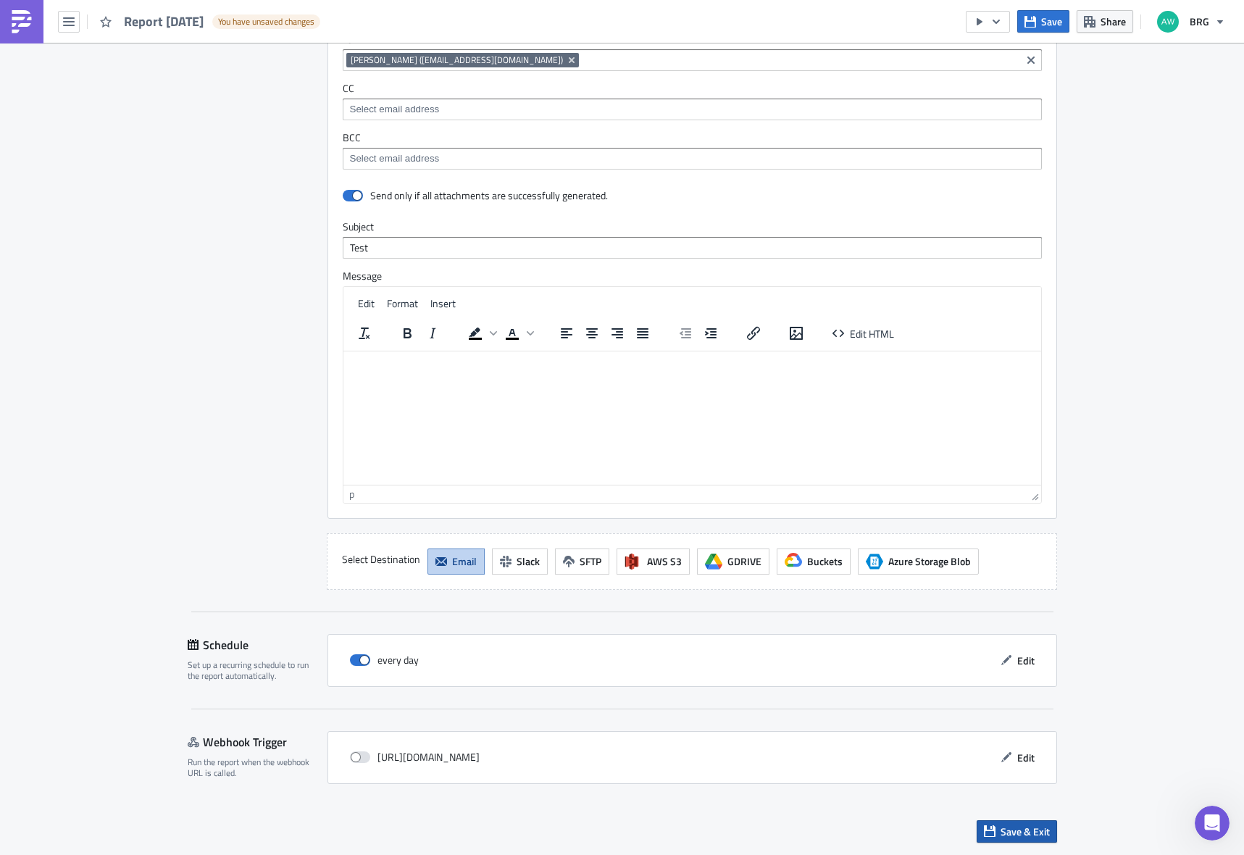
click at [1001, 825] on span "Save & Exit" at bounding box center [1025, 831] width 49 height 15
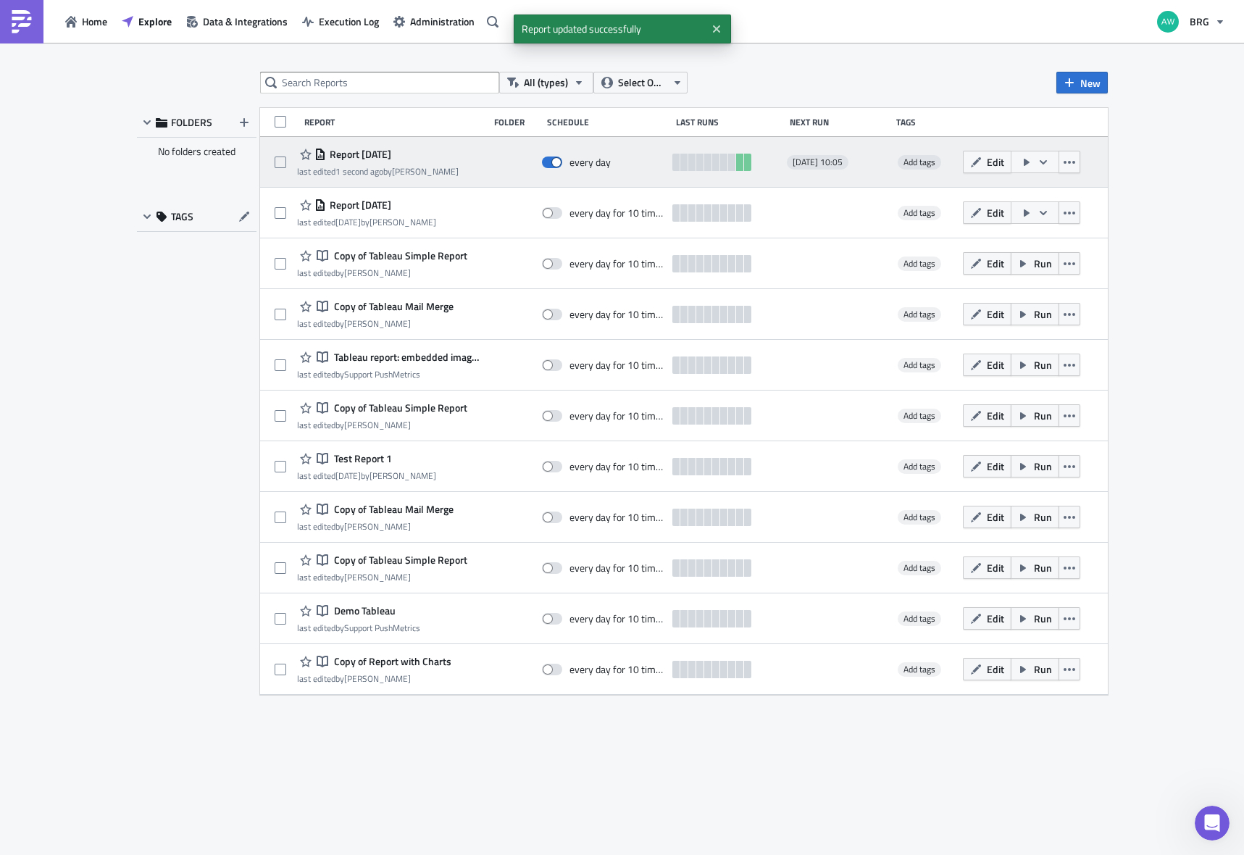
click at [1025, 162] on icon "button" at bounding box center [1027, 162] width 6 height 7
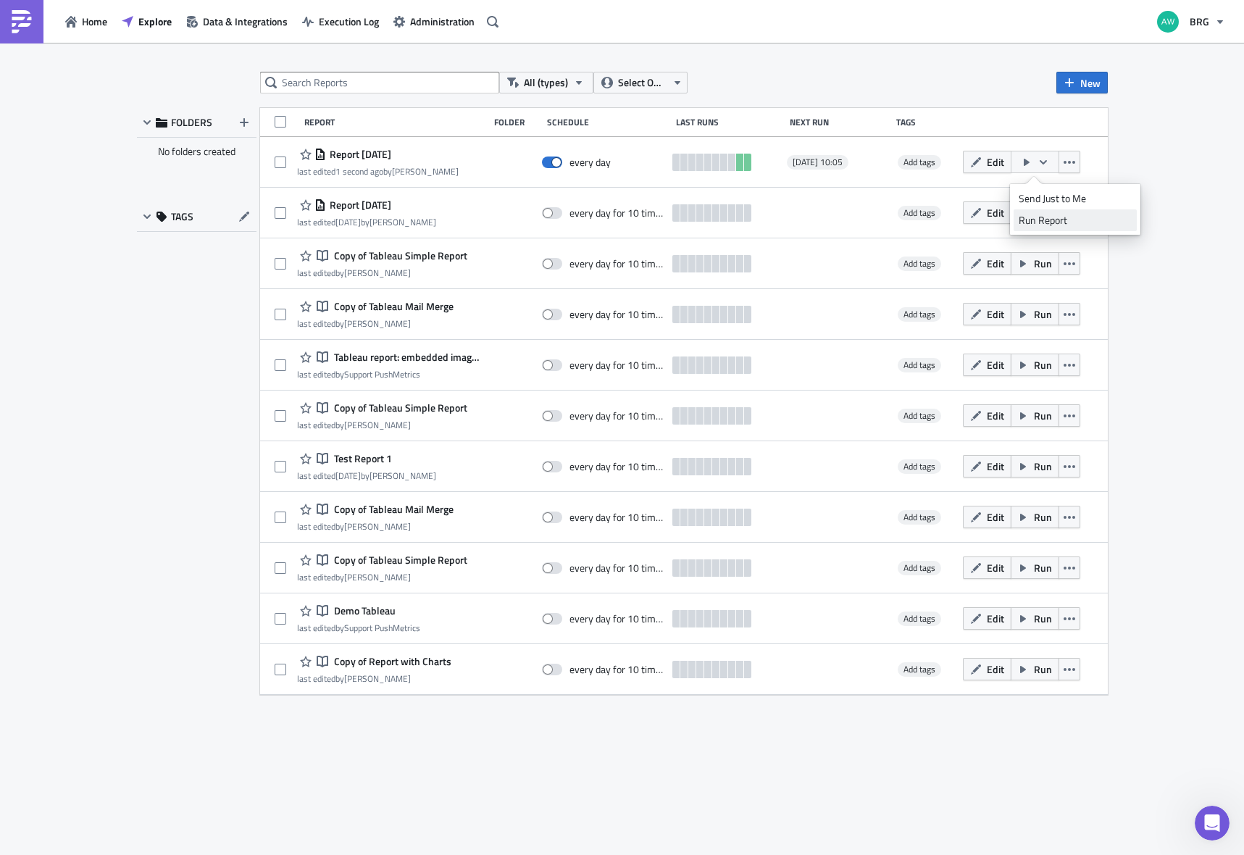
click at [1032, 219] on div "Run Report" at bounding box center [1075, 220] width 113 height 14
click at [991, 164] on span "Edit" at bounding box center [995, 161] width 17 height 15
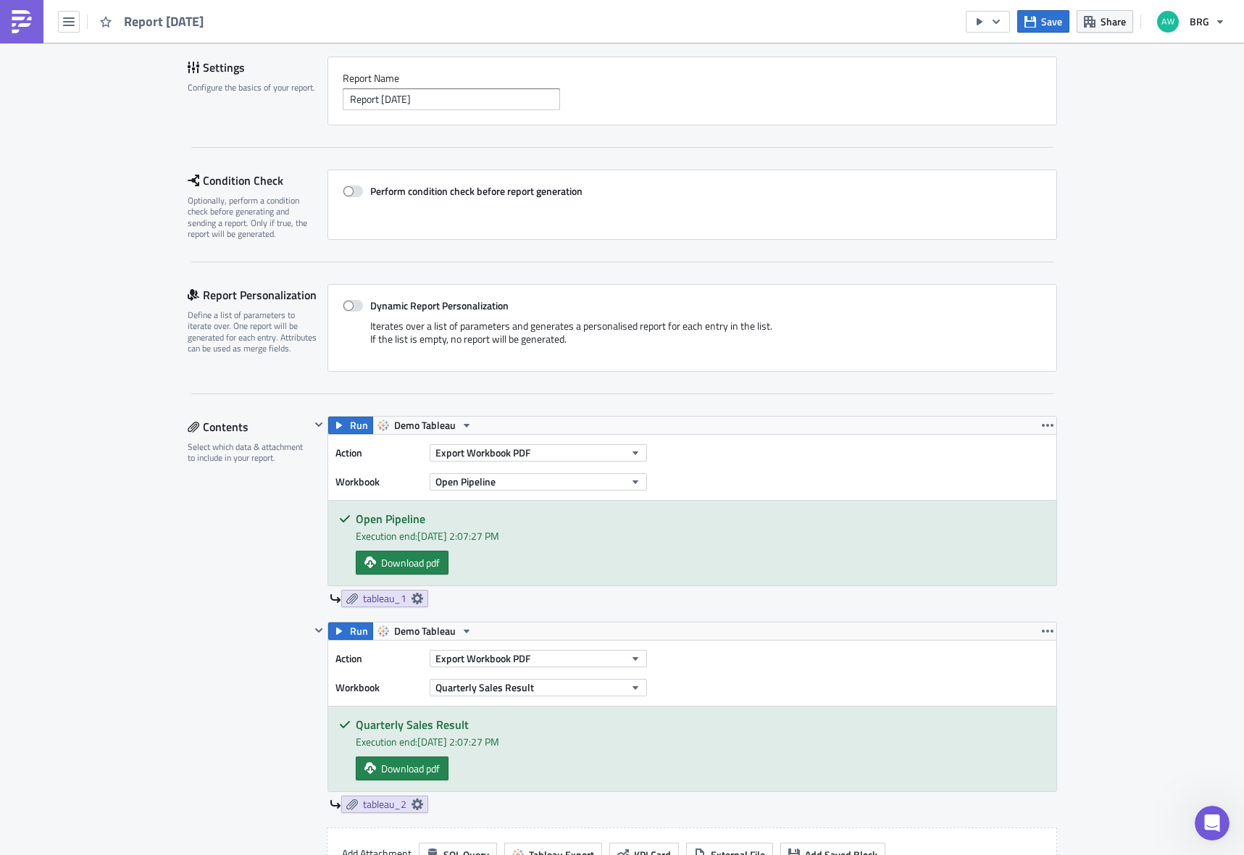
scroll to position [99, 0]
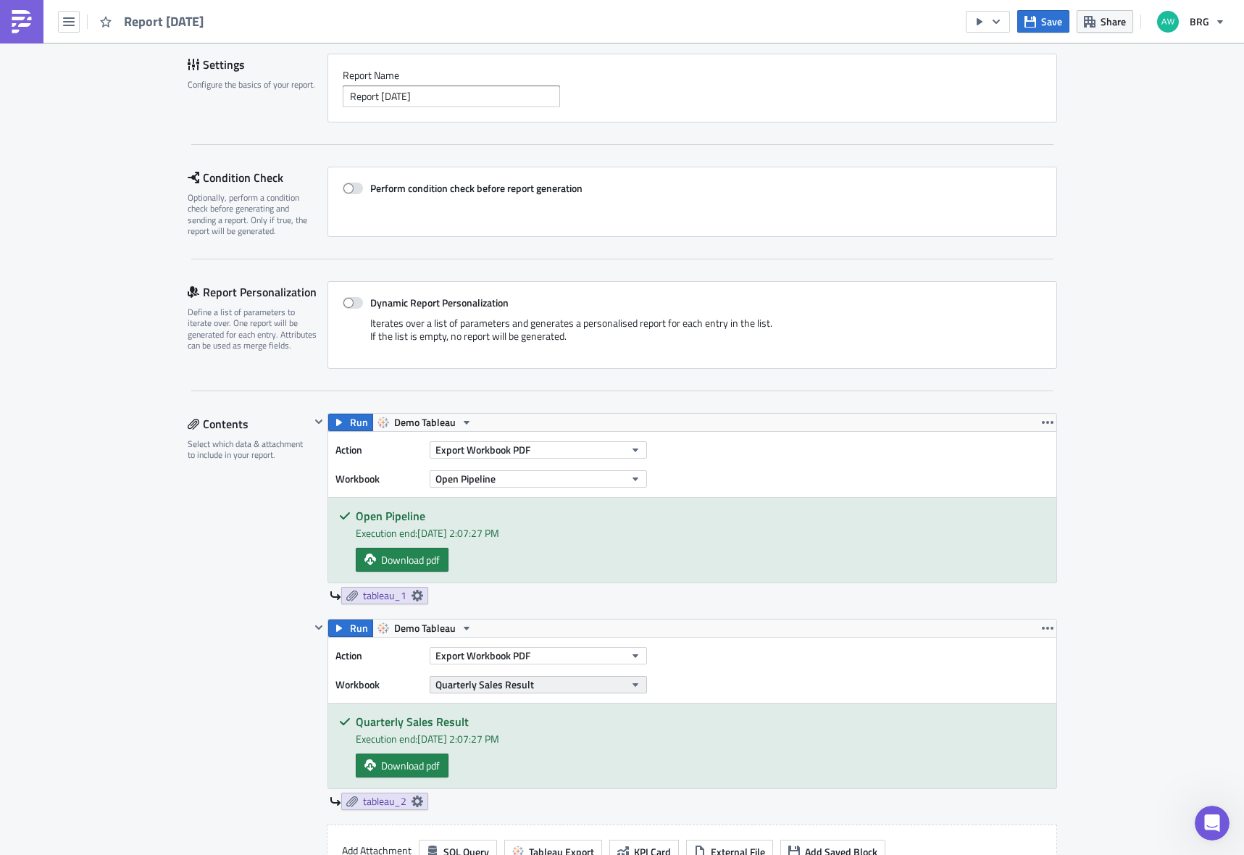
click at [500, 690] on span "Quarterly Sales Result" at bounding box center [484, 684] width 99 height 15
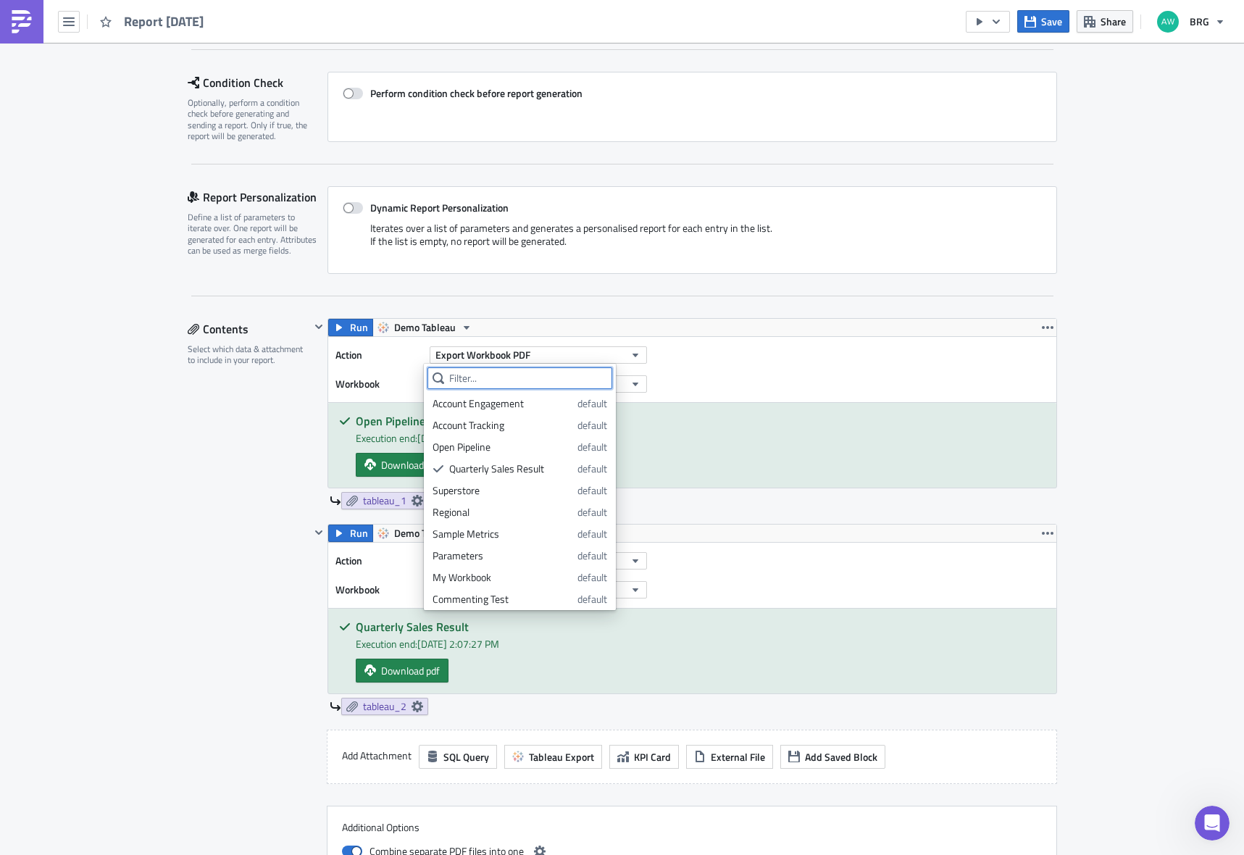
scroll to position [201, 0]
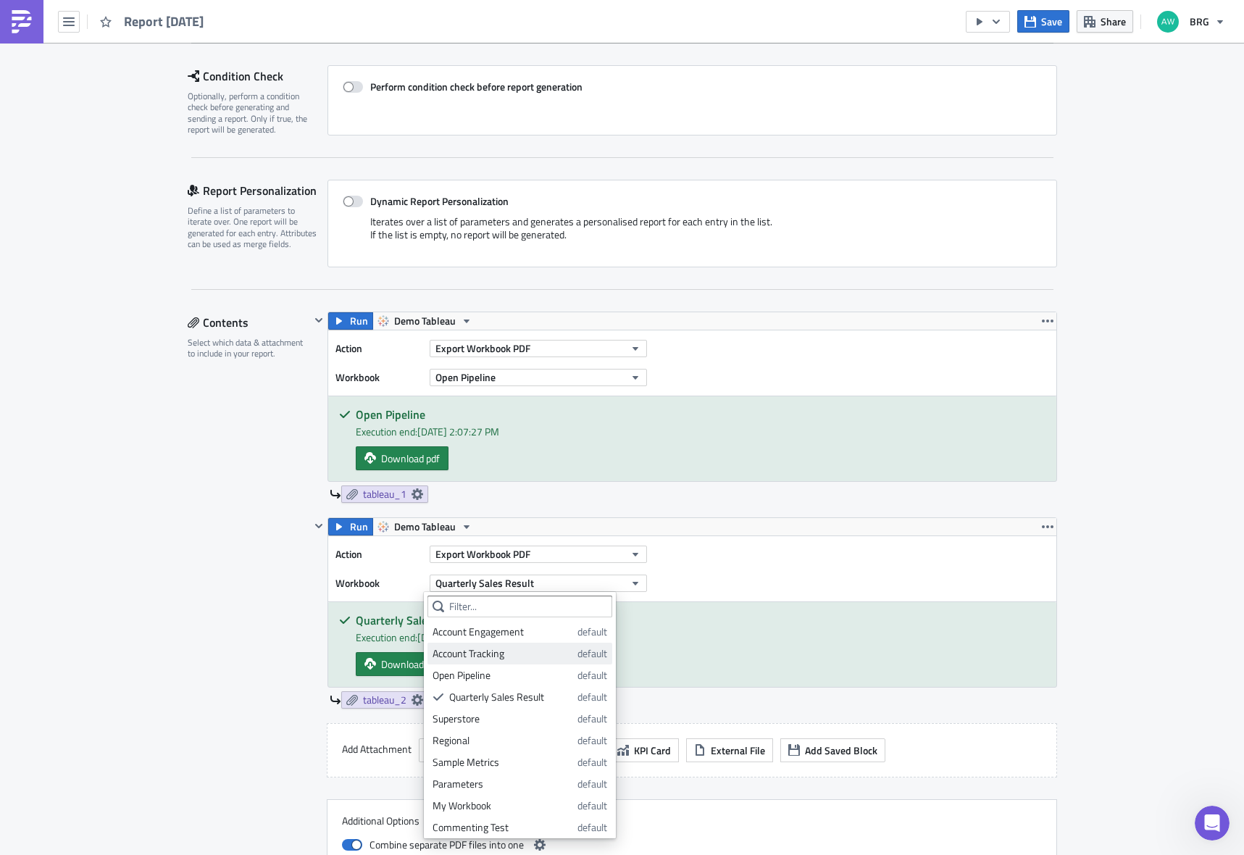
click at [536, 655] on div "Account Tracking" at bounding box center [503, 653] width 140 height 14
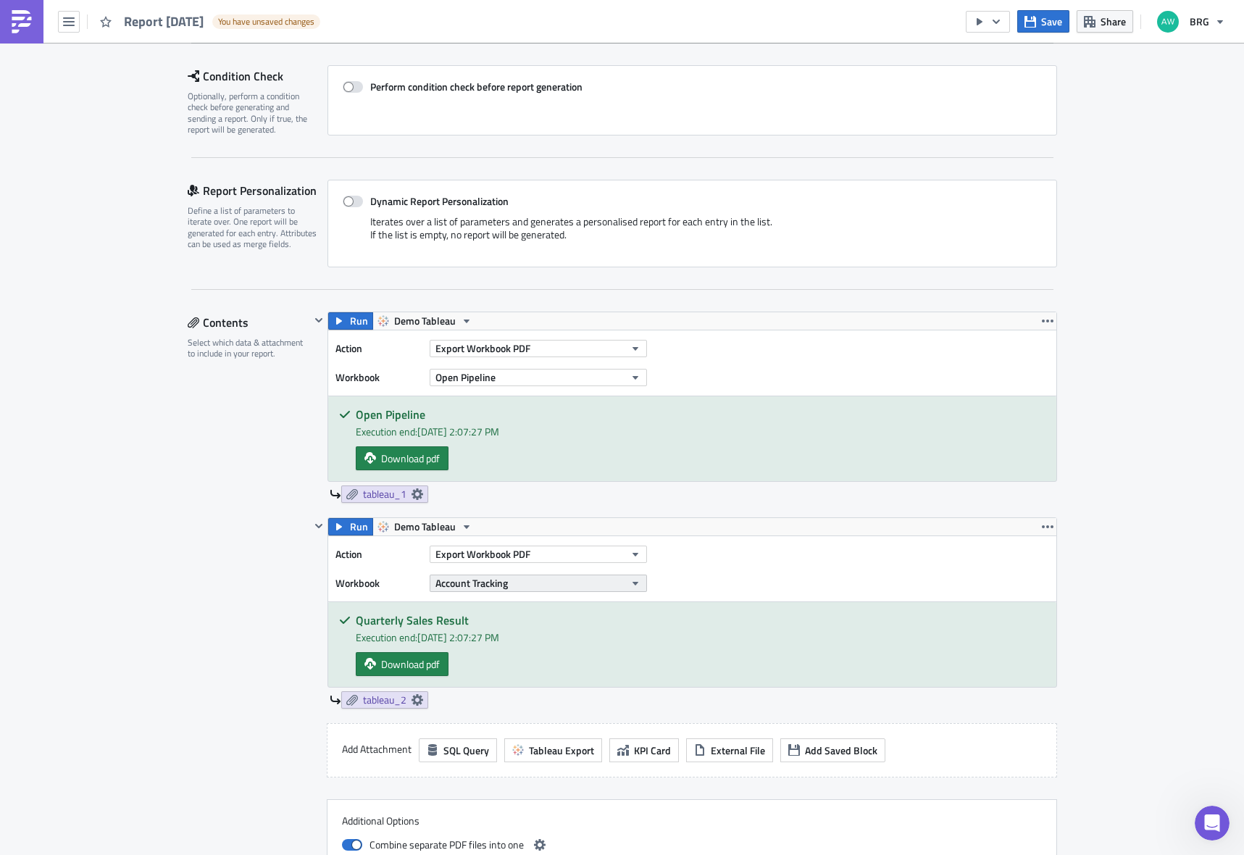
click at [506, 583] on button "Account Tracking" at bounding box center [538, 583] width 217 height 17
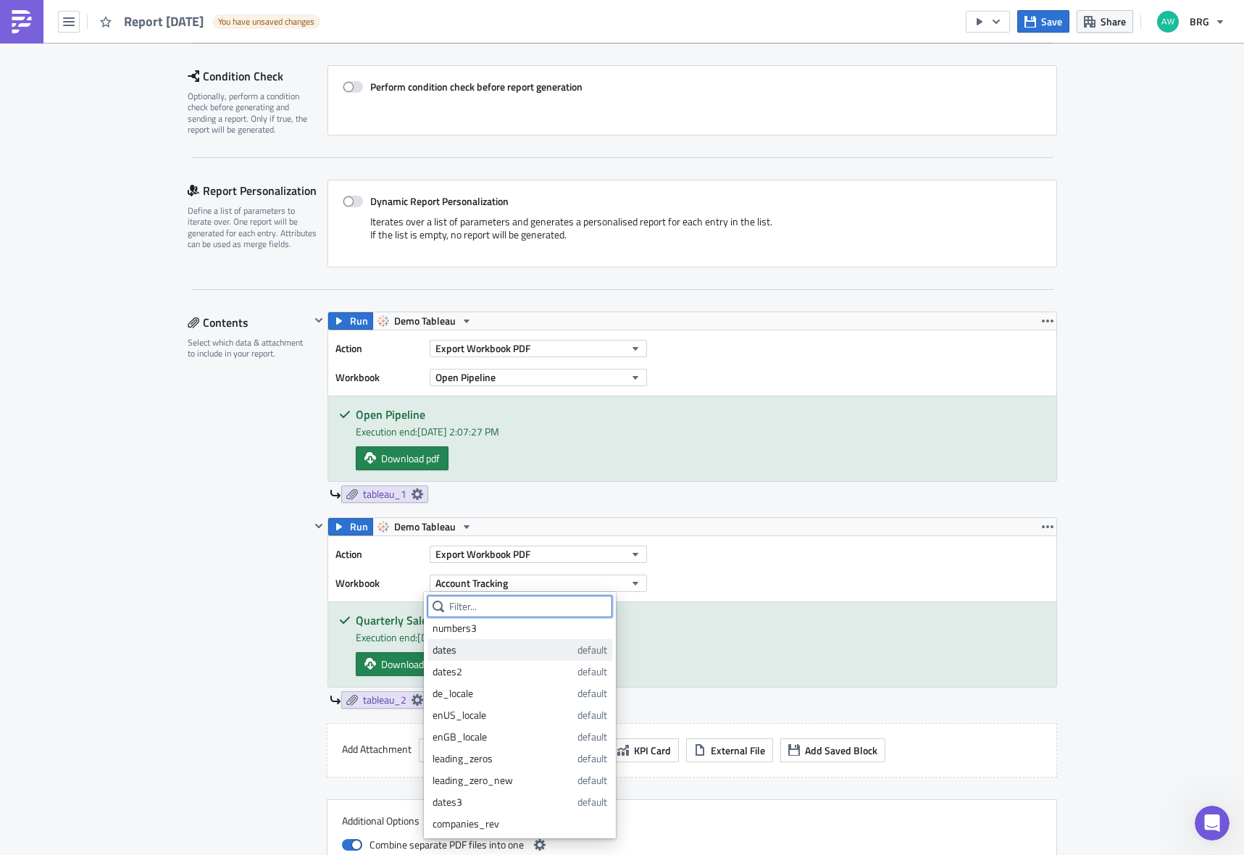
scroll to position [0, 0]
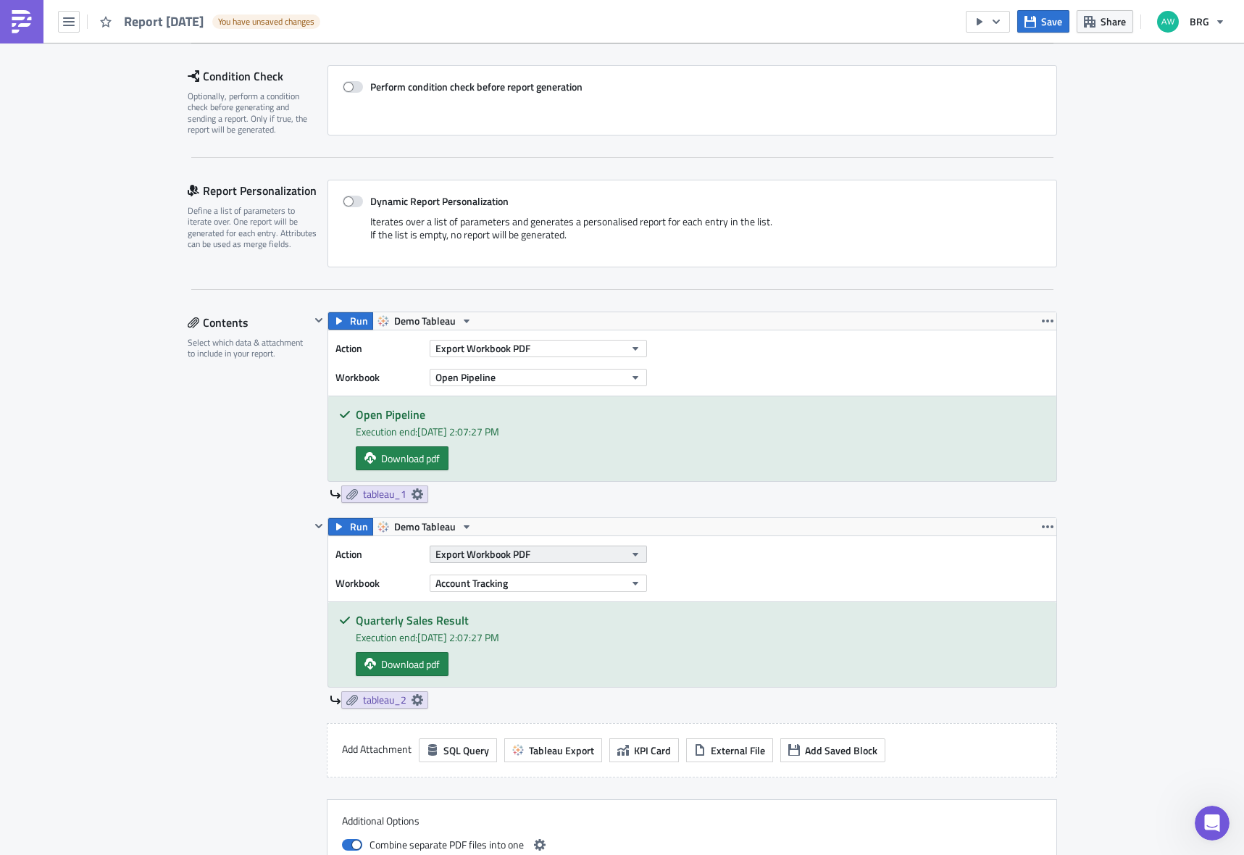
click at [542, 555] on button "Export Workbook PDF" at bounding box center [538, 554] width 217 height 17
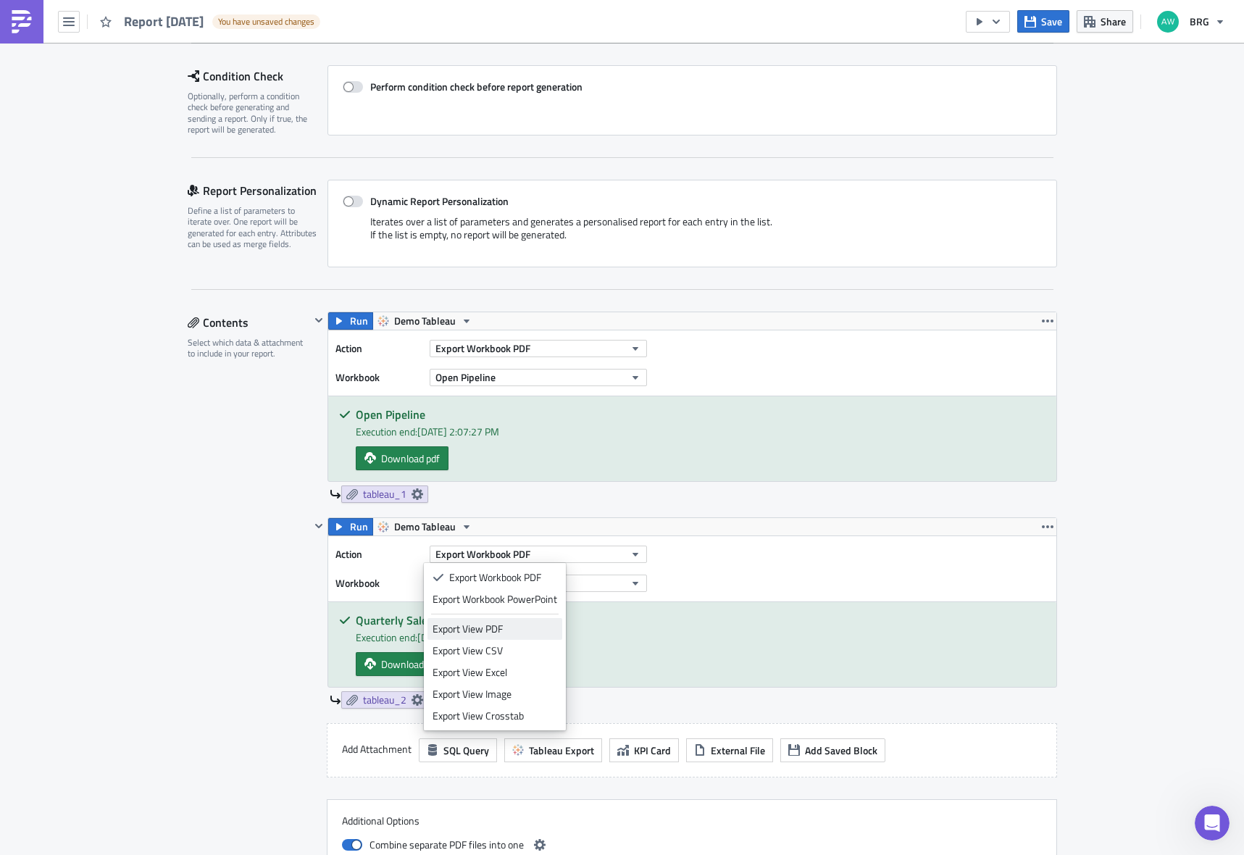
click at [506, 624] on div "Export View PDF" at bounding box center [495, 629] width 125 height 14
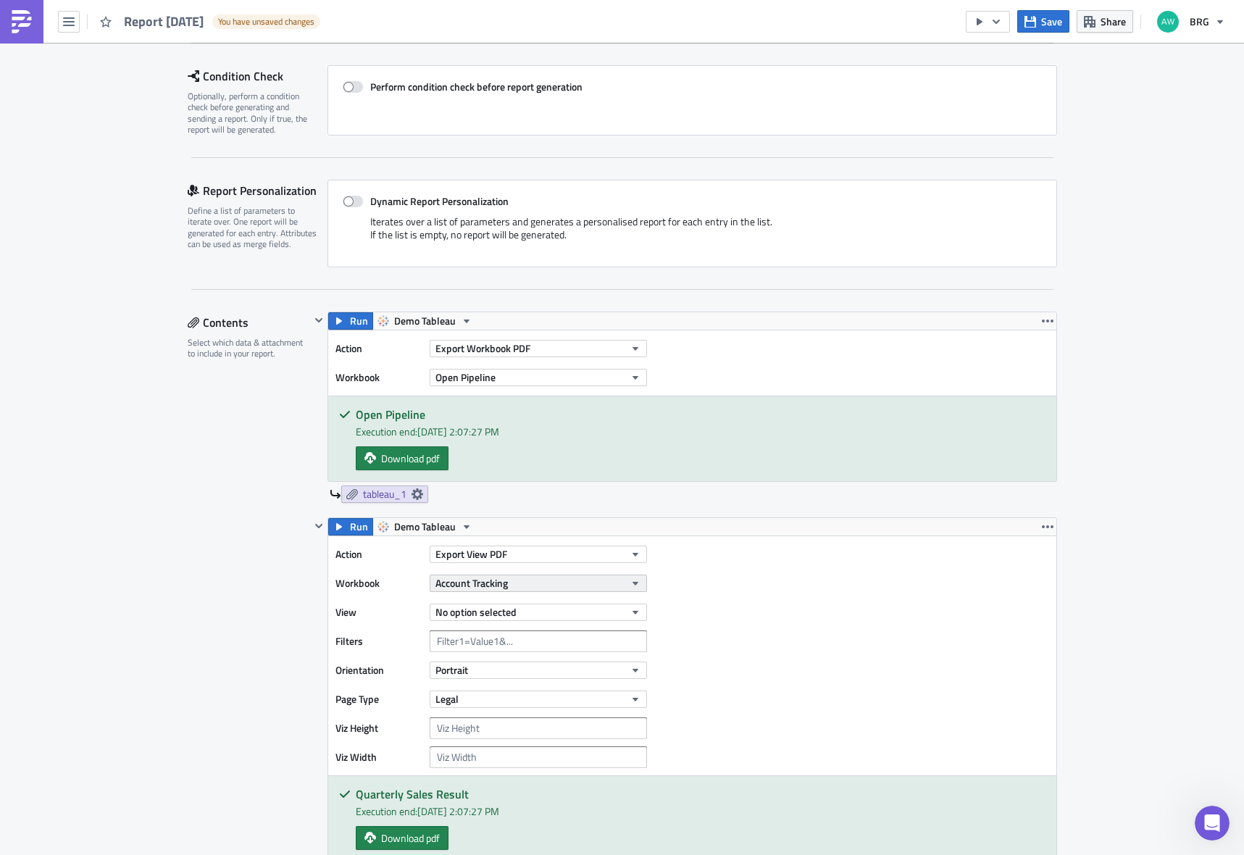
click at [553, 587] on button "Account Tracking" at bounding box center [538, 583] width 217 height 17
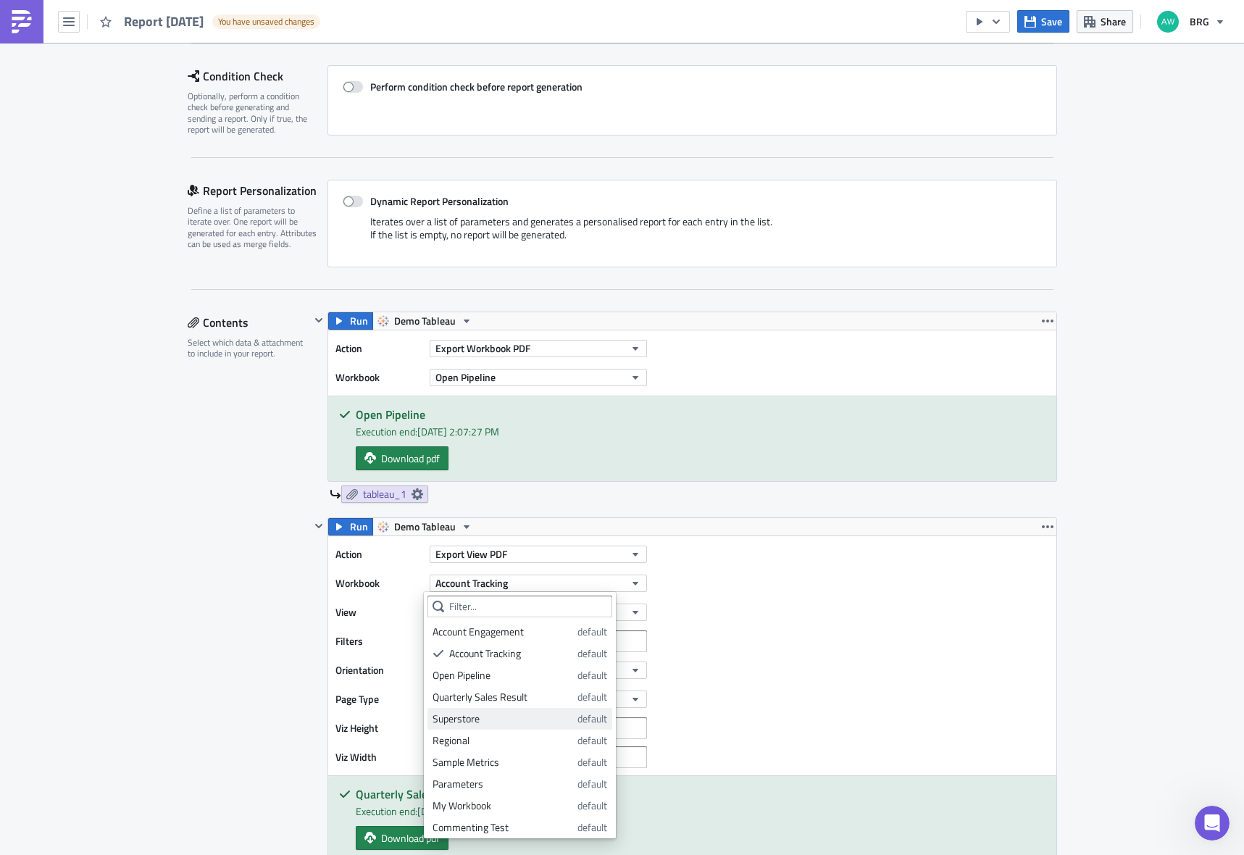
click at [489, 713] on div "Superstore" at bounding box center [503, 719] width 140 height 14
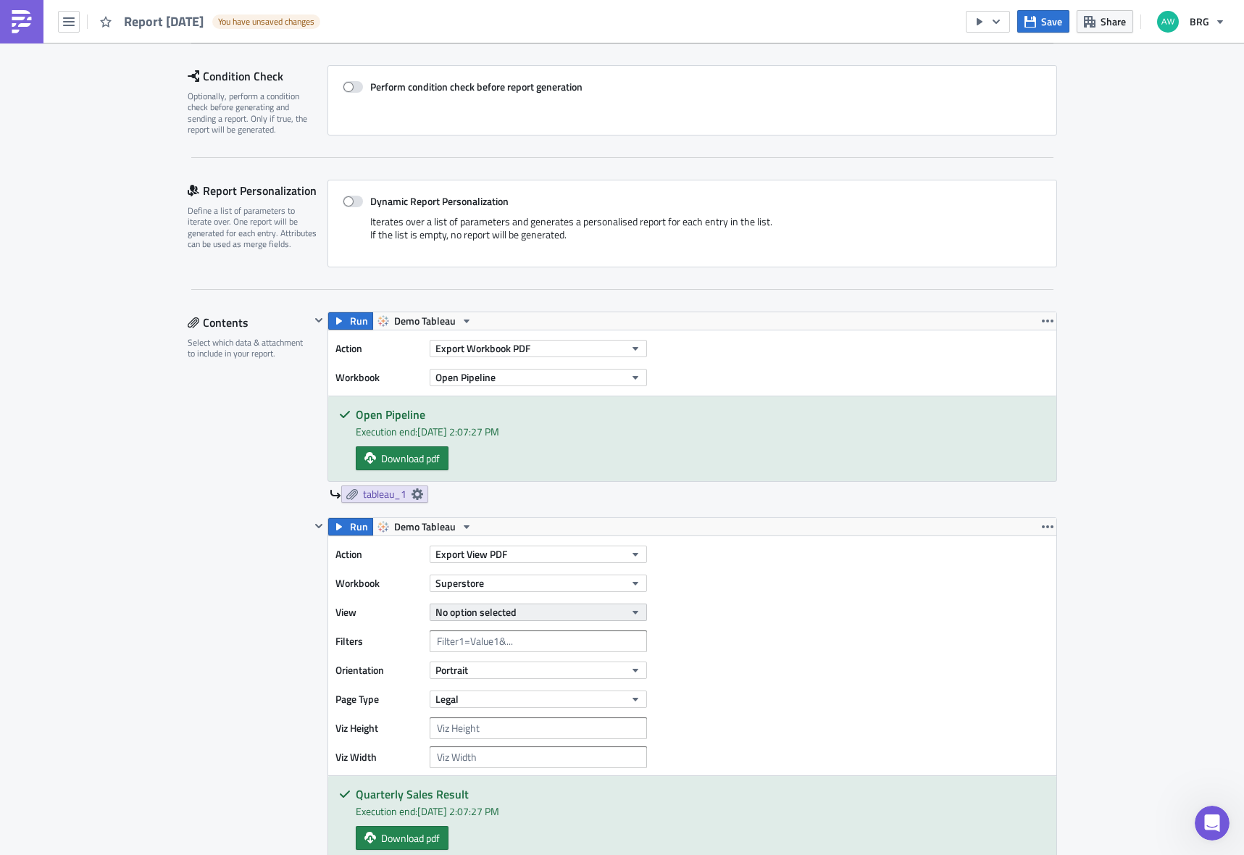
click at [504, 611] on span "No option selected" at bounding box center [475, 611] width 81 height 15
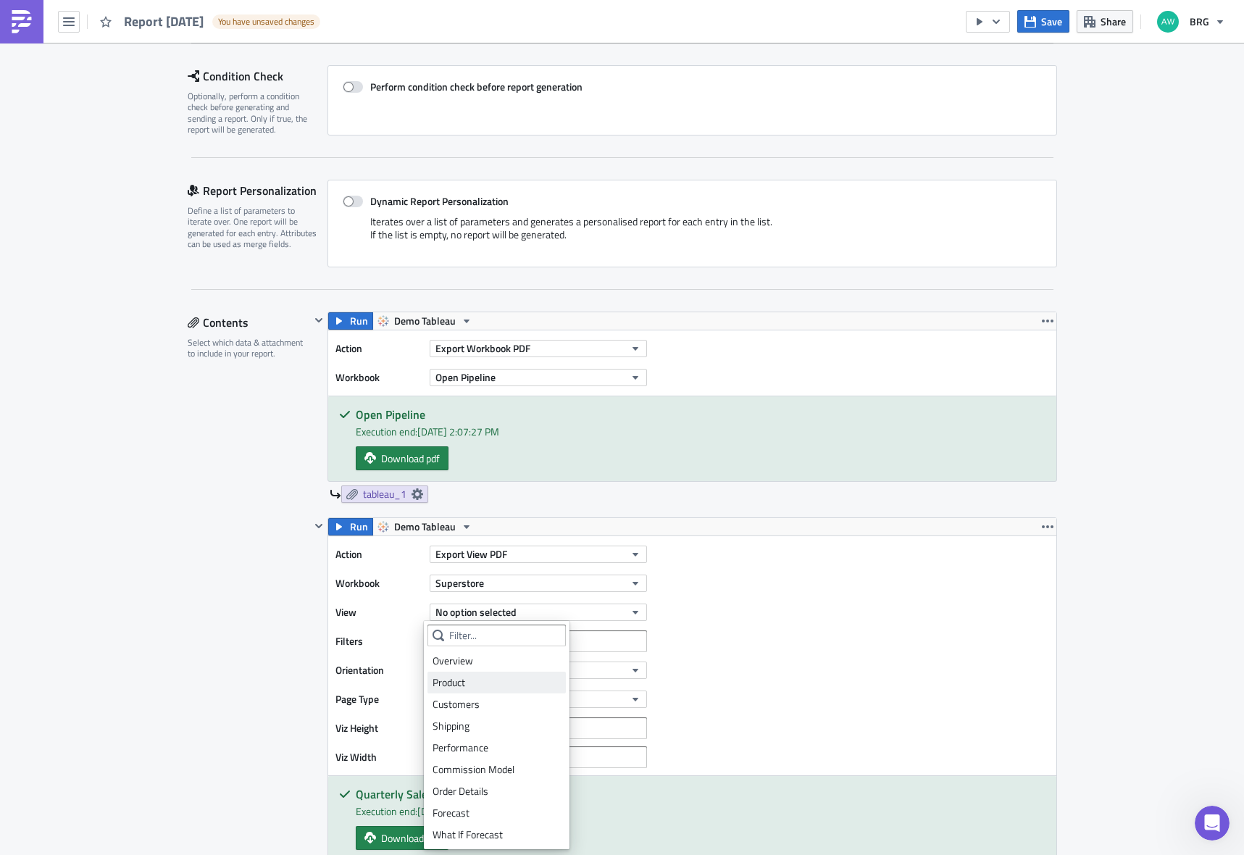
click at [491, 679] on div "Product" at bounding box center [497, 682] width 128 height 14
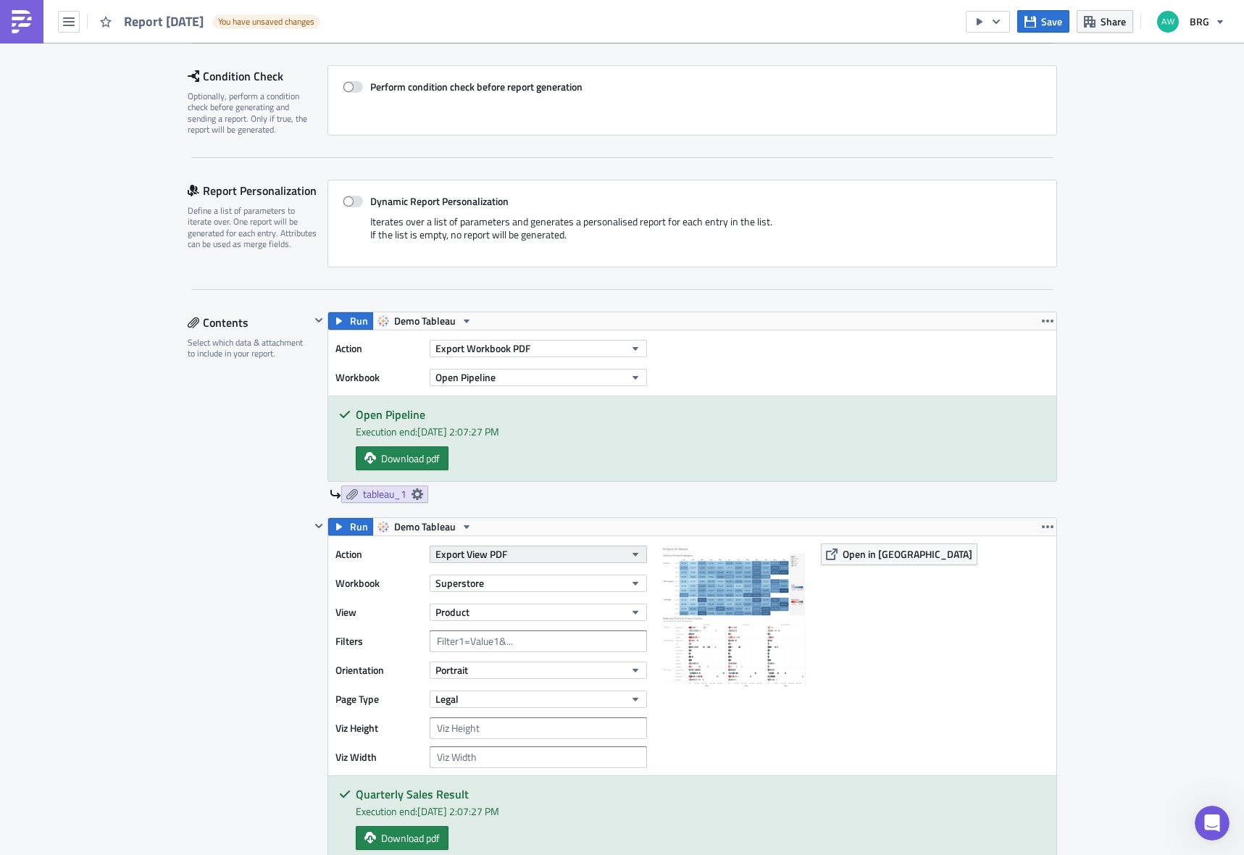
click at [510, 557] on button "Export View PDF" at bounding box center [538, 554] width 217 height 17
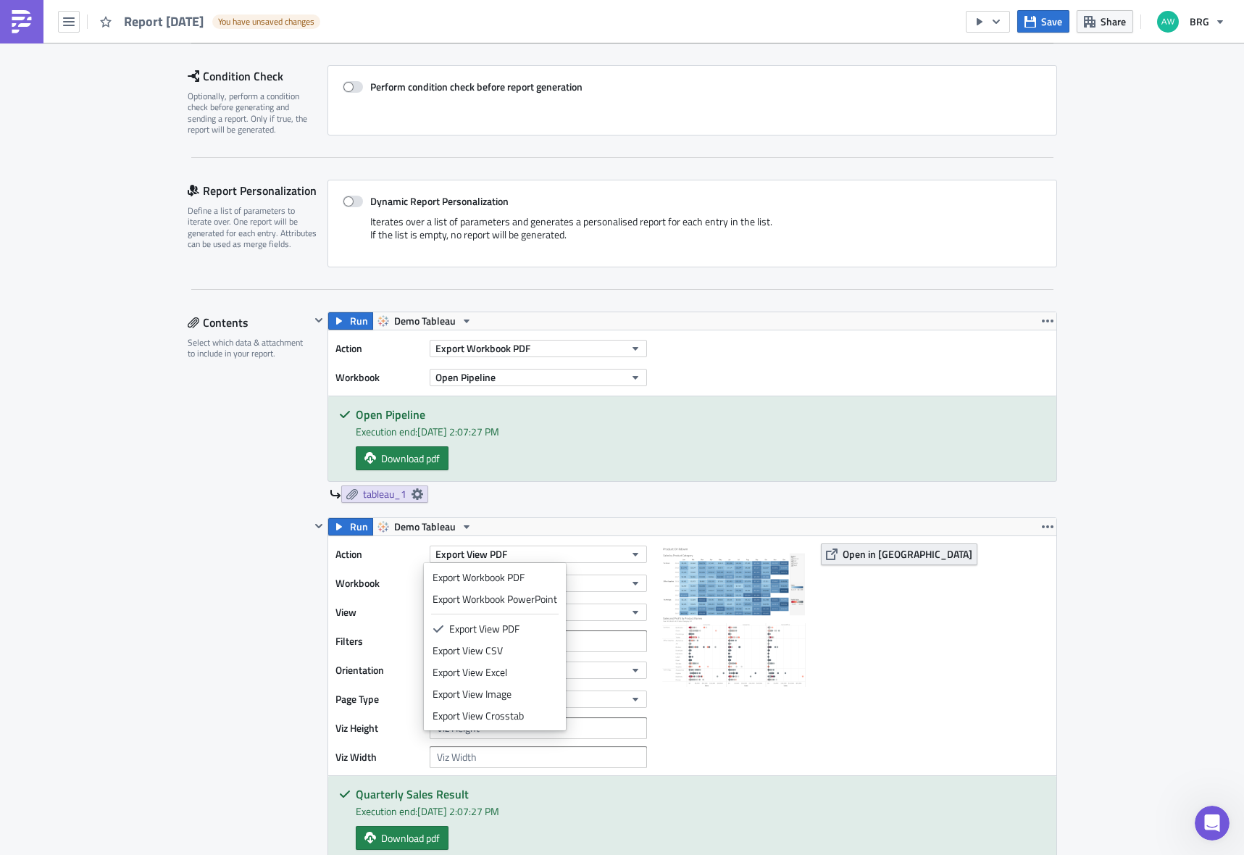
click at [876, 560] on span "Open in [GEOGRAPHIC_DATA]" at bounding box center [908, 553] width 130 height 15
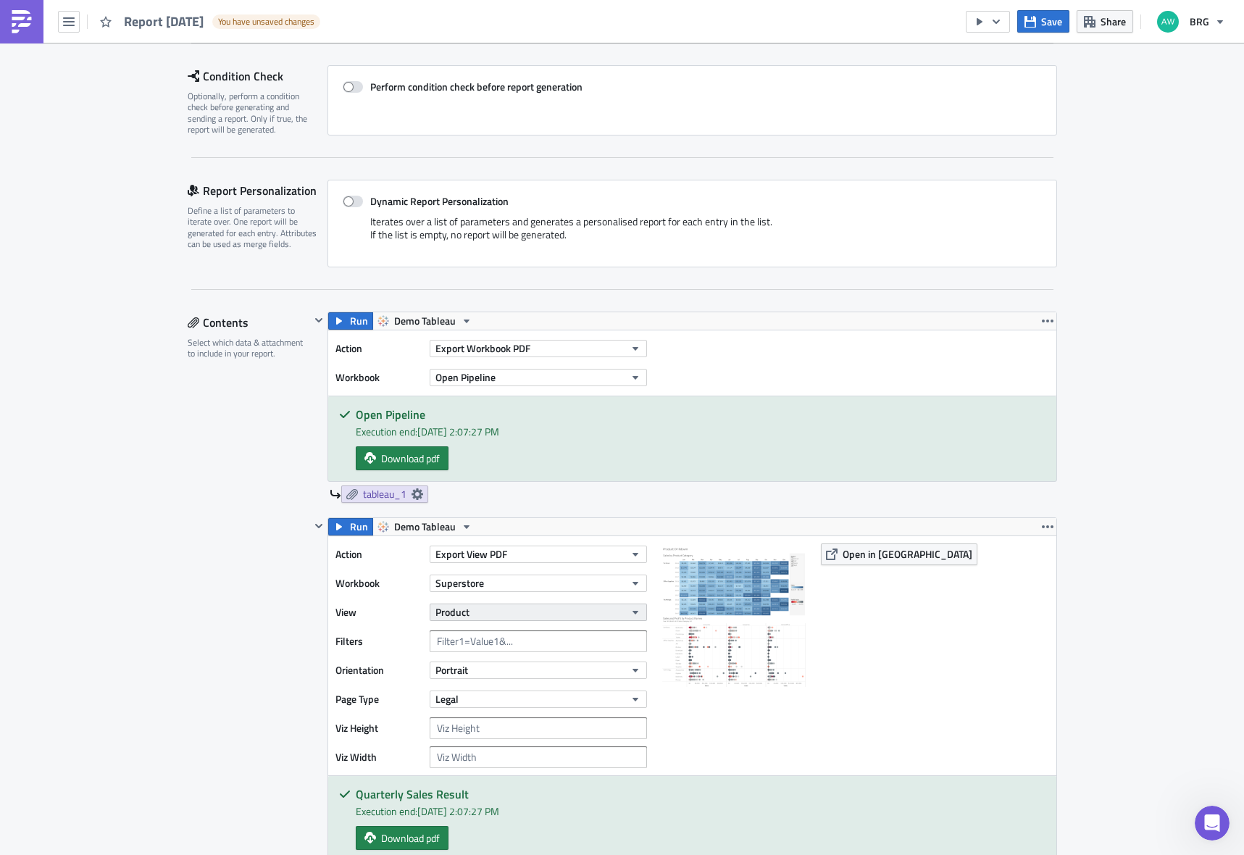
click at [486, 613] on button "Product" at bounding box center [538, 612] width 217 height 17
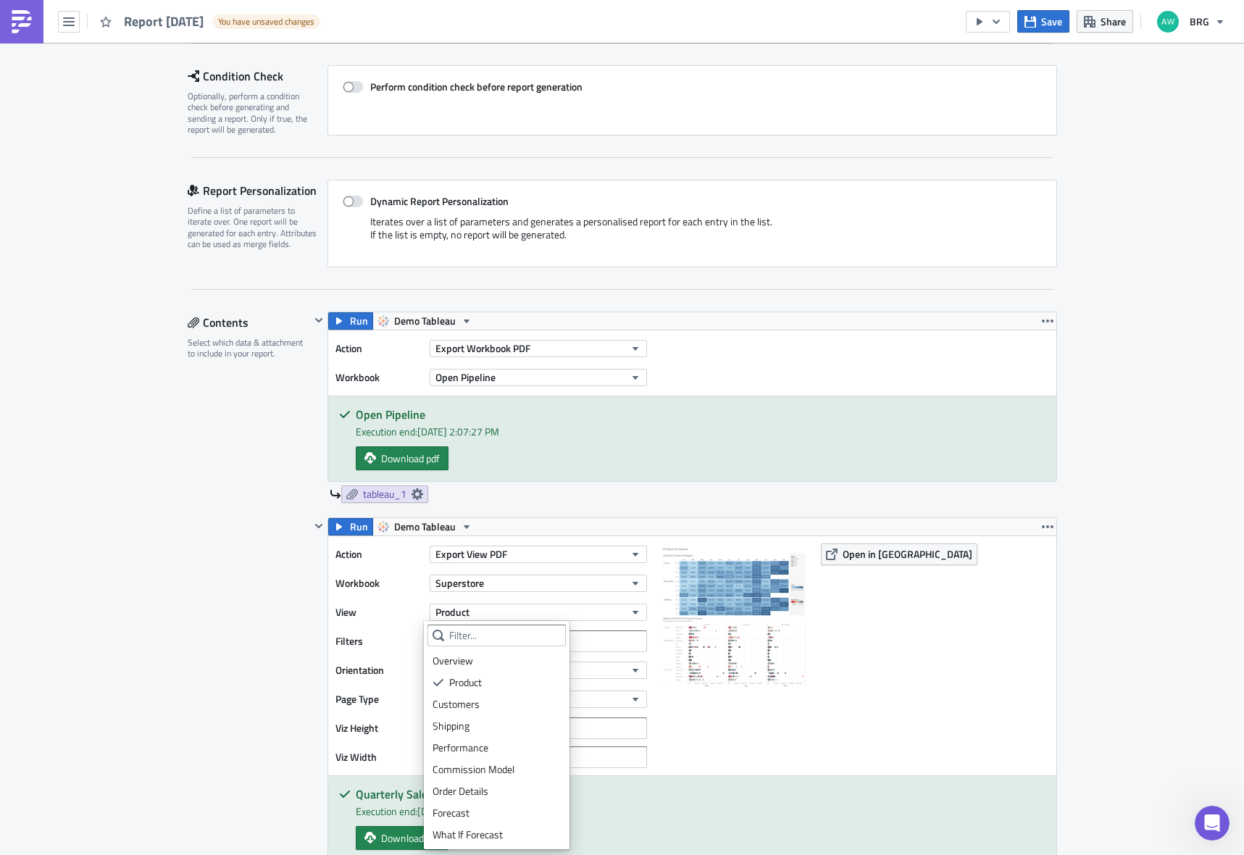
click at [501, 828] on div "What If Forecast" at bounding box center [497, 835] width 128 height 14
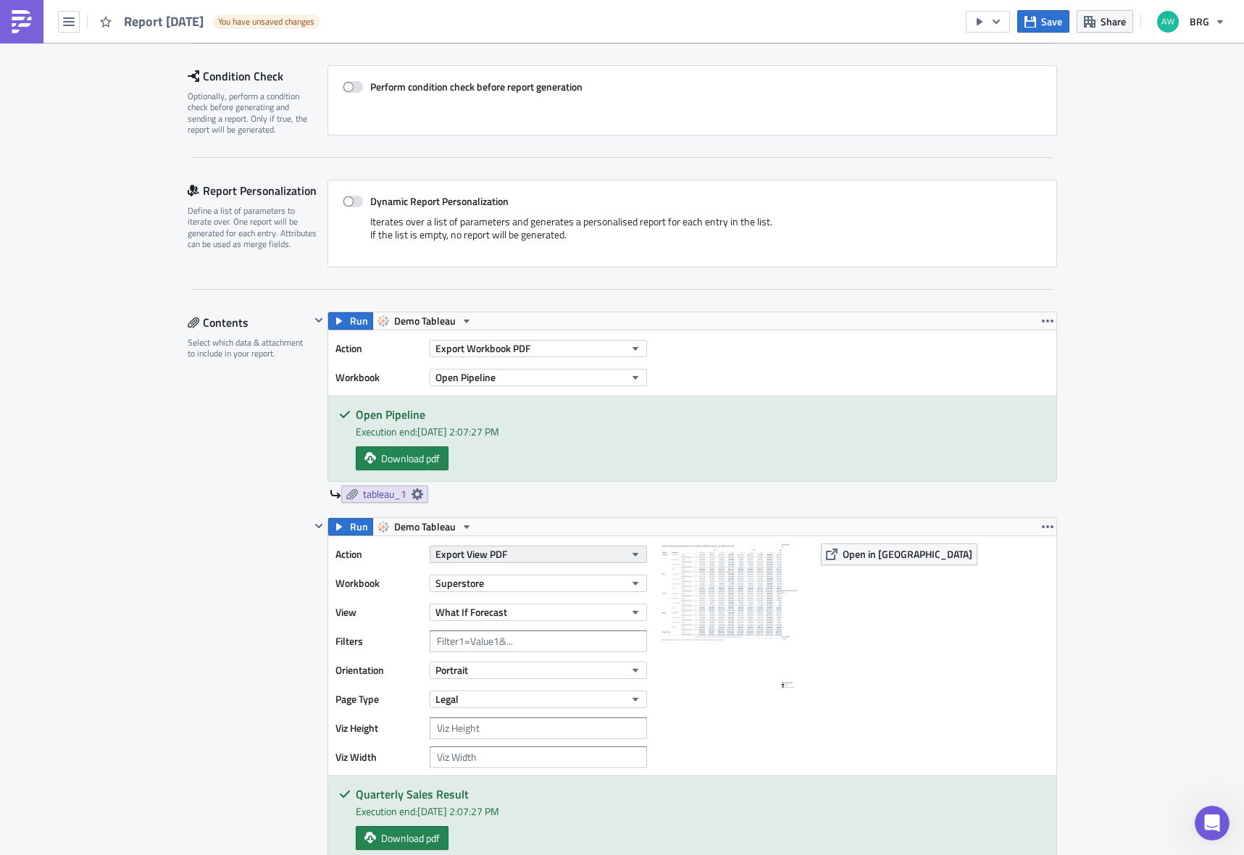
click at [494, 554] on span "Export View PDF" at bounding box center [471, 553] width 72 height 15
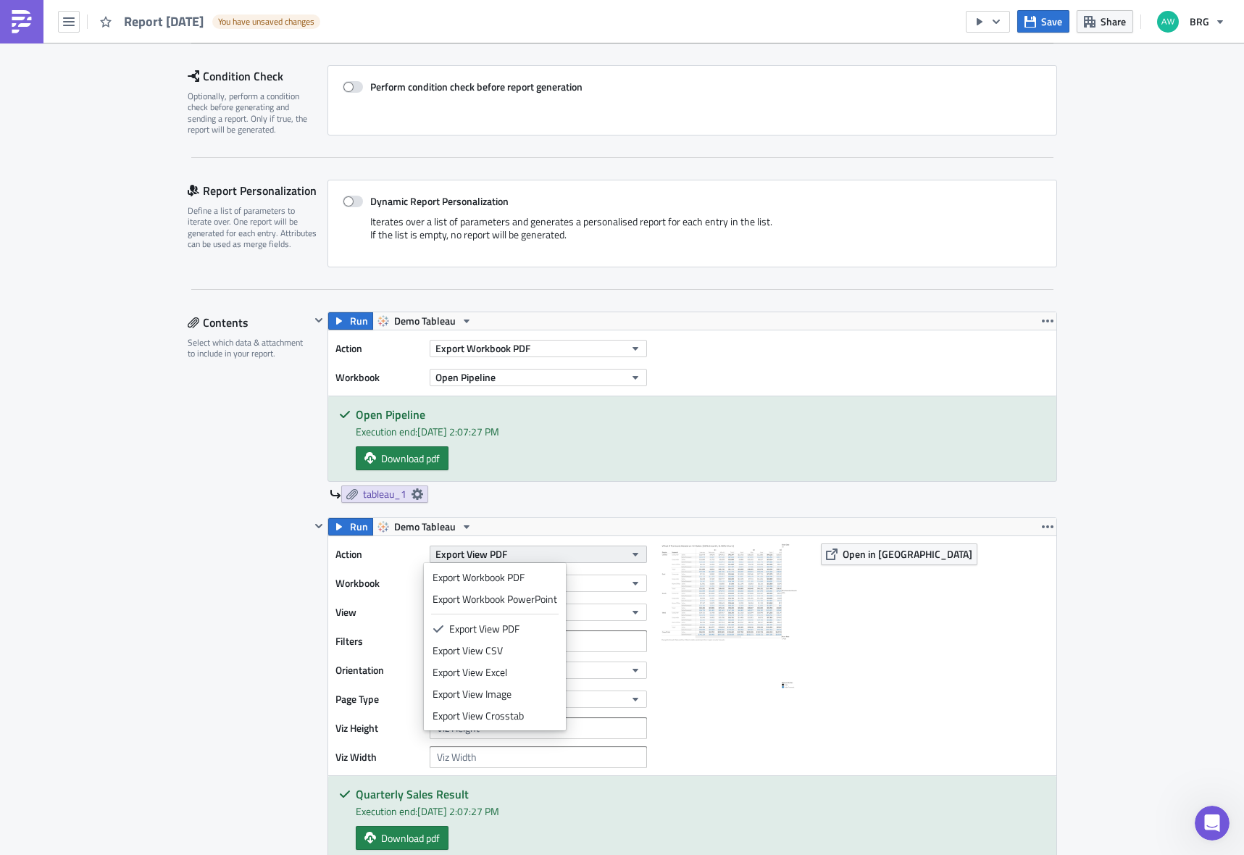
click at [494, 554] on span "Export View PDF" at bounding box center [471, 553] width 72 height 15
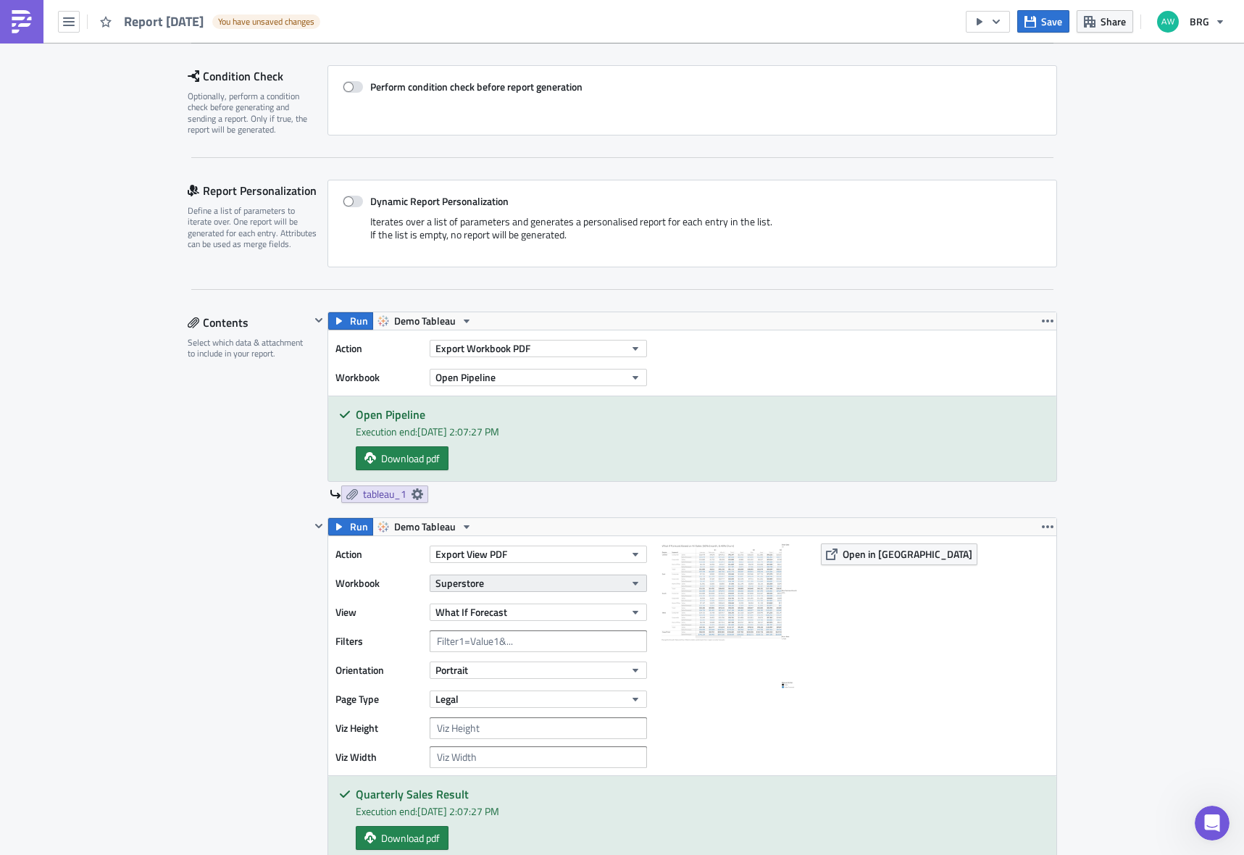
click at [477, 585] on span "Superstore" at bounding box center [459, 582] width 49 height 15
click at [480, 559] on span "Export View PDF" at bounding box center [471, 553] width 72 height 15
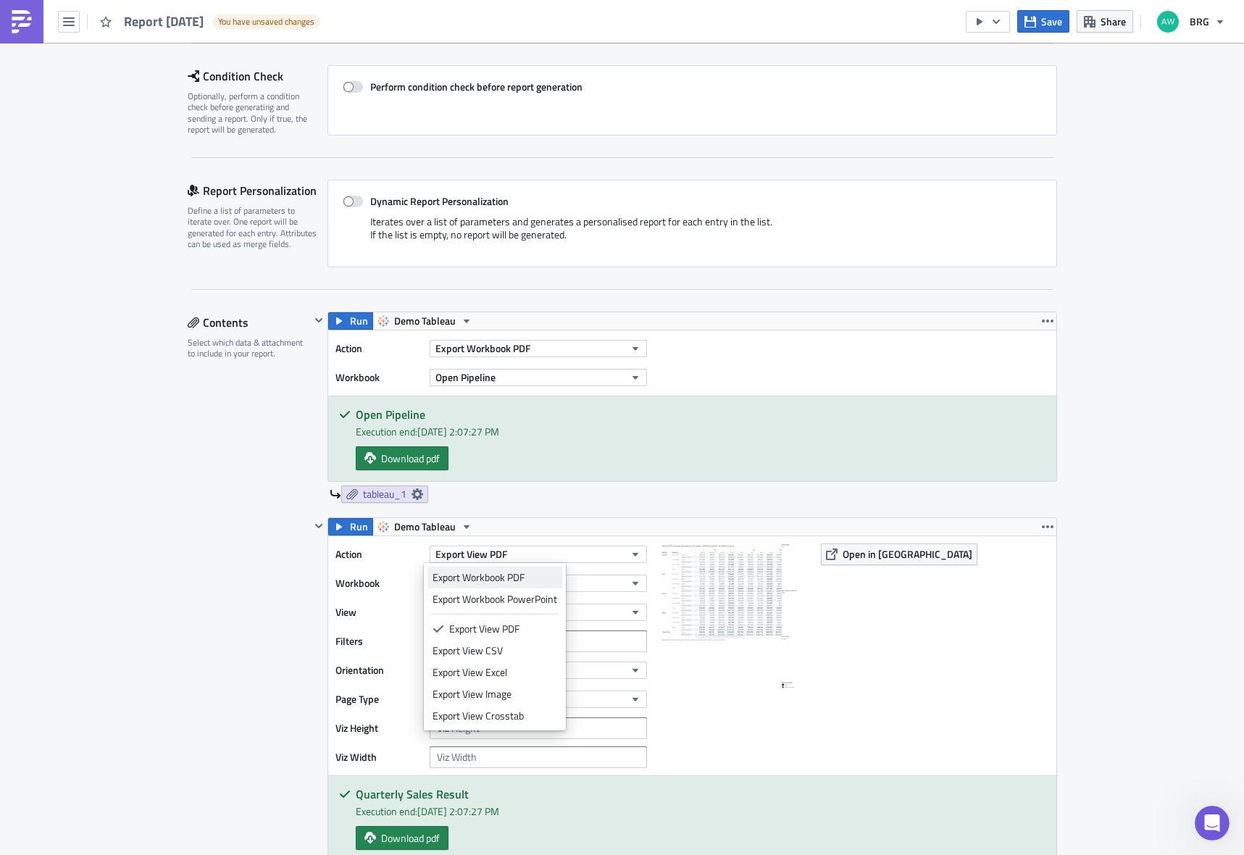
click at [478, 575] on div "Export Workbook PDF" at bounding box center [495, 577] width 125 height 14
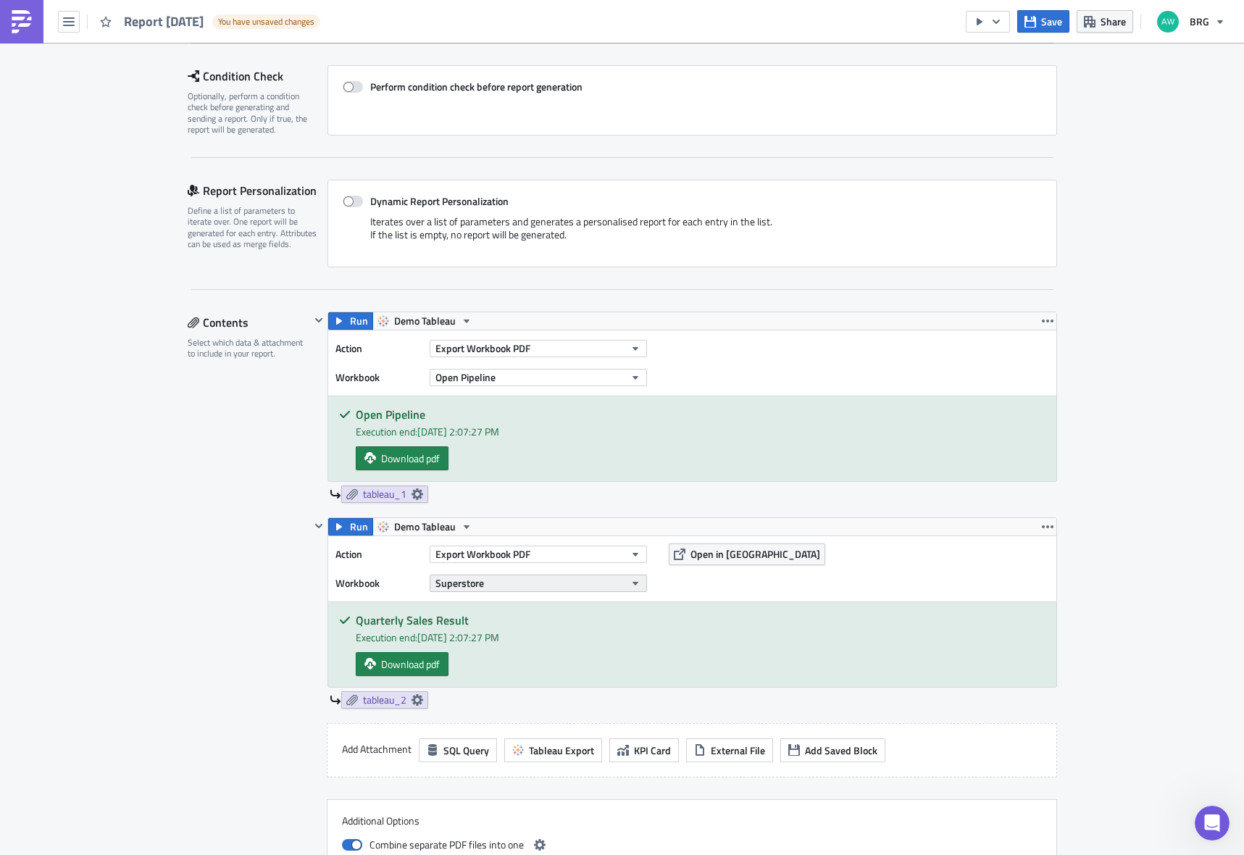
click at [478, 585] on button "Superstore" at bounding box center [538, 583] width 217 height 17
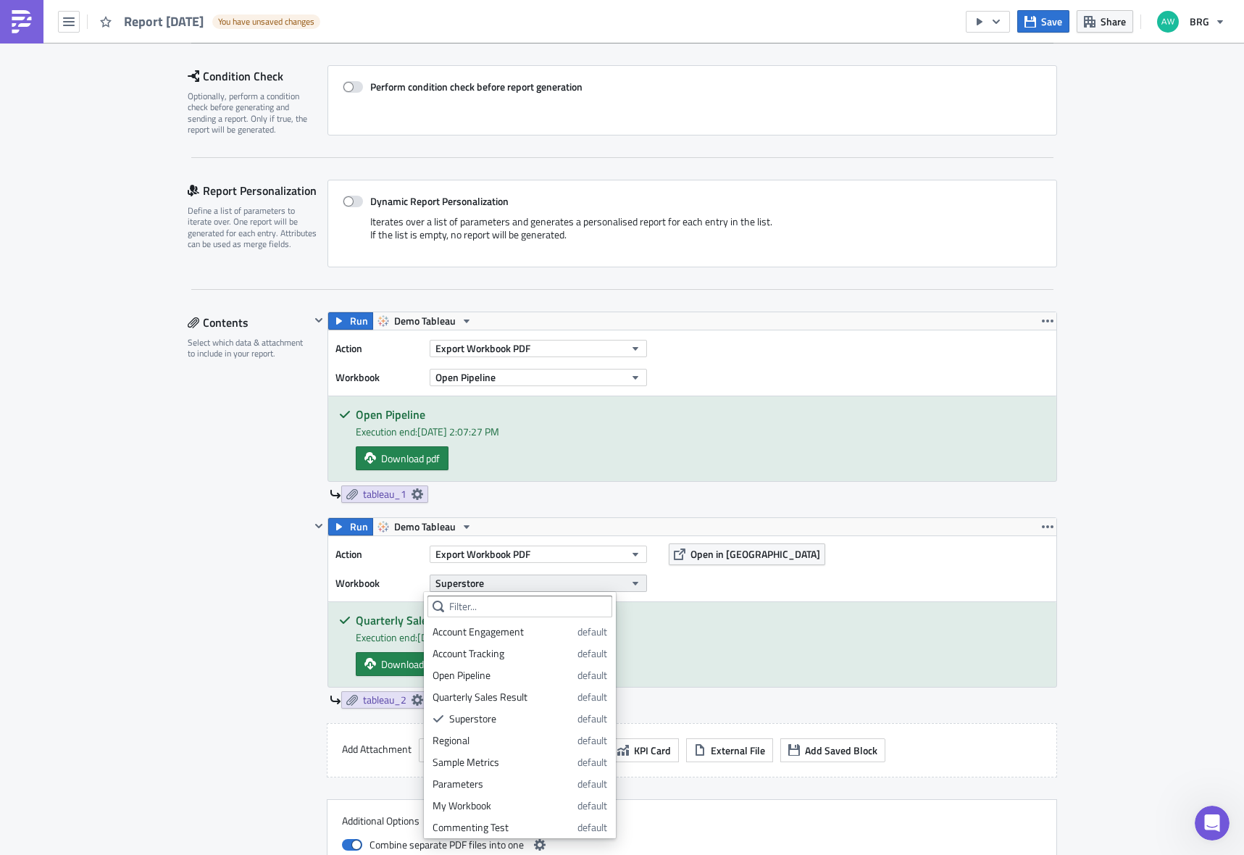
click at [478, 585] on button "Superstore" at bounding box center [538, 583] width 217 height 17
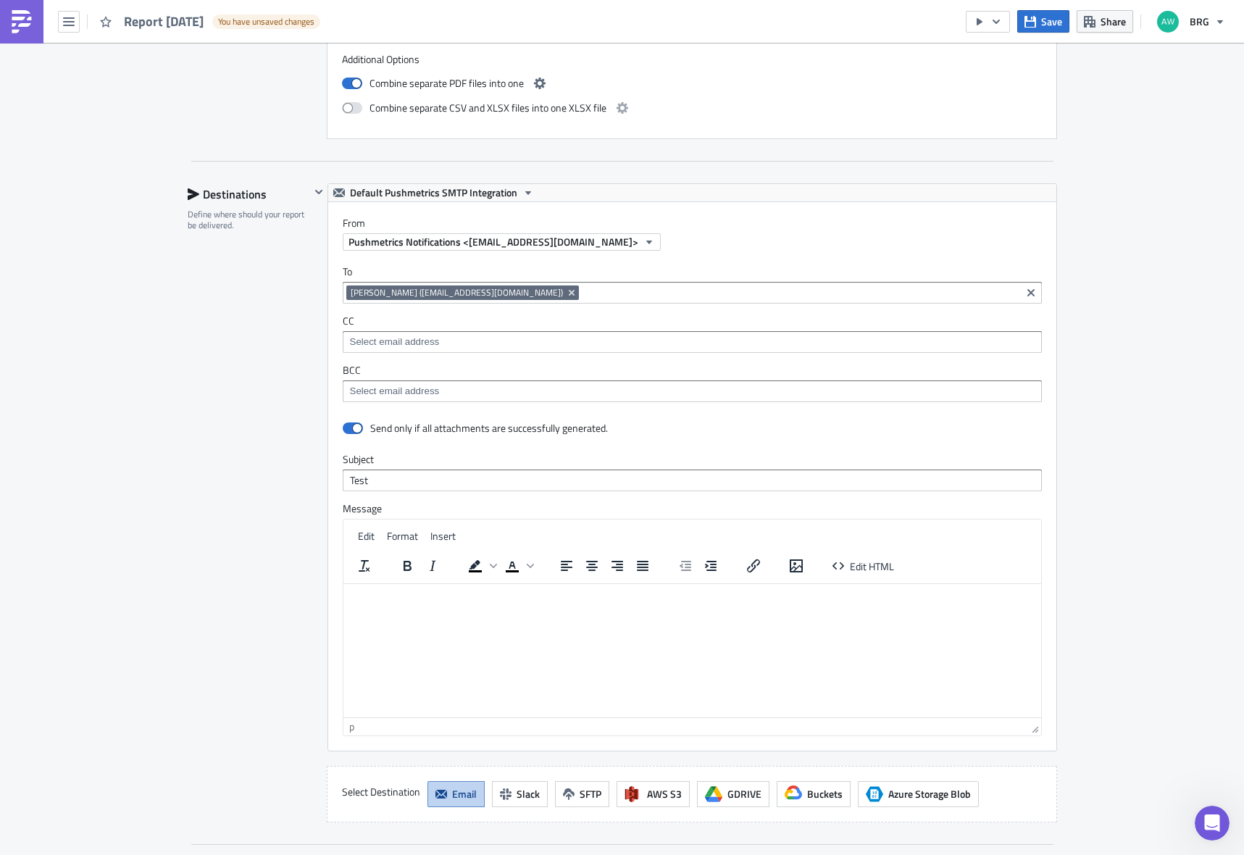
scroll to position [1195, 0]
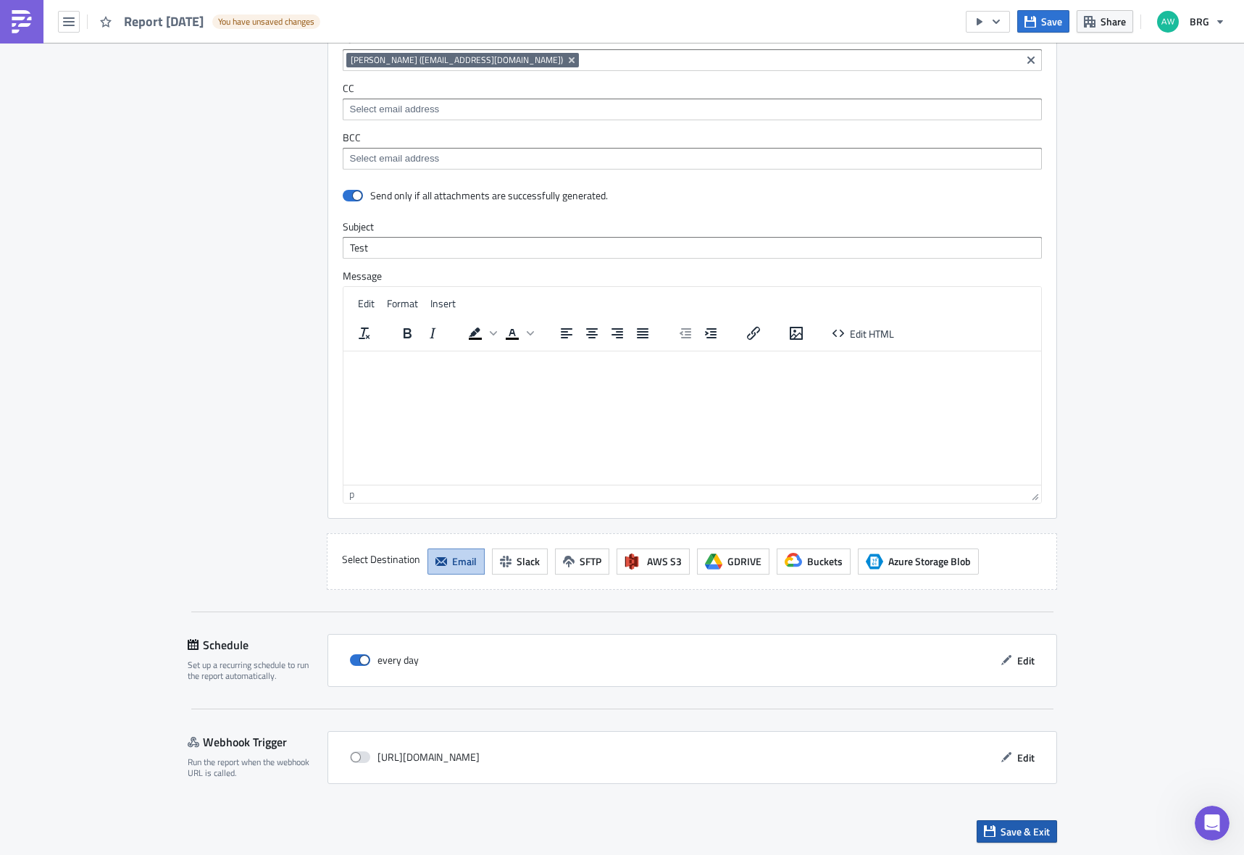
click at [1017, 838] on span "Save & Exit" at bounding box center [1025, 831] width 49 height 15
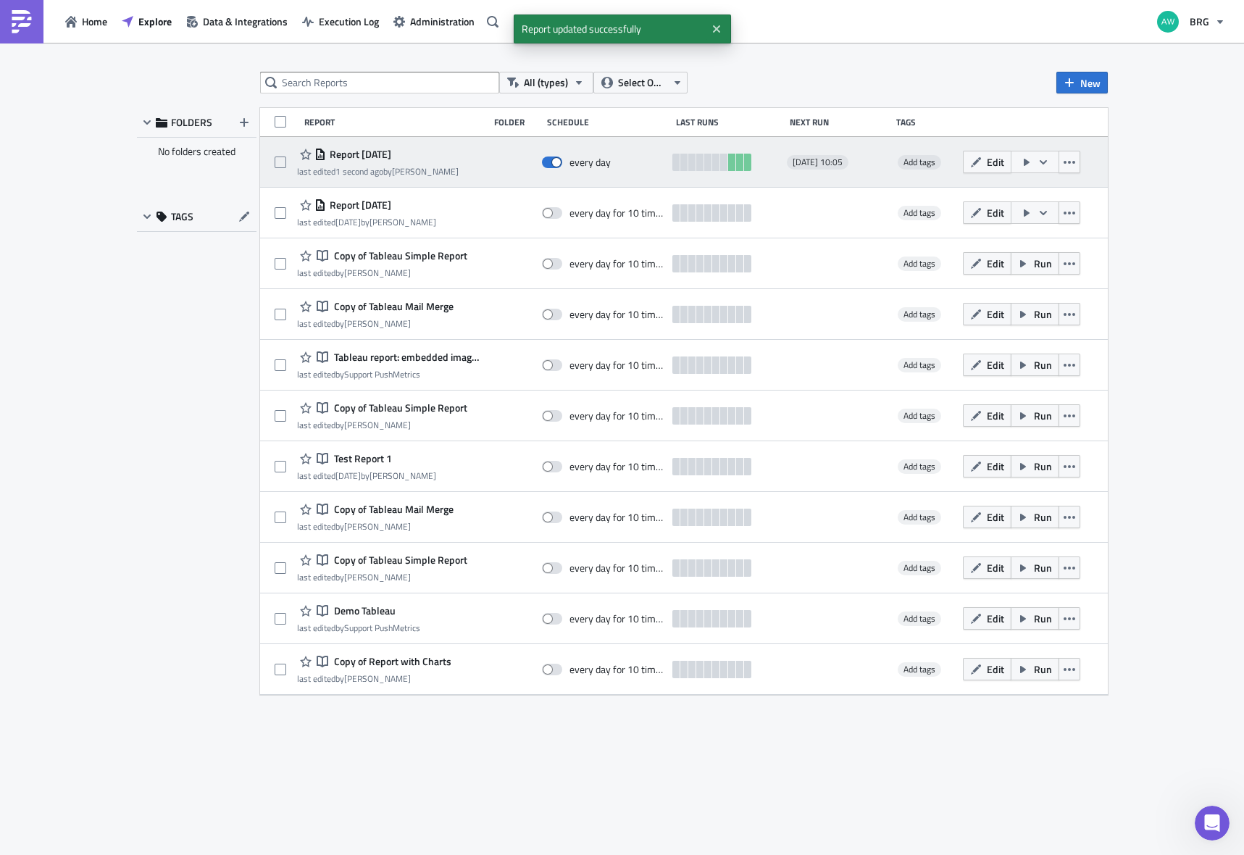
click at [1046, 162] on icon "button" at bounding box center [1044, 163] width 12 height 12
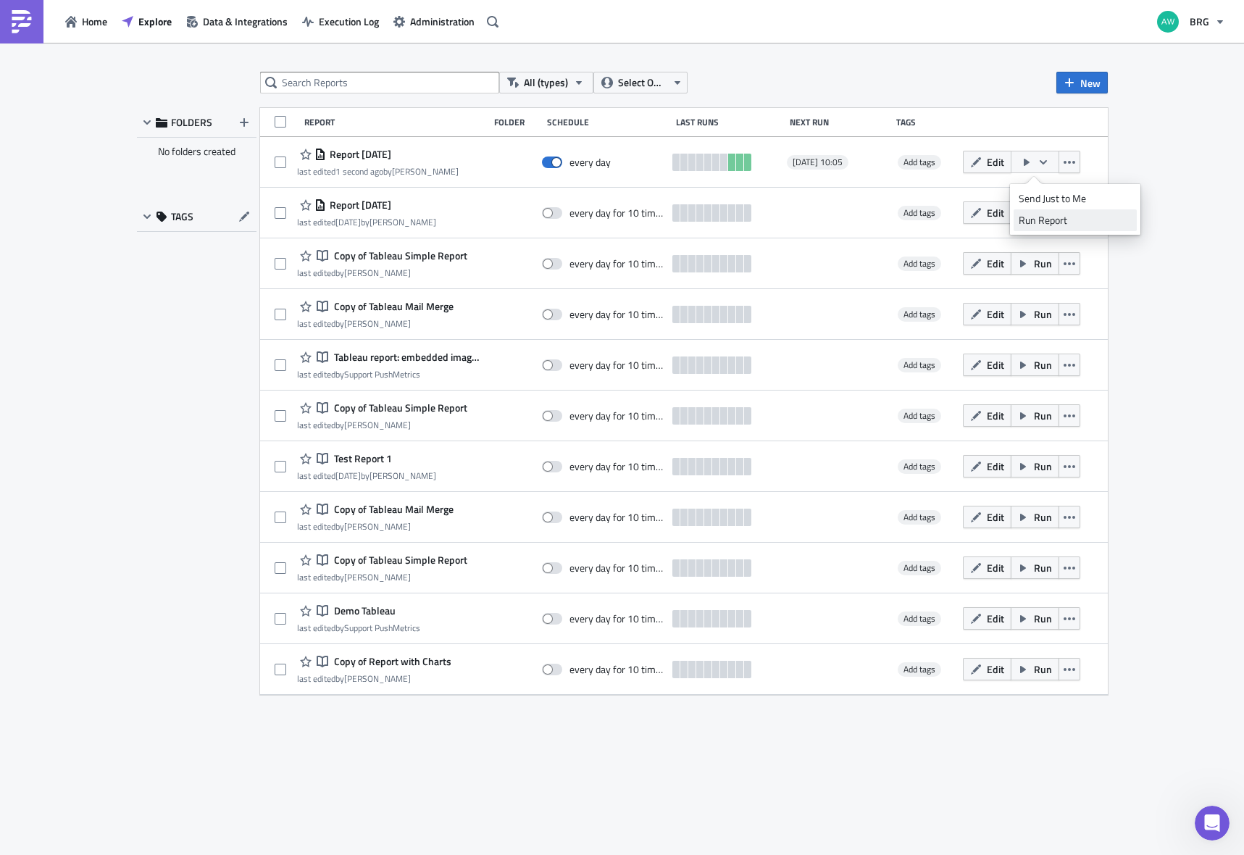
click at [1051, 222] on div "Run Report" at bounding box center [1075, 220] width 113 height 14
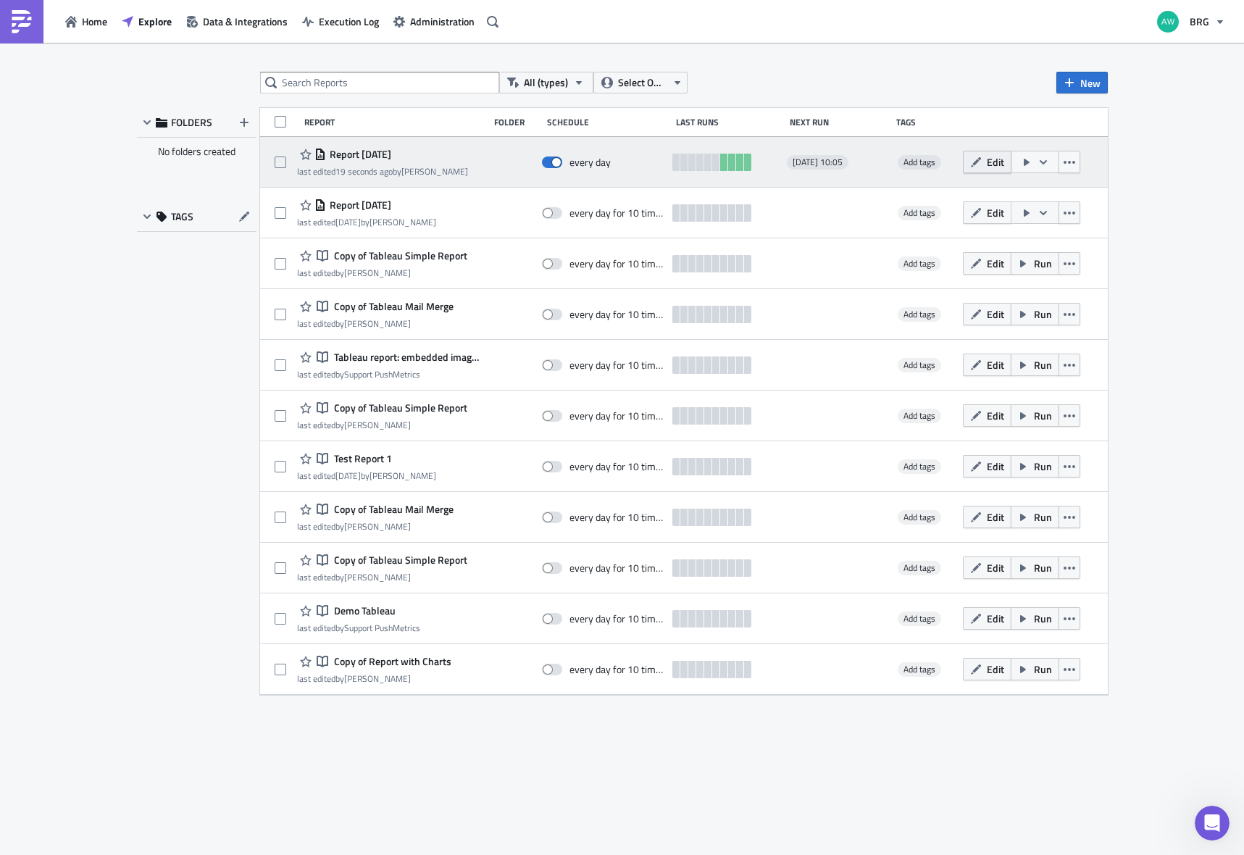
click at [995, 167] on span "Edit" at bounding box center [995, 161] width 17 height 15
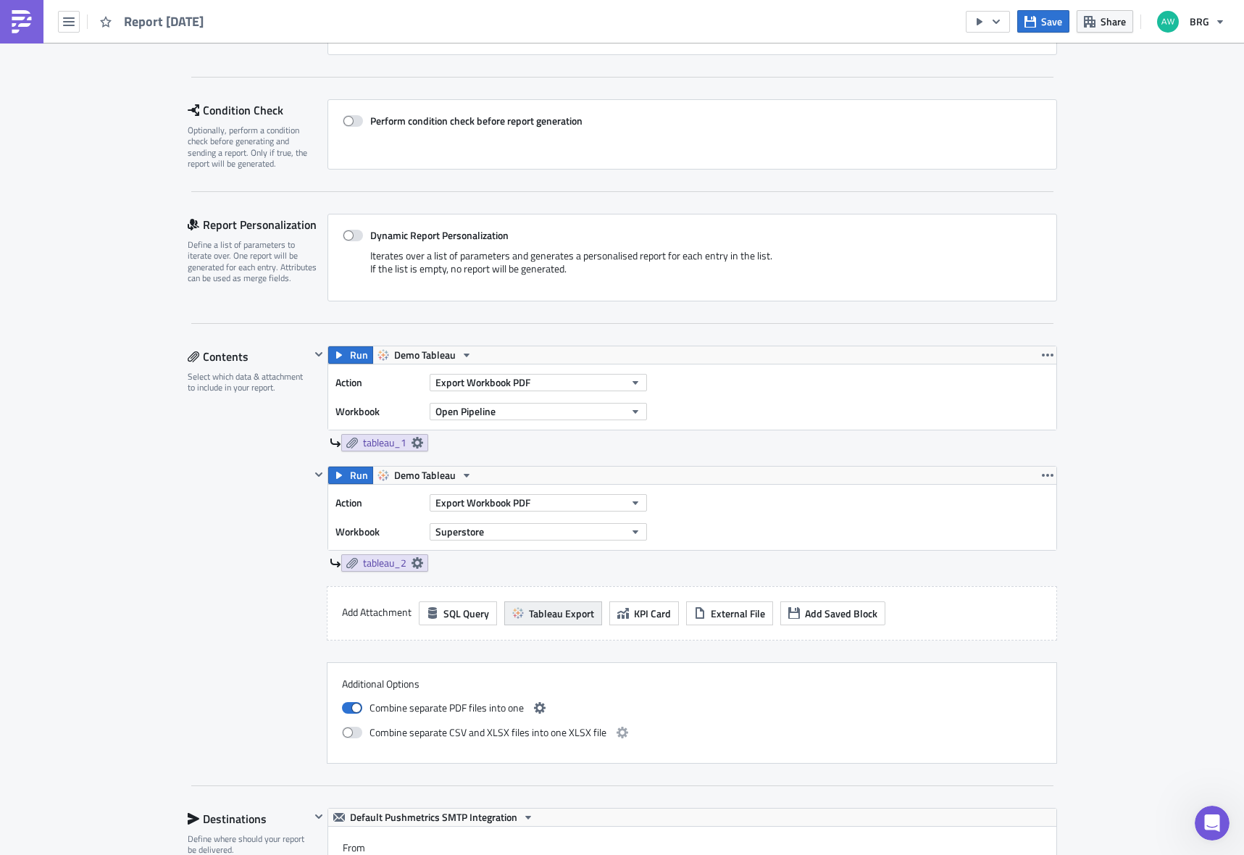
scroll to position [207, 0]
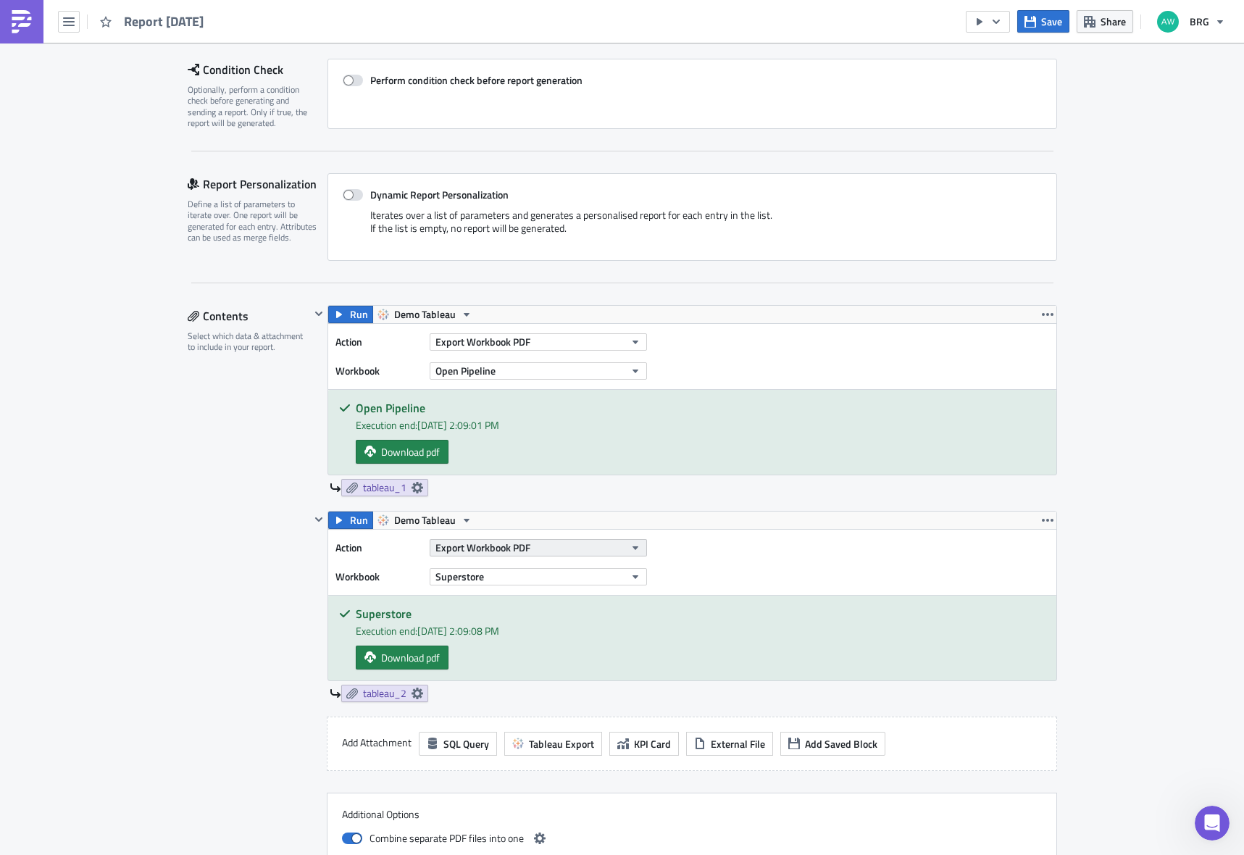
click at [491, 552] on span "Export Workbook PDF" at bounding box center [482, 547] width 95 height 15
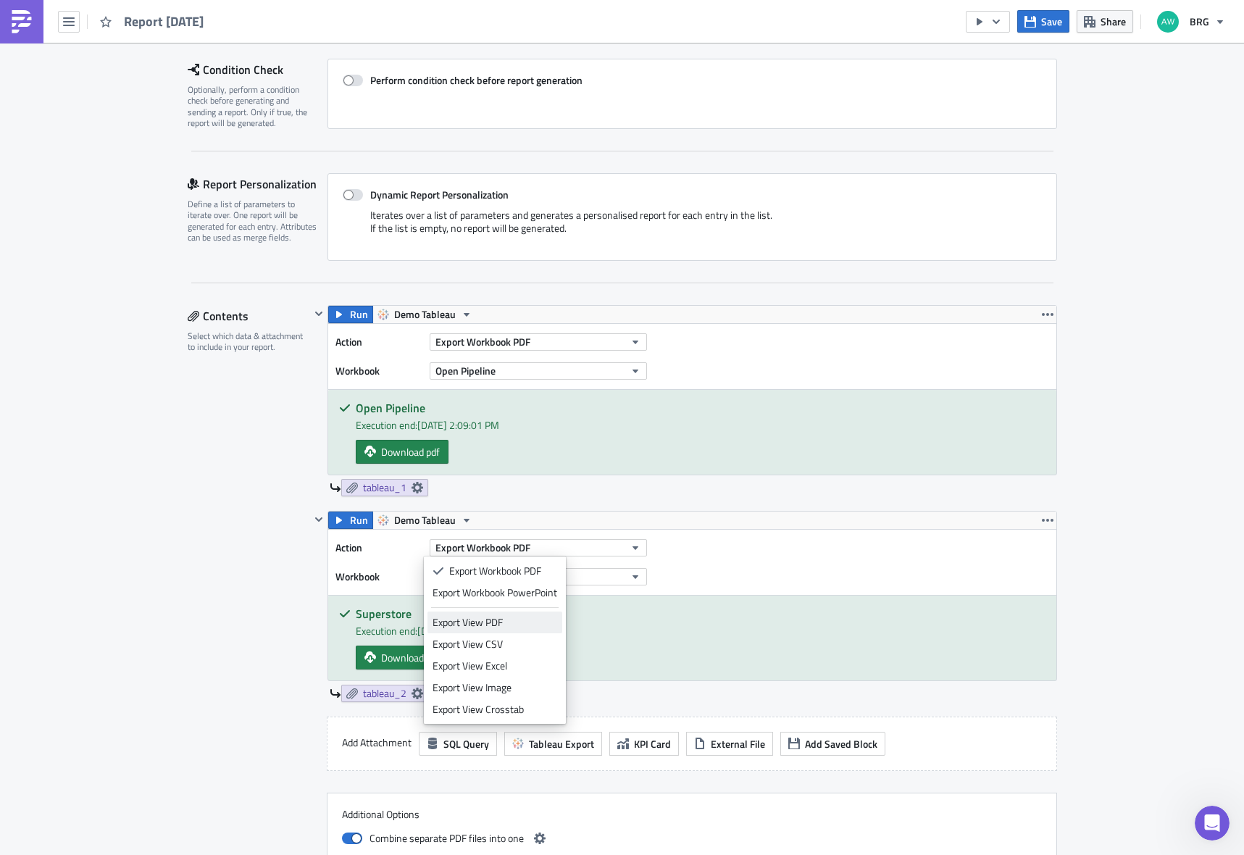
click at [495, 617] on div "Export View PDF" at bounding box center [495, 622] width 125 height 14
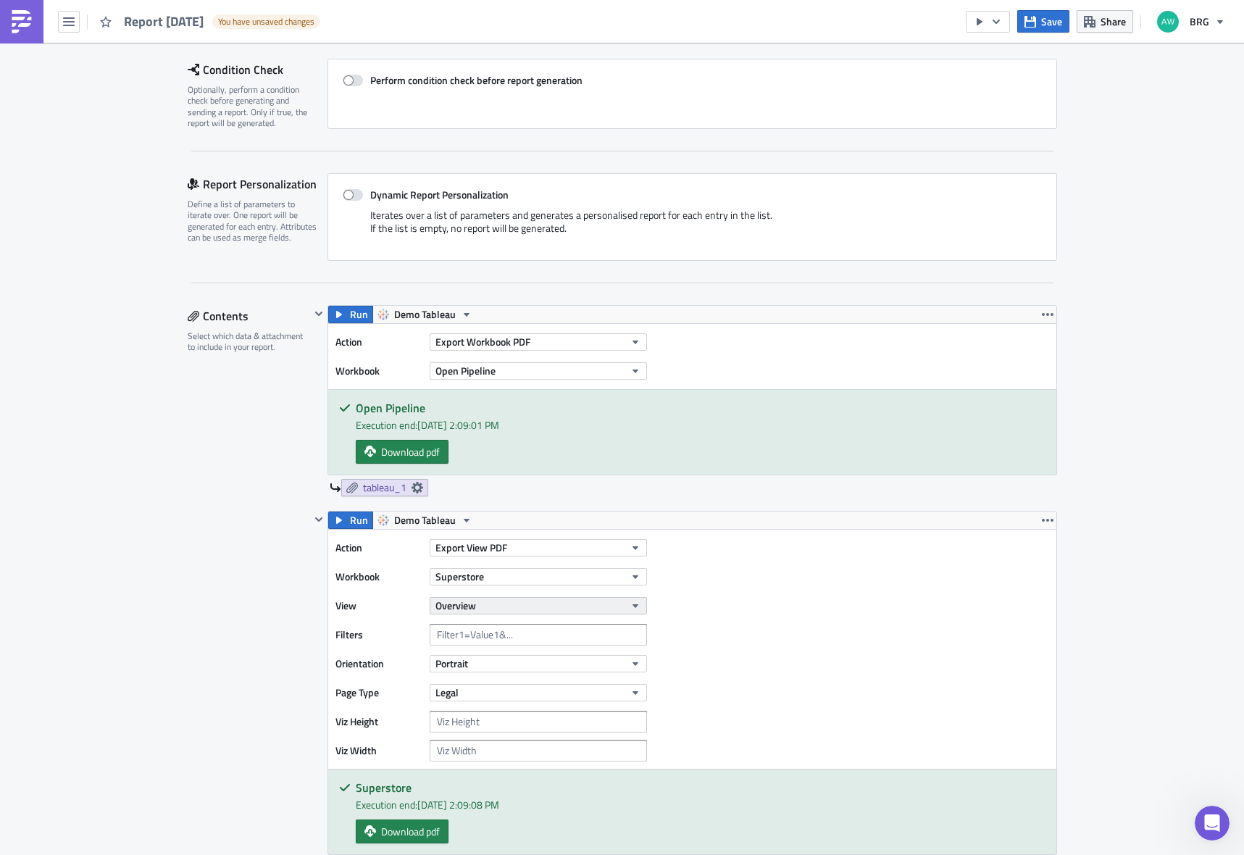
click at [497, 603] on button "Overview" at bounding box center [538, 605] width 217 height 17
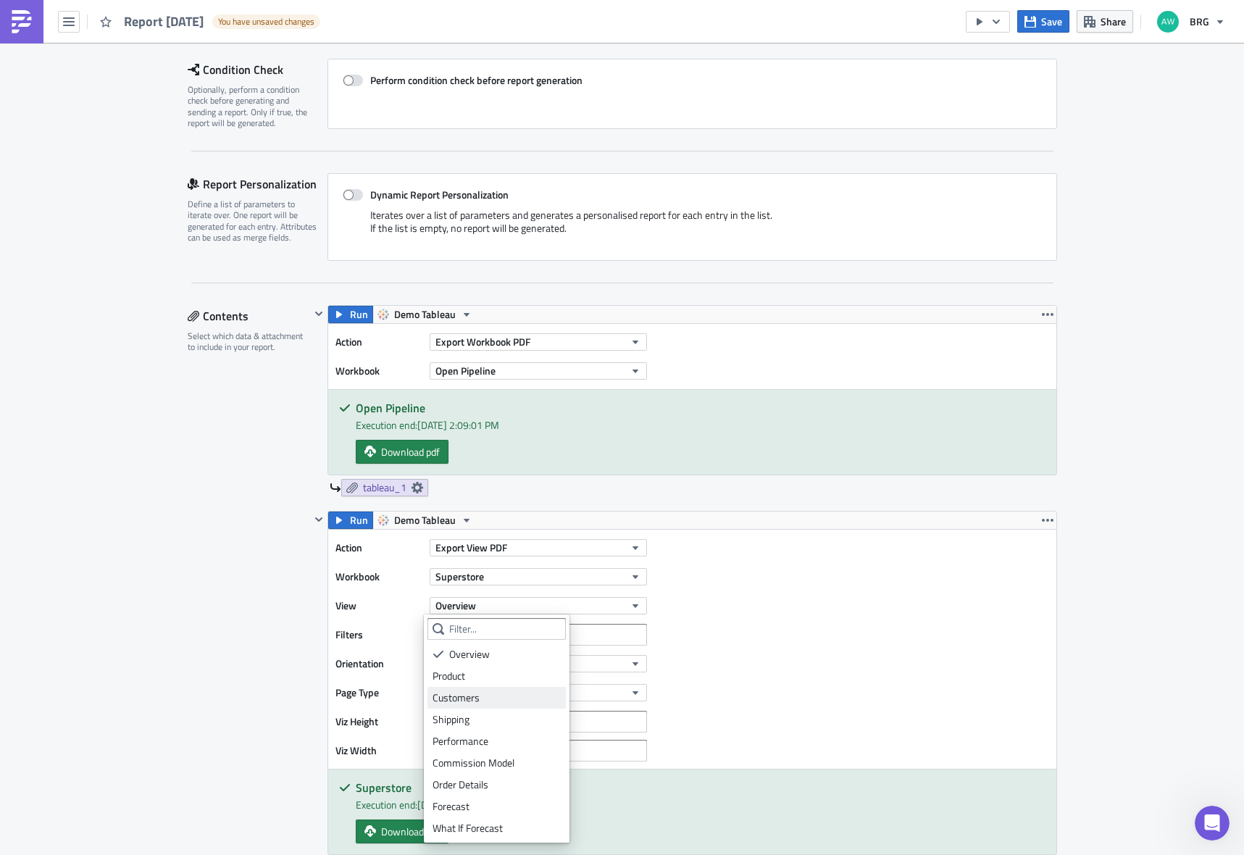
click at [482, 704] on div "Customers" at bounding box center [497, 698] width 128 height 14
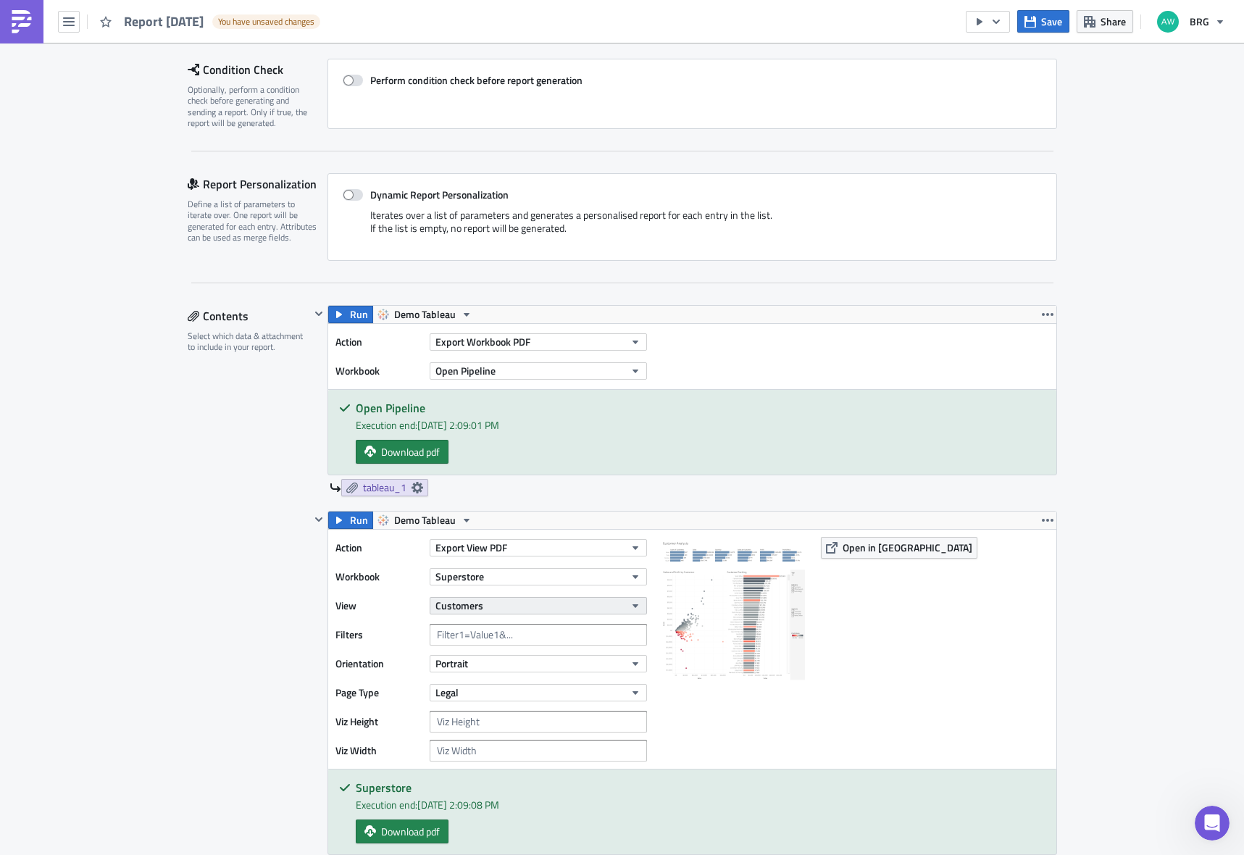
click at [483, 602] on button "Customers" at bounding box center [538, 605] width 217 height 17
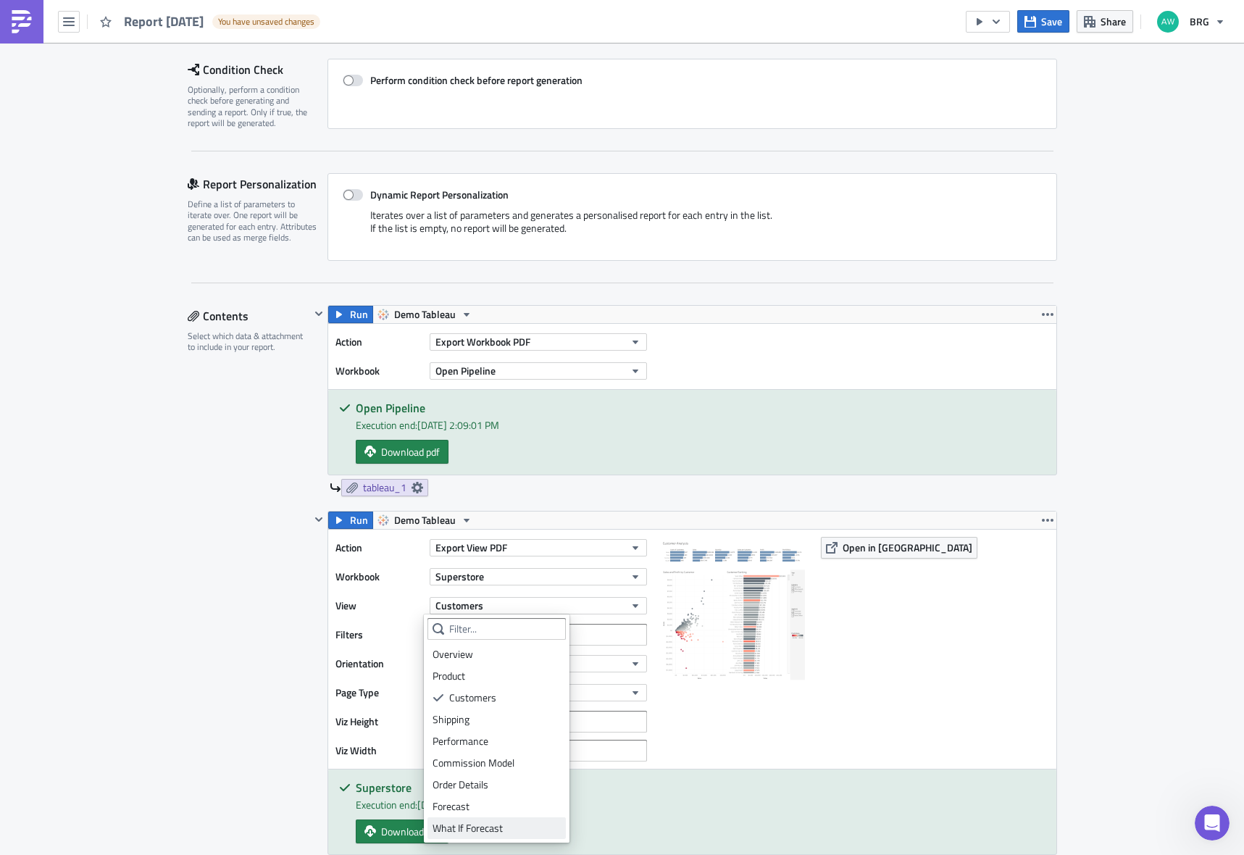
click at [496, 822] on div "What If Forecast" at bounding box center [497, 828] width 128 height 14
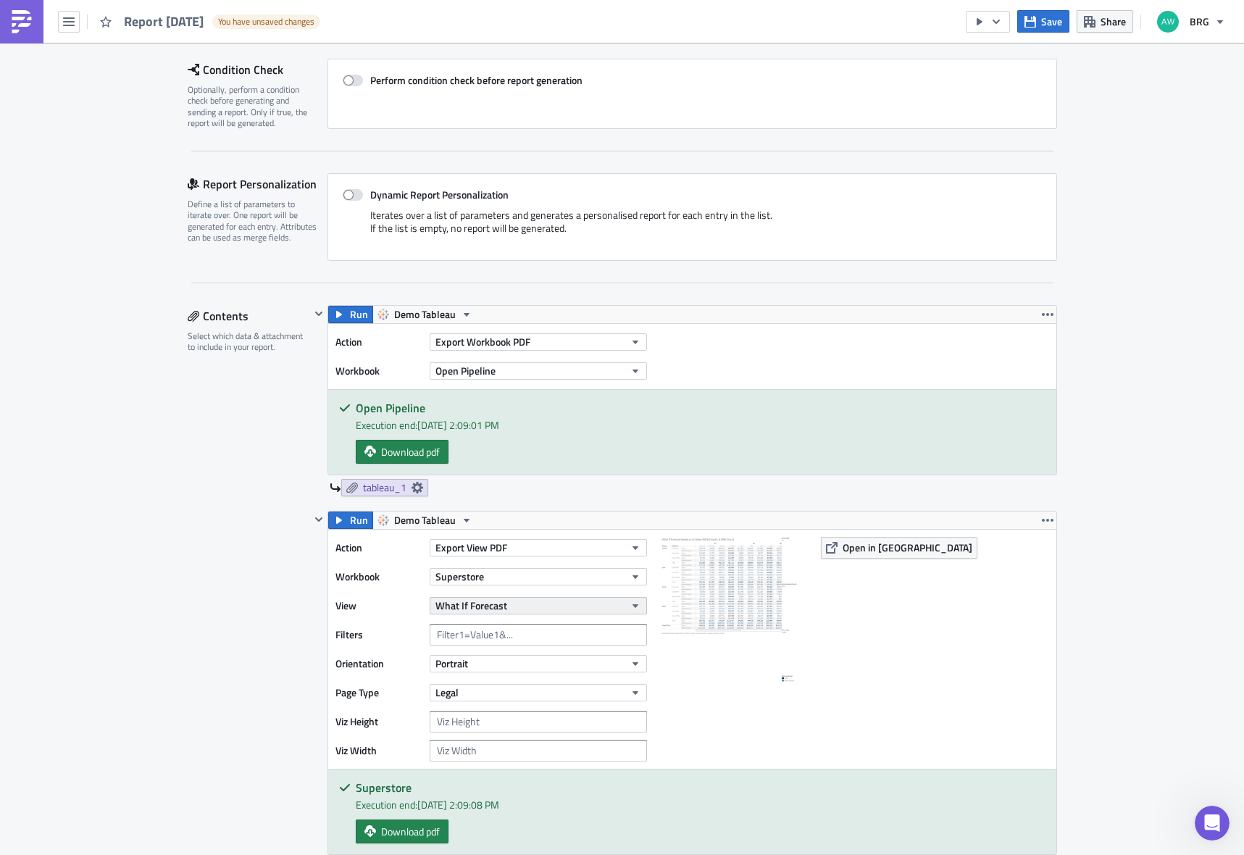
click at [492, 603] on span "What If Forecast" at bounding box center [471, 605] width 72 height 15
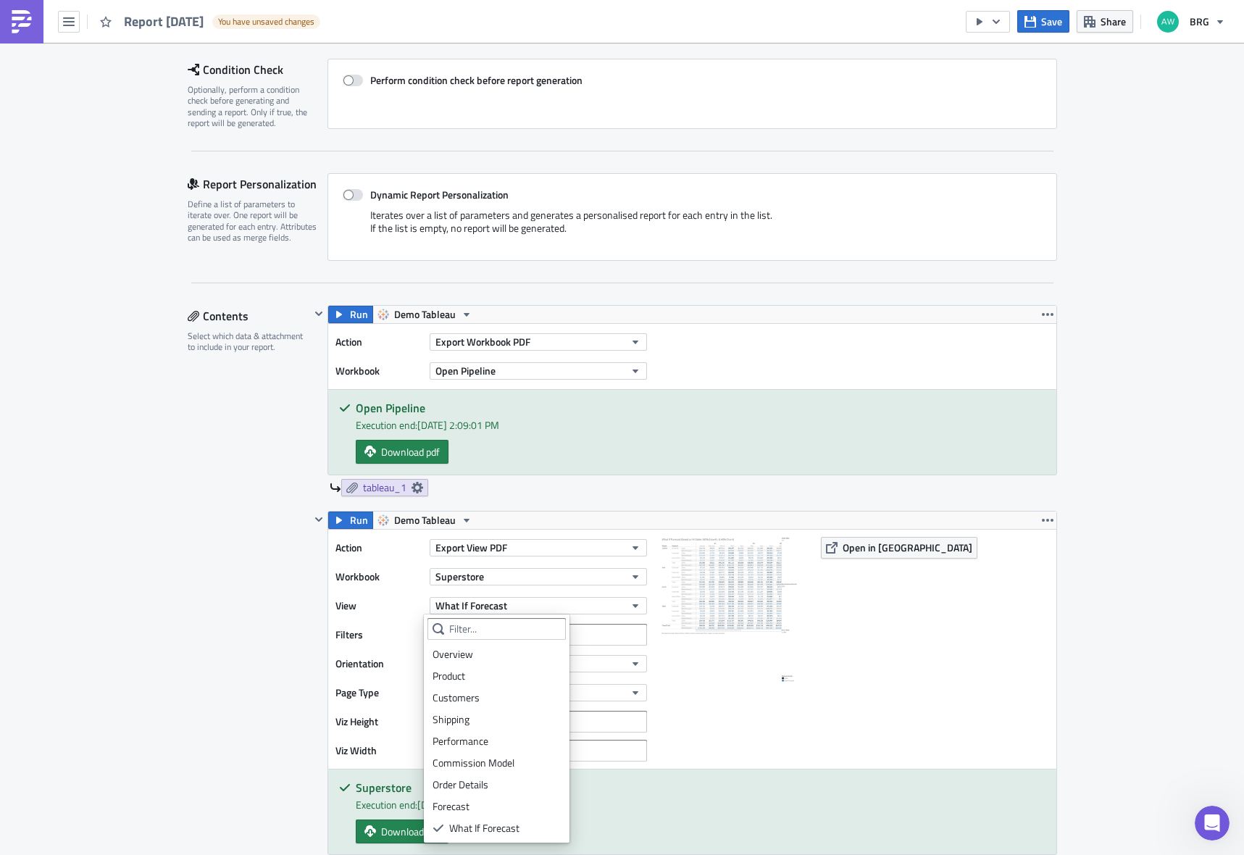
click at [474, 717] on div "Shipping" at bounding box center [497, 719] width 128 height 14
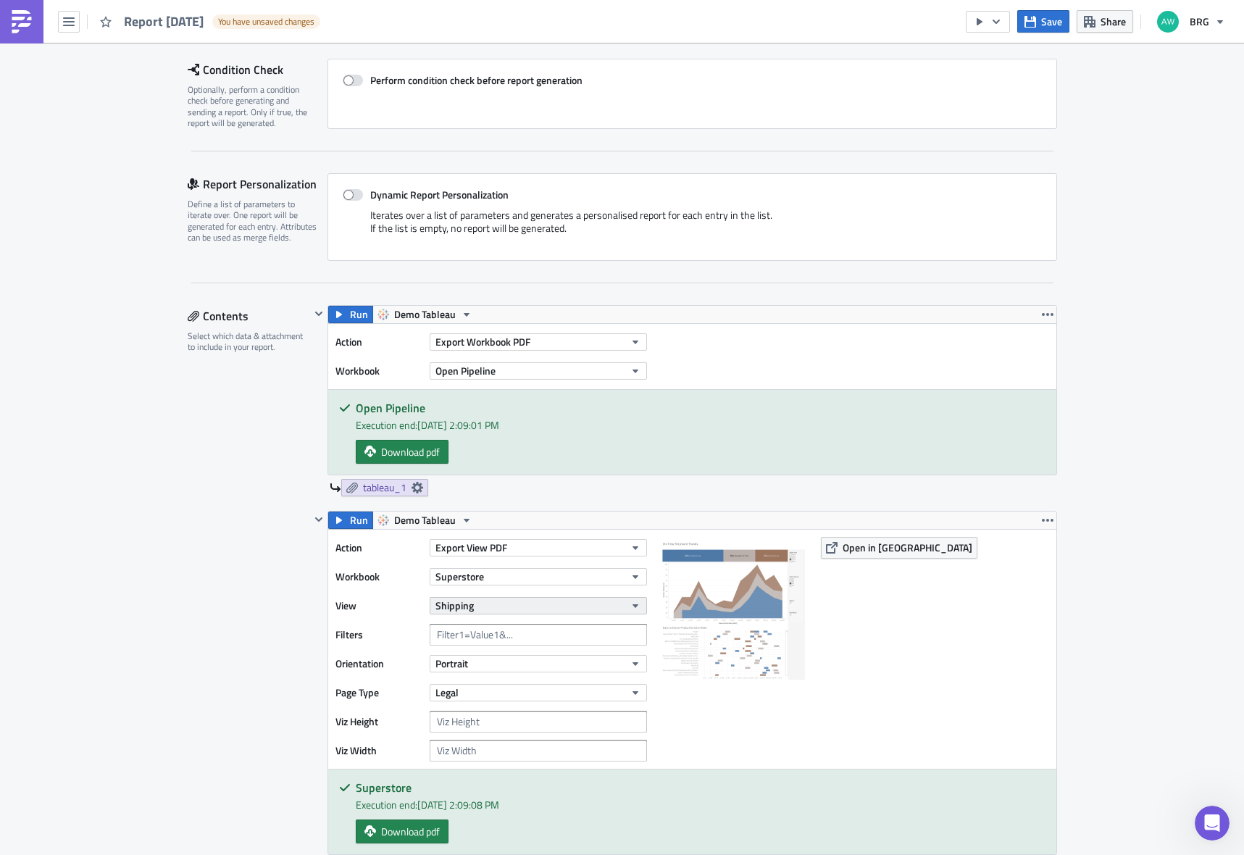
click at [499, 612] on button "Shipping" at bounding box center [538, 605] width 217 height 17
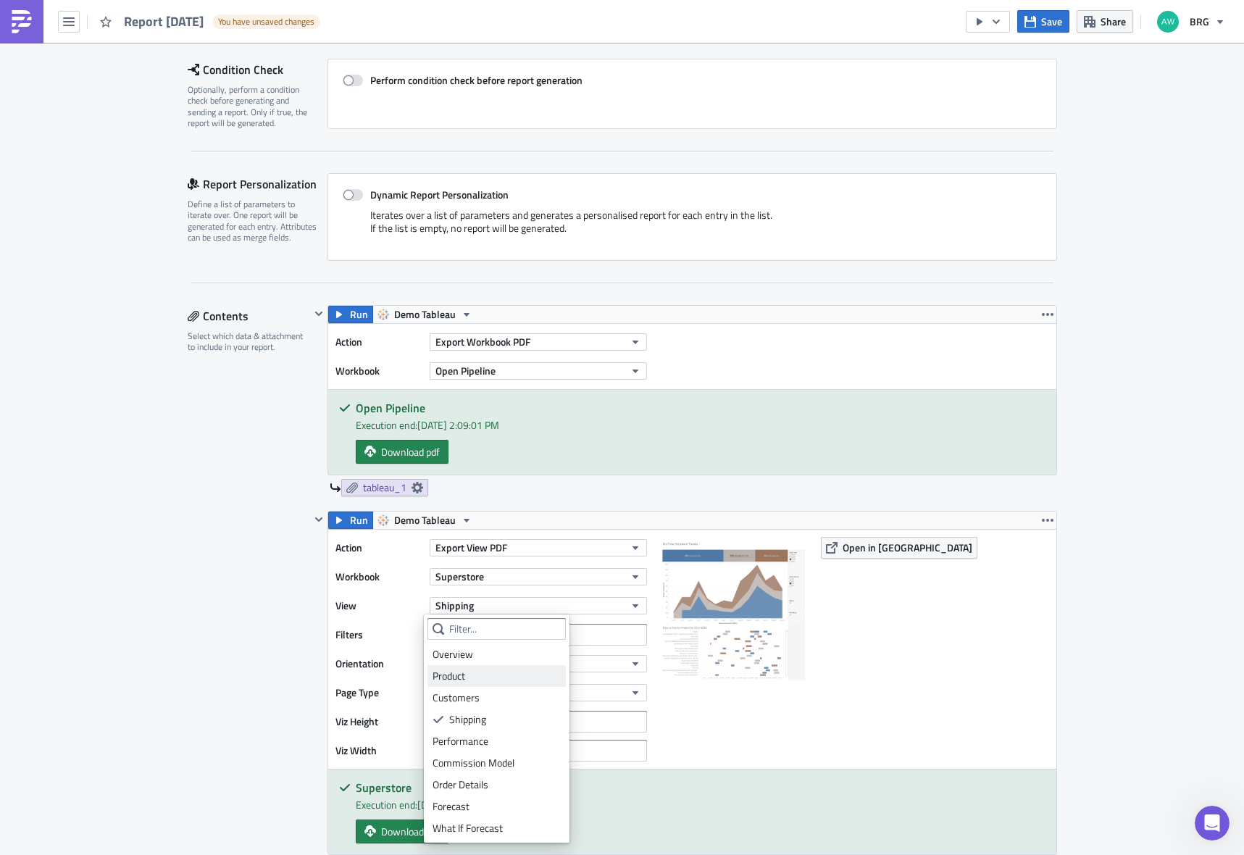
click at [472, 672] on div "Product" at bounding box center [497, 676] width 128 height 14
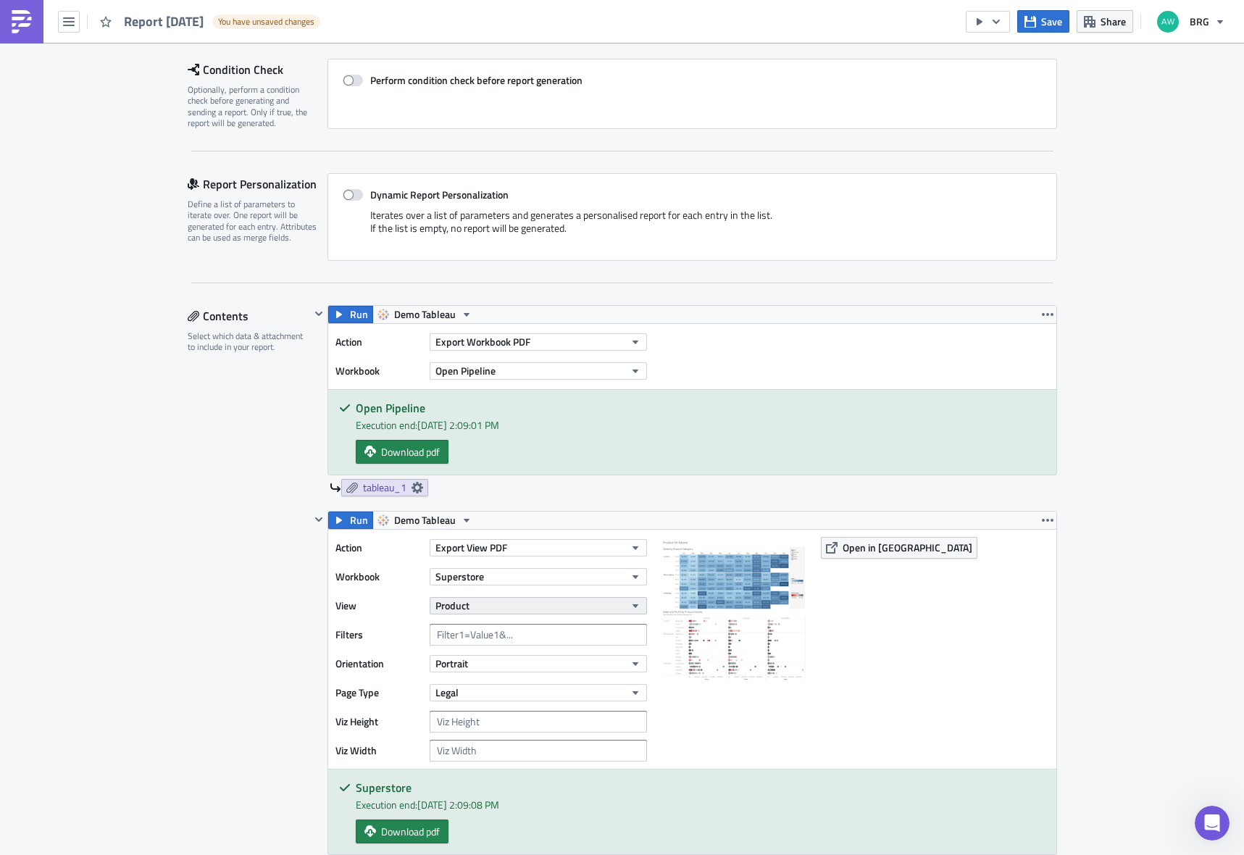
click at [475, 601] on button "Product" at bounding box center [538, 605] width 217 height 17
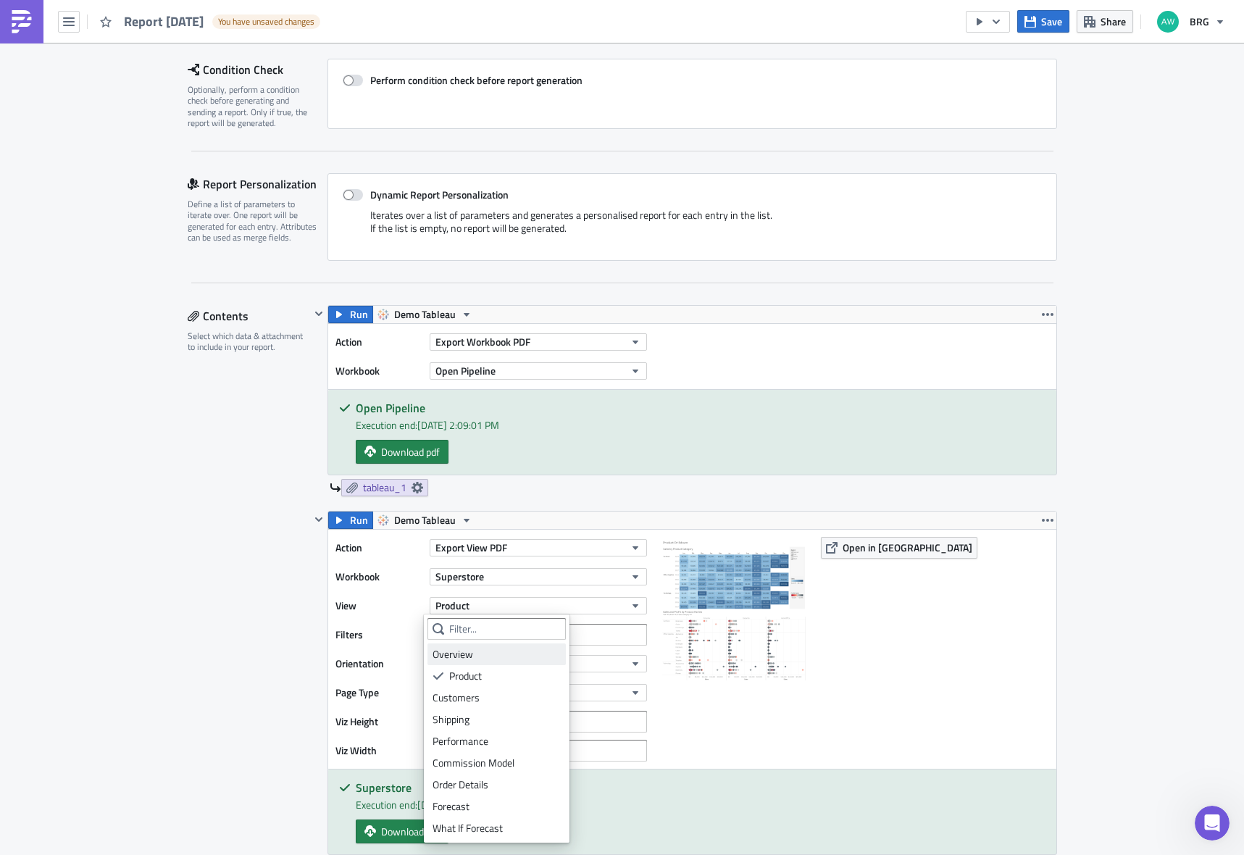
click at [475, 658] on div "Overview" at bounding box center [497, 654] width 128 height 14
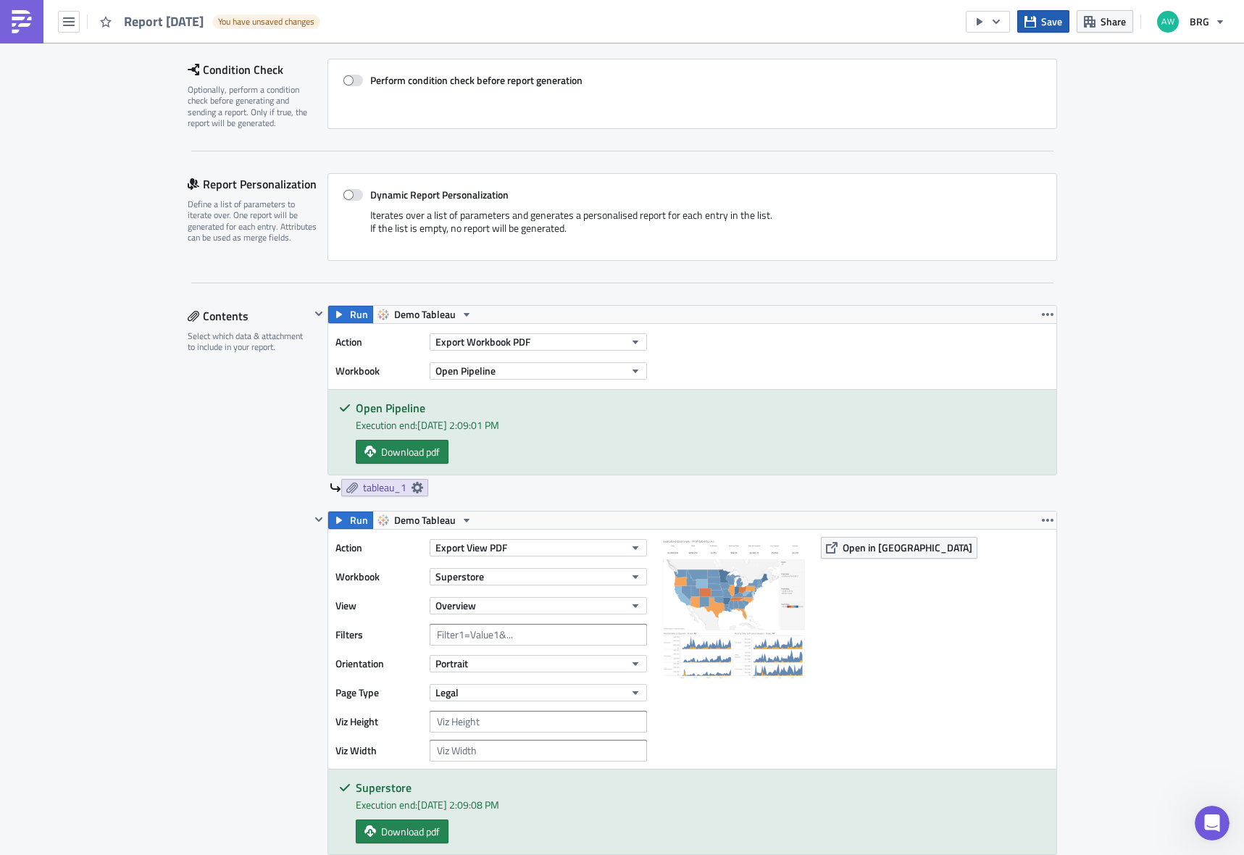
click at [1038, 14] on button "Save" at bounding box center [1043, 21] width 52 height 22
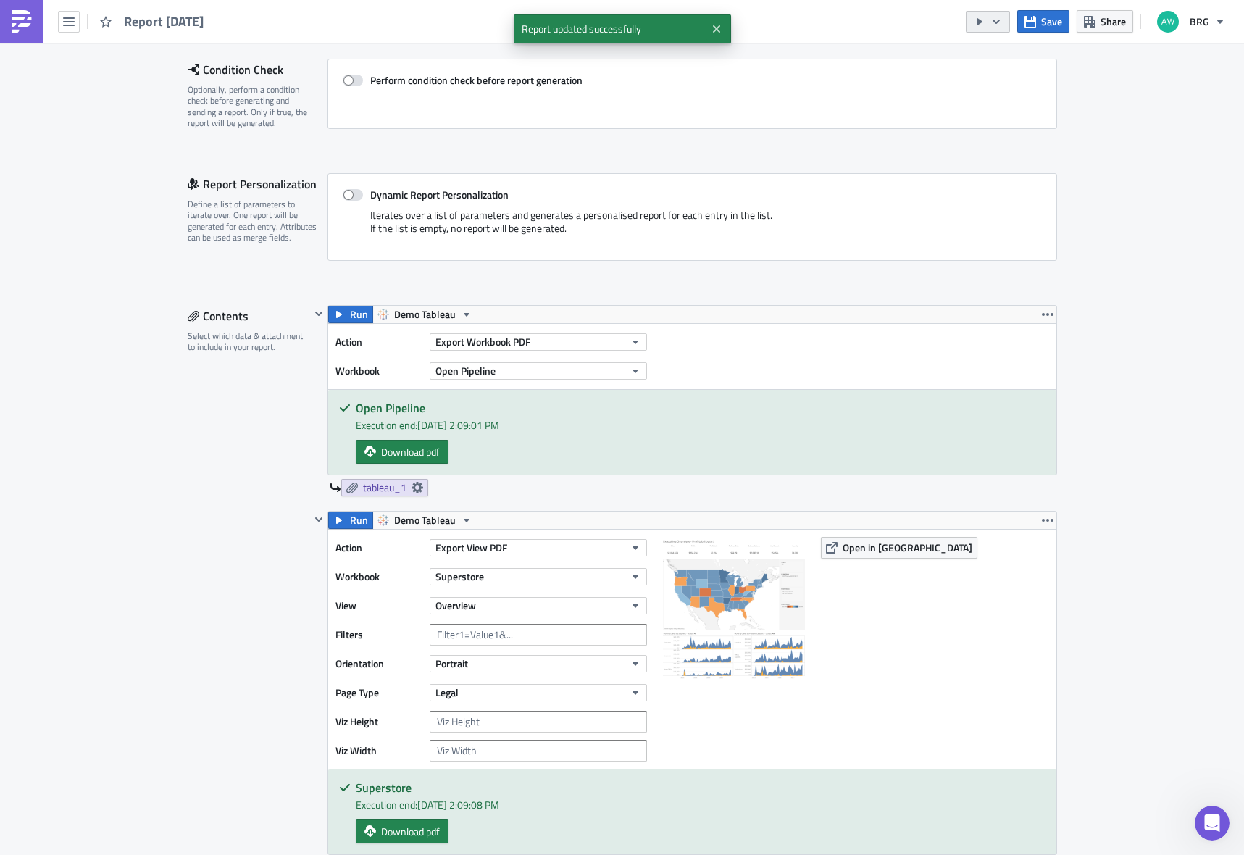
click at [1002, 22] on icon "button" at bounding box center [997, 22] width 12 height 12
click at [998, 82] on div "Run Report" at bounding box center [1032, 79] width 113 height 14
